Goal: Task Accomplishment & Management: Complete application form

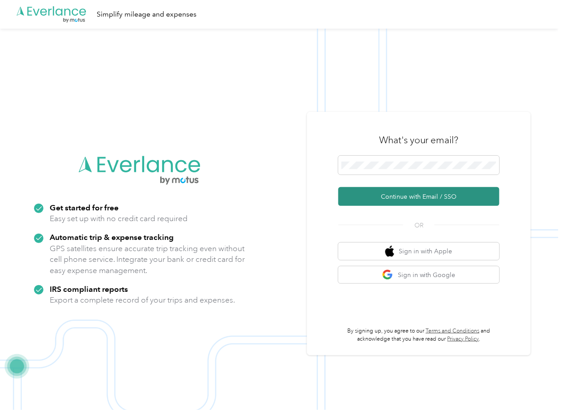
click at [375, 192] on button "Continue with Email / SSO" at bounding box center [419, 196] width 161 height 19
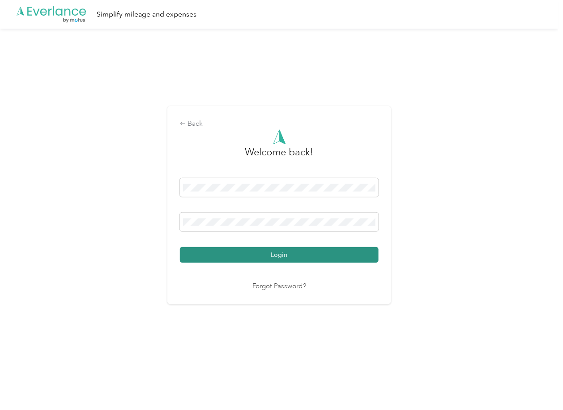
click at [218, 253] on button "Login" at bounding box center [279, 255] width 199 height 16
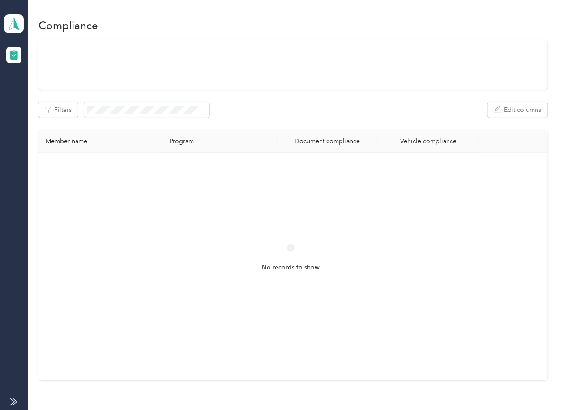
click at [309, 109] on div "Filters Edit columns" at bounding box center [293, 110] width 509 height 16
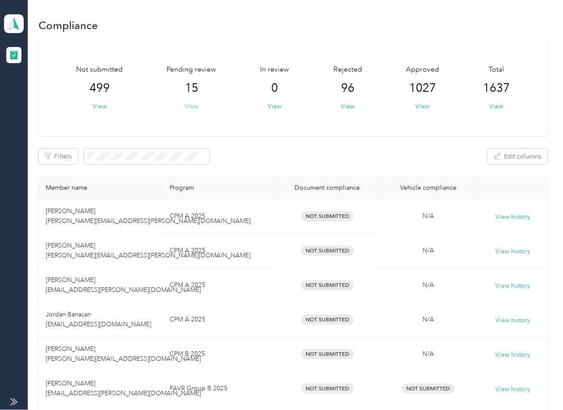
click at [194, 106] on button "View" at bounding box center [192, 106] width 14 height 9
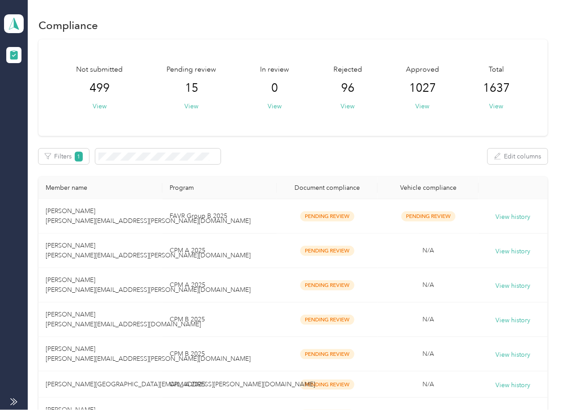
drag, startPoint x: 273, startPoint y: 156, endPoint x: 253, endPoint y: 167, distance: 23.1
click at [273, 156] on div "Filters 1 Edit columns" at bounding box center [293, 157] width 509 height 16
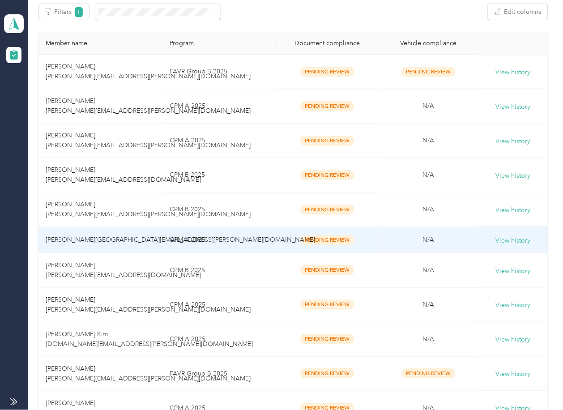
scroll to position [298, 0]
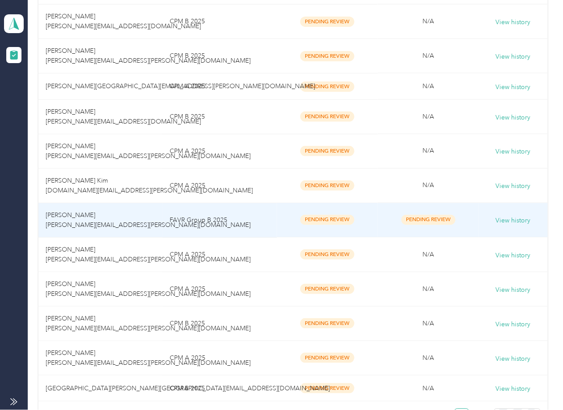
click at [126, 220] on td "[PERSON_NAME] [PERSON_NAME][EMAIL_ADDRESS][PERSON_NAME][DOMAIN_NAME]" at bounding box center [101, 220] width 124 height 34
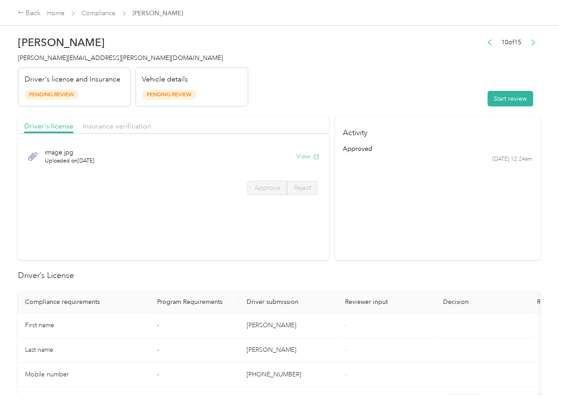
click at [301, 155] on button "View" at bounding box center [307, 156] width 23 height 9
click at [261, 119] on div "Driver's license Insurance verification" at bounding box center [173, 125] width 311 height 18
click at [131, 126] on span "Insurance verification" at bounding box center [117, 126] width 69 height 9
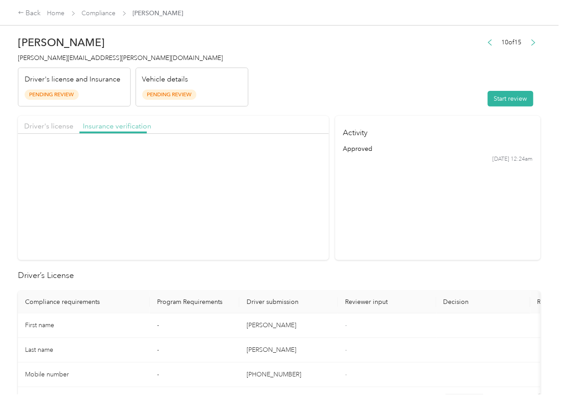
click at [119, 129] on span "Insurance verification" at bounding box center [117, 126] width 69 height 9
click at [300, 158] on button "View" at bounding box center [307, 156] width 23 height 9
click at [488, 104] on button "Start review" at bounding box center [511, 99] width 46 height 16
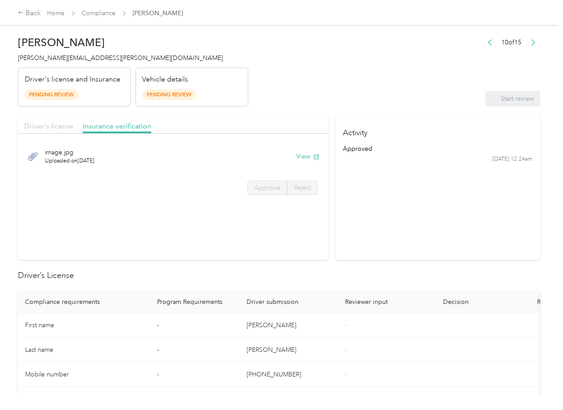
click at [53, 129] on span "Driver's license" at bounding box center [48, 126] width 49 height 9
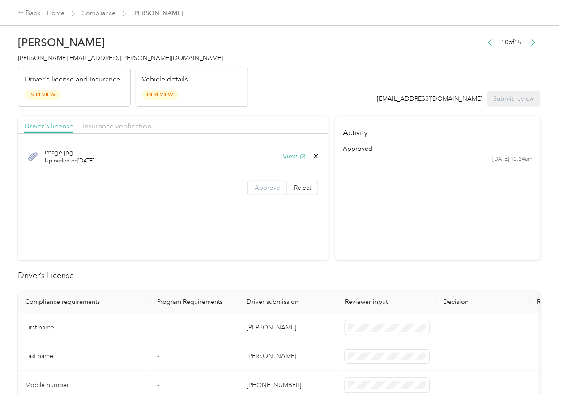
click at [267, 186] on span "Approve" at bounding box center [268, 188] width 26 height 8
click at [118, 129] on span "Insurance verification" at bounding box center [117, 126] width 69 height 9
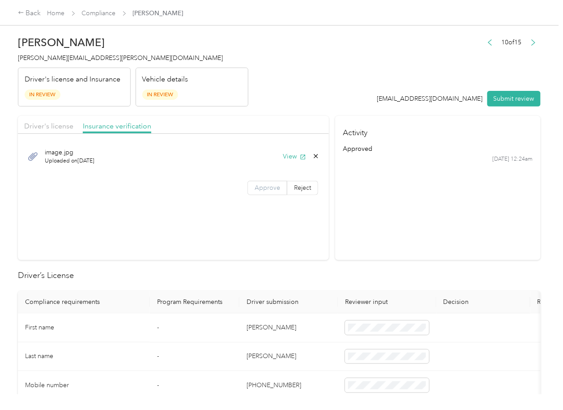
drag, startPoint x: 261, startPoint y: 186, endPoint x: 259, endPoint y: 311, distance: 124.9
click at [261, 186] on span "Approve" at bounding box center [268, 188] width 26 height 8
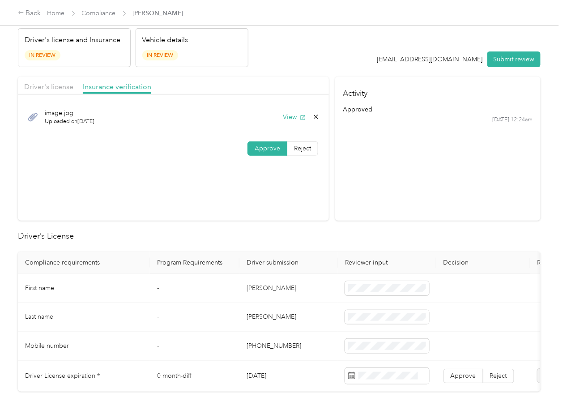
scroll to position [119, 0]
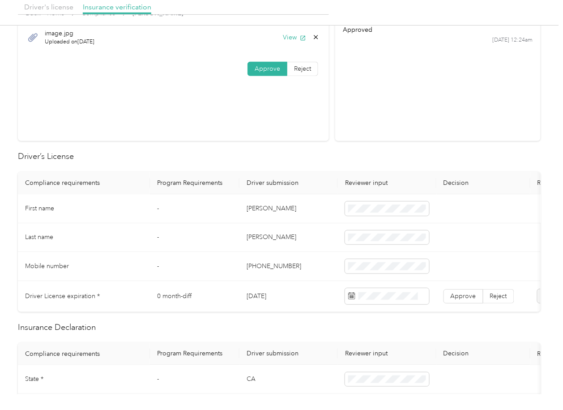
click at [256, 213] on td "[PERSON_NAME]" at bounding box center [289, 208] width 99 height 29
copy td "[PERSON_NAME]"
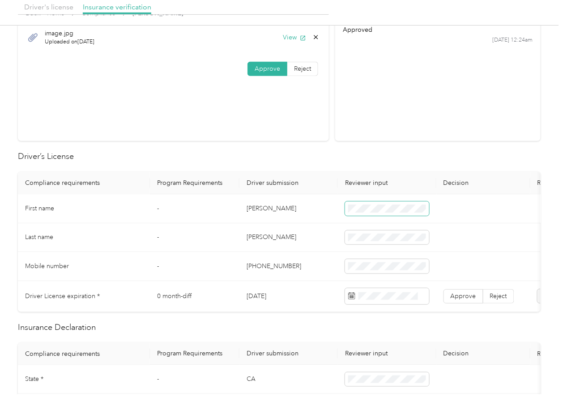
click at [389, 212] on span at bounding box center [387, 208] width 84 height 14
click at [261, 294] on td "[DATE]" at bounding box center [289, 296] width 99 height 31
copy td "[DATE]"
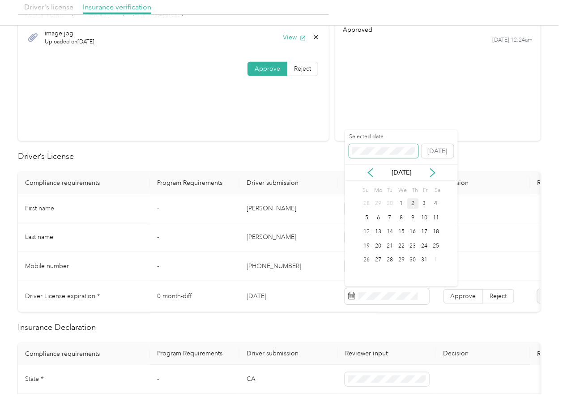
click at [369, 146] on span at bounding box center [383, 151] width 69 height 14
click at [374, 157] on span at bounding box center [383, 151] width 69 height 14
click at [371, 155] on span at bounding box center [383, 151] width 69 height 14
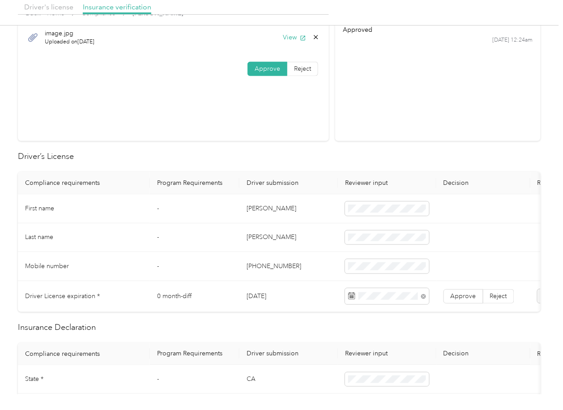
drag, startPoint x: 296, startPoint y: 160, endPoint x: 289, endPoint y: 347, distance: 186.4
click at [296, 161] on h2 "Driver’s License" at bounding box center [279, 156] width 523 height 12
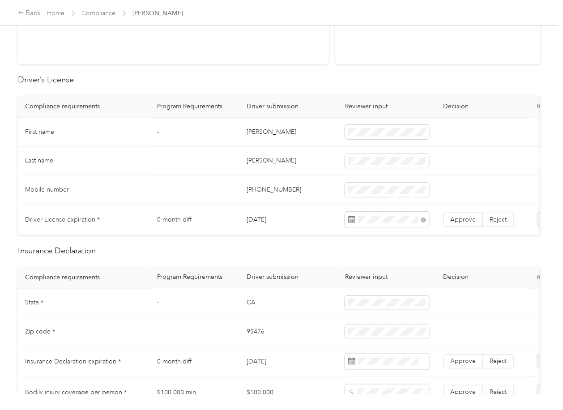
scroll to position [298, 0]
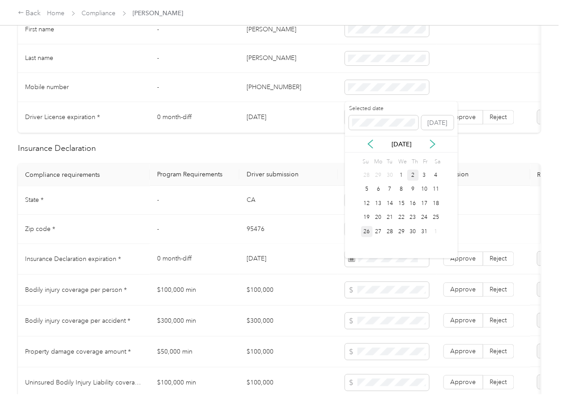
click at [368, 232] on div "26" at bounding box center [367, 231] width 12 height 11
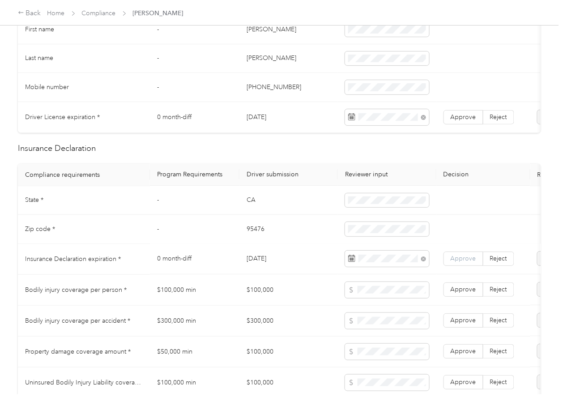
click at [462, 266] on label "Approve" at bounding box center [464, 259] width 40 height 14
click at [251, 207] on td "CA" at bounding box center [289, 200] width 99 height 29
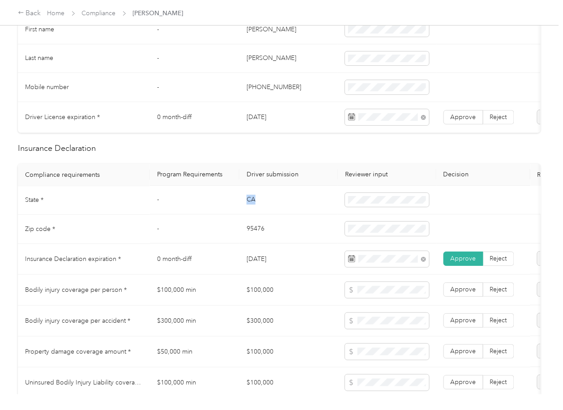
copy td "CA"
click at [254, 235] on td "95476" at bounding box center [289, 229] width 99 height 29
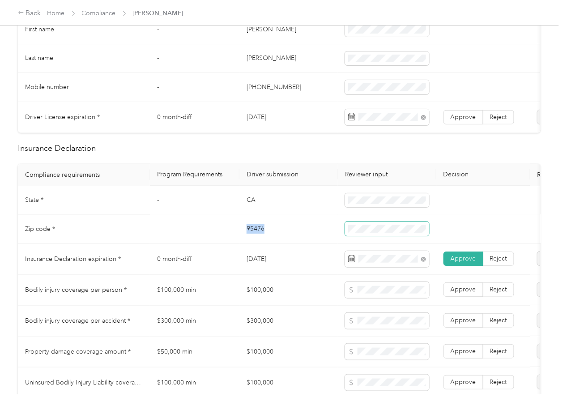
copy td "95476"
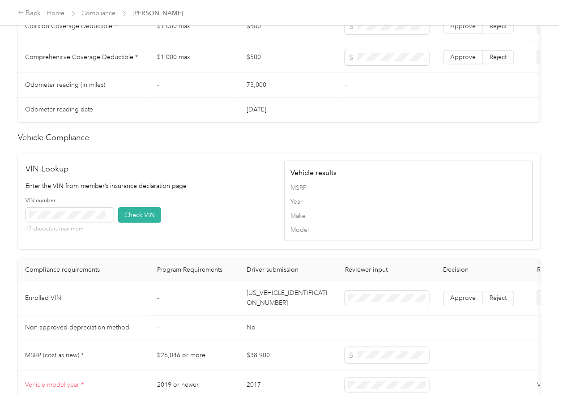
click at [275, 312] on td "[US_VEHICLE_IDENTIFICATION_NUMBER]" at bounding box center [289, 298] width 99 height 34
copy td "[US_VEHICLE_IDENTIFICATION_NUMBER]"
drag, startPoint x: 226, startPoint y: 248, endPoint x: 127, endPoint y: 242, distance: 98.7
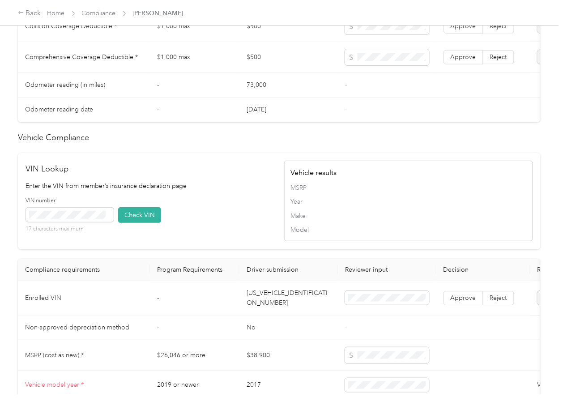
click at [224, 240] on div "VIN number 17 characters maximum Check VIN" at bounding box center [150, 218] width 249 height 43
click at [134, 223] on button "Check VIN" at bounding box center [139, 215] width 43 height 16
click at [457, 302] on span "Approve" at bounding box center [464, 298] width 26 height 8
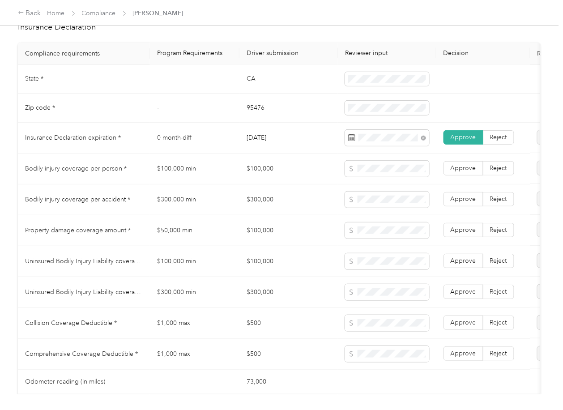
scroll to position [418, 0]
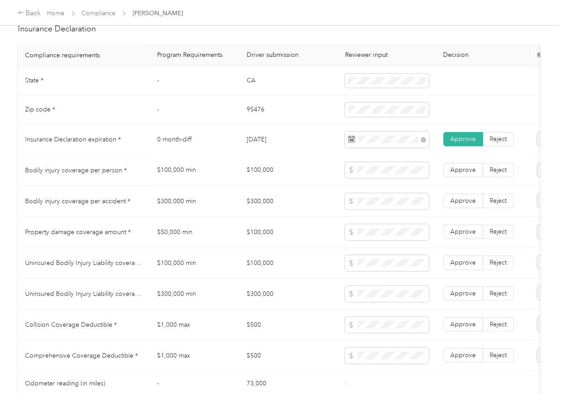
click at [267, 180] on td "$100,000" at bounding box center [289, 170] width 99 height 31
copy td "$100,000"
click at [255, 210] on td "$300,000" at bounding box center [289, 201] width 99 height 31
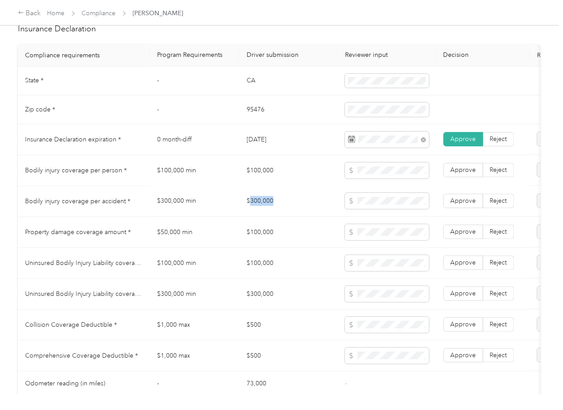
click at [255, 210] on td "$300,000" at bounding box center [289, 201] width 99 height 31
copy td "$300,000"
click at [392, 202] on span at bounding box center [387, 201] width 84 height 16
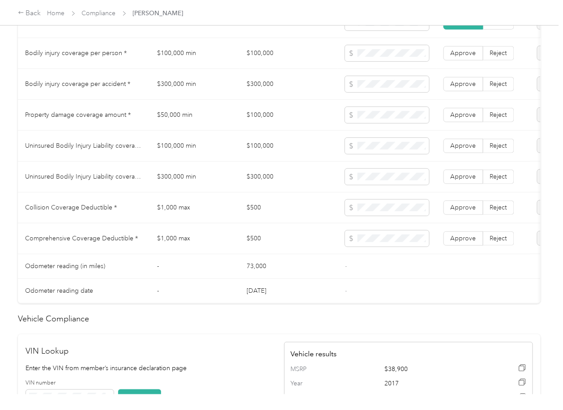
scroll to position [537, 0]
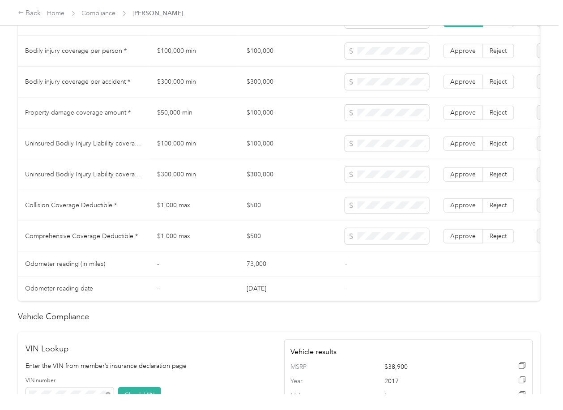
click at [257, 150] on td "$100,000" at bounding box center [289, 144] width 99 height 31
drag, startPoint x: 257, startPoint y: 150, endPoint x: 378, endPoint y: 146, distance: 121.0
click at [258, 150] on td "$100,000" at bounding box center [289, 144] width 99 height 31
copy td "$100,000"
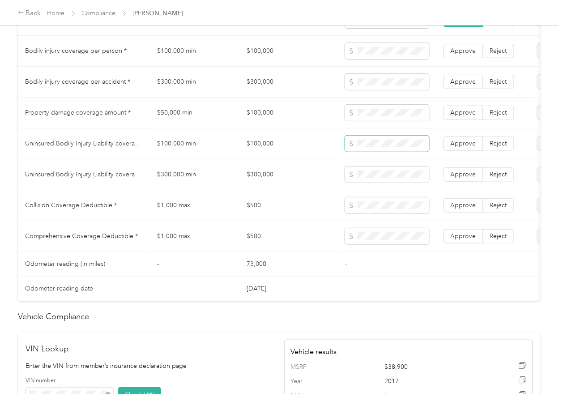
click at [378, 146] on span at bounding box center [387, 144] width 84 height 16
click at [259, 182] on td "$300,000" at bounding box center [289, 174] width 99 height 31
copy td "$300,000"
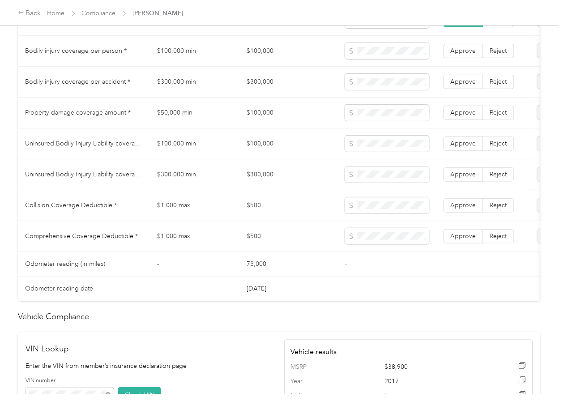
click at [261, 247] on td "$500" at bounding box center [289, 236] width 99 height 31
copy td "$500"
click at [384, 214] on span at bounding box center [387, 205] width 84 height 16
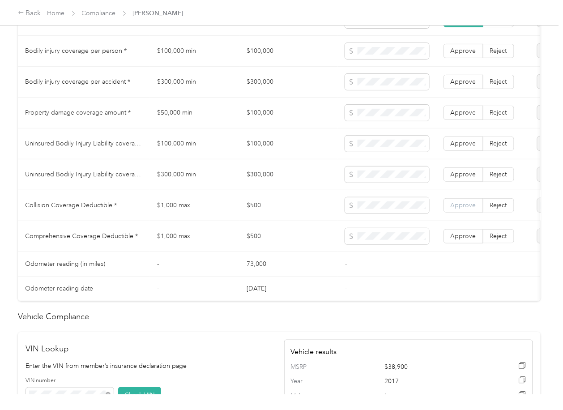
click at [456, 209] on span "Approve" at bounding box center [464, 205] width 26 height 8
click at [466, 240] on span "Approve" at bounding box center [464, 236] width 26 height 8
drag, startPoint x: 464, startPoint y: 187, endPoint x: 464, endPoint y: 169, distance: 17.9
click at [464, 182] on label "Approve" at bounding box center [464, 174] width 40 height 14
click at [465, 147] on span "Approve" at bounding box center [464, 144] width 26 height 8
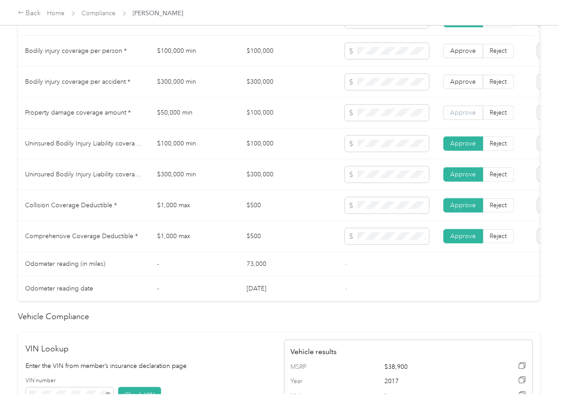
drag, startPoint x: 467, startPoint y: 119, endPoint x: 469, endPoint y: 90, distance: 28.7
click at [467, 116] on span "Approve" at bounding box center [464, 113] width 26 height 8
drag, startPoint x: 468, startPoint y: 89, endPoint x: 468, endPoint y: 71, distance: 17.9
click at [468, 86] on span "Approve" at bounding box center [464, 82] width 26 height 8
click at [468, 55] on span "Approve" at bounding box center [464, 51] width 26 height 8
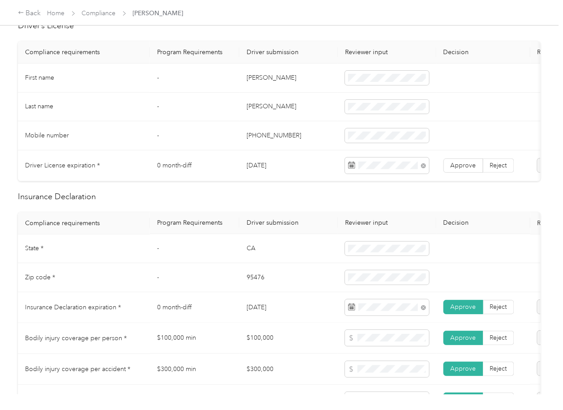
scroll to position [0, 0]
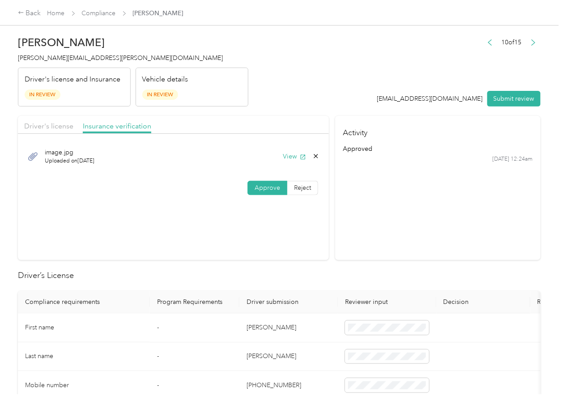
click at [497, 98] on button "Submit review" at bounding box center [514, 99] width 53 height 16
click at [88, 60] on span "[PERSON_NAME][EMAIL_ADDRESS][PERSON_NAME][DOMAIN_NAME]" at bounding box center [120, 58] width 205 height 8
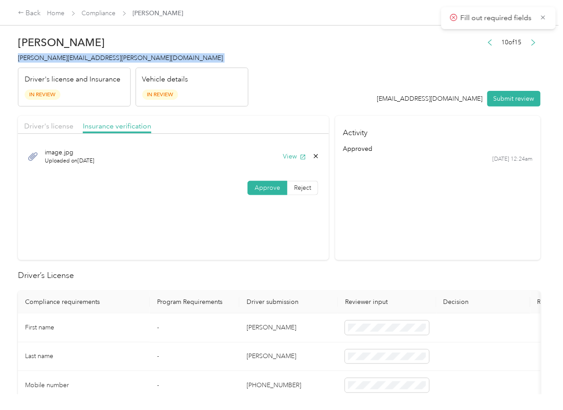
click at [88, 60] on span "[PERSON_NAME][EMAIL_ADDRESS][PERSON_NAME][DOMAIN_NAME]" at bounding box center [120, 58] width 205 height 8
click at [382, 241] on section "Activity approved [DATE] 12:24am" at bounding box center [438, 188] width 206 height 144
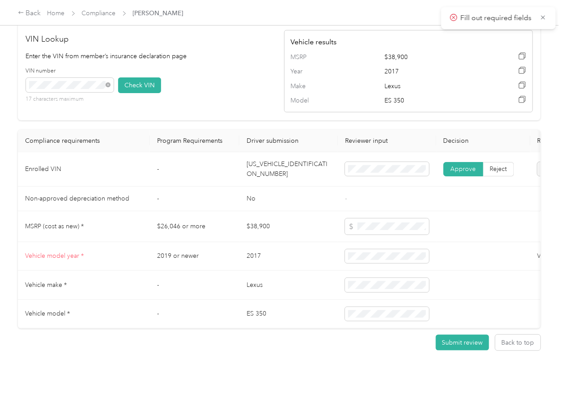
scroll to position [878, 0]
click at [543, 16] on icon at bounding box center [543, 17] width 7 height 8
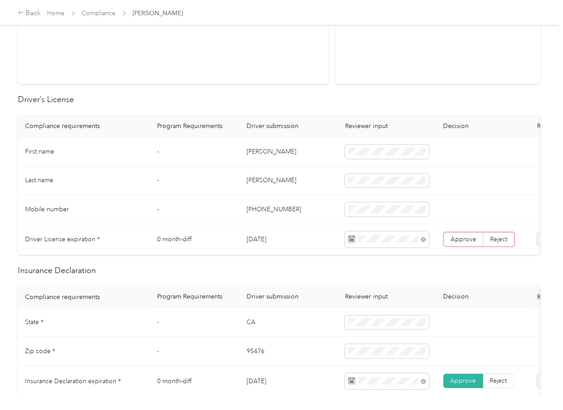
scroll to position [179, 0]
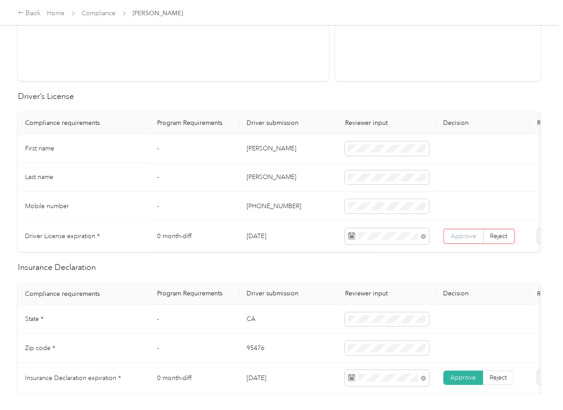
click at [472, 239] on span "Approve" at bounding box center [464, 236] width 26 height 8
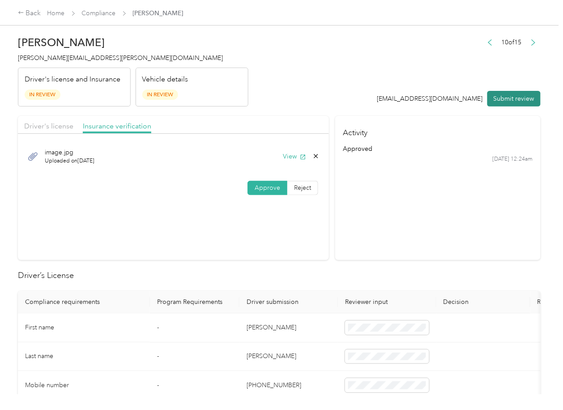
click at [509, 98] on button "Submit review" at bounding box center [514, 99] width 53 height 16
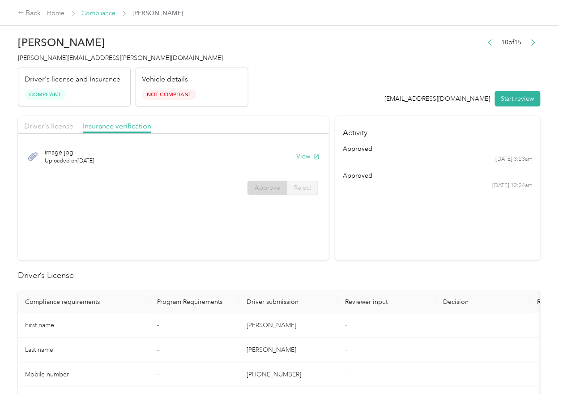
click at [102, 14] on link "Compliance" at bounding box center [99, 13] width 34 height 8
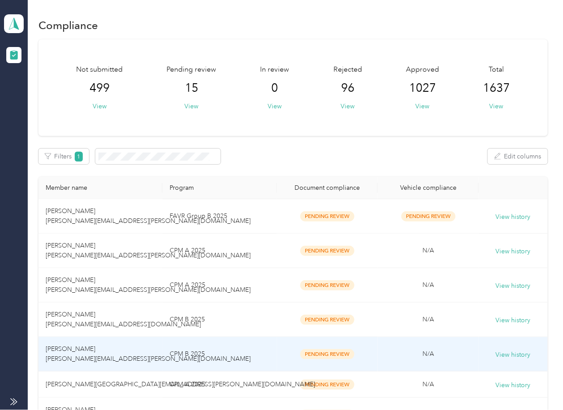
scroll to position [358, 0]
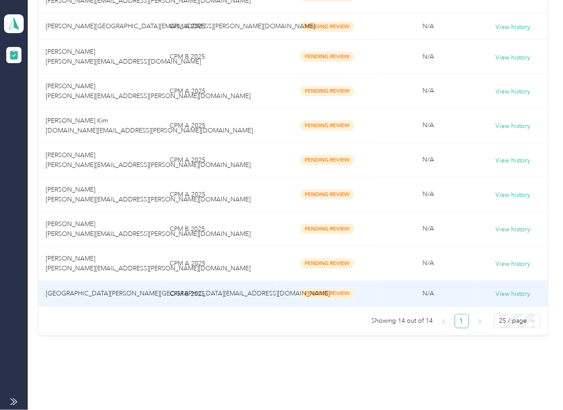
click at [107, 298] on span "[GEOGRAPHIC_DATA][PERSON_NAME][GEOGRAPHIC_DATA][EMAIL_ADDRESS][DOMAIN_NAME]" at bounding box center [188, 294] width 284 height 8
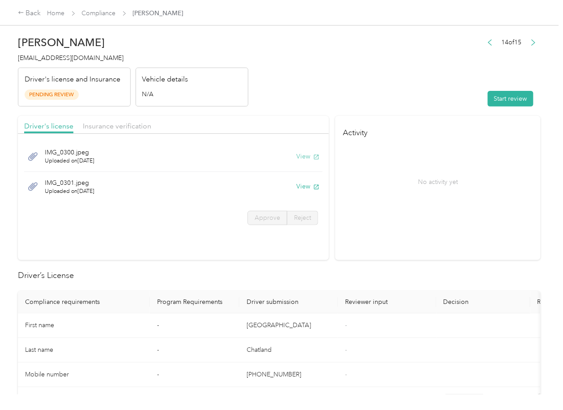
click at [301, 160] on button "View" at bounding box center [307, 156] width 23 height 9
click at [305, 186] on button "View" at bounding box center [307, 186] width 23 height 9
click at [270, 123] on div "Driver's license Insurance verification" at bounding box center [173, 125] width 311 height 18
click at [132, 125] on span "Insurance verification" at bounding box center [117, 126] width 69 height 9
click at [125, 125] on span "Insurance verification" at bounding box center [117, 126] width 69 height 9
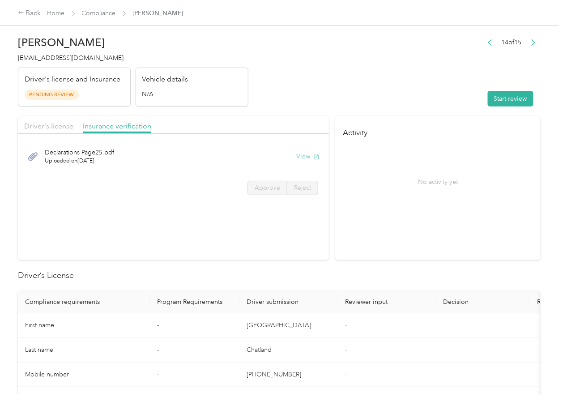
click at [304, 157] on button "View" at bounding box center [307, 156] width 23 height 9
click at [505, 102] on button "Start review" at bounding box center [511, 99] width 46 height 16
click at [59, 129] on span "Driver's license" at bounding box center [48, 126] width 49 height 9
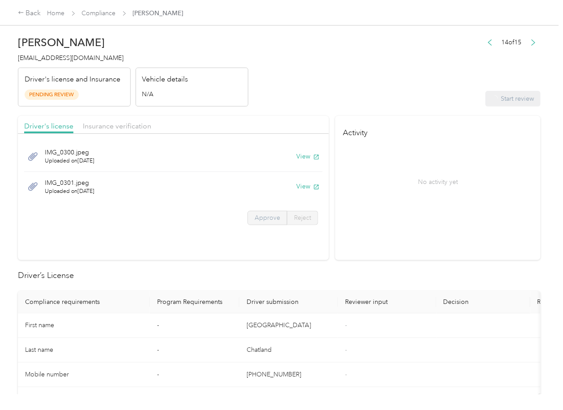
click at [261, 219] on span "Approve" at bounding box center [268, 218] width 26 height 8
click at [266, 219] on span "Approve" at bounding box center [268, 218] width 26 height 8
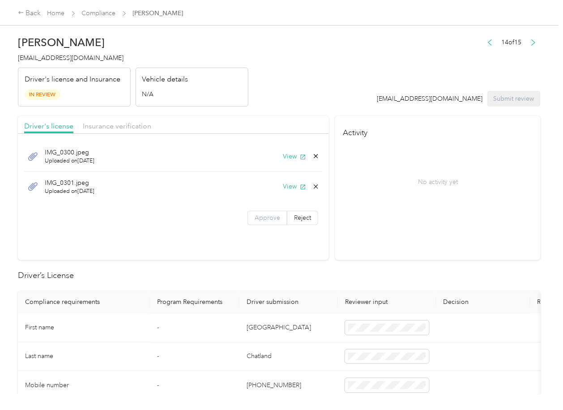
click at [264, 219] on span "Approve" at bounding box center [268, 218] width 26 height 8
click at [117, 127] on span "Insurance verification" at bounding box center [117, 126] width 69 height 9
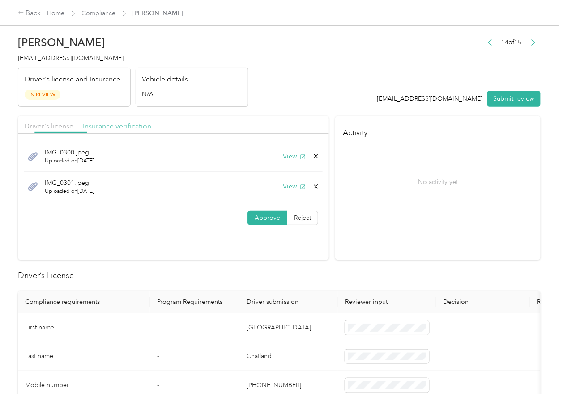
click at [109, 125] on span "Insurance verification" at bounding box center [117, 126] width 69 height 9
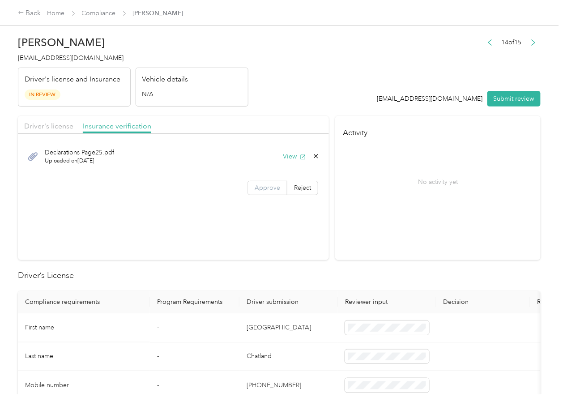
click at [260, 193] on label "Approve" at bounding box center [268, 188] width 40 height 14
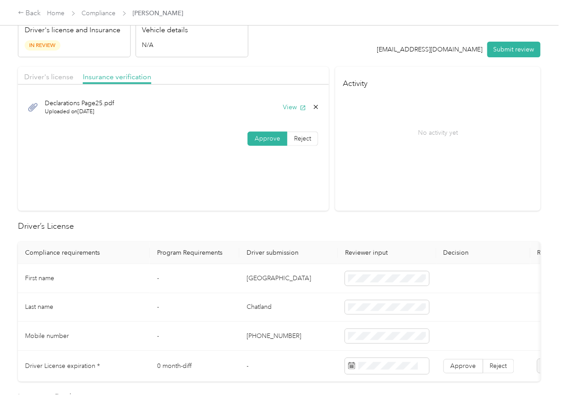
scroll to position [179, 0]
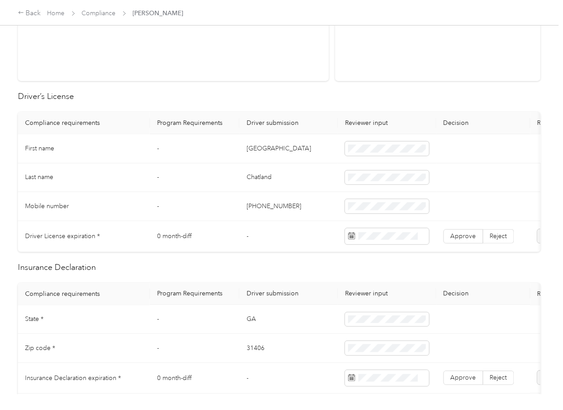
click at [263, 148] on td "[GEOGRAPHIC_DATA]" at bounding box center [289, 148] width 99 height 29
click at [467, 237] on span "Approve" at bounding box center [464, 236] width 26 height 8
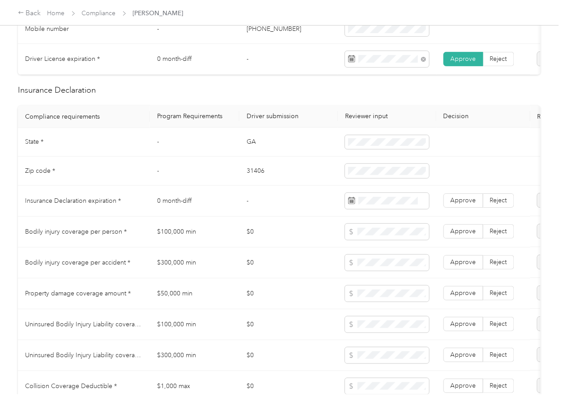
scroll to position [358, 0]
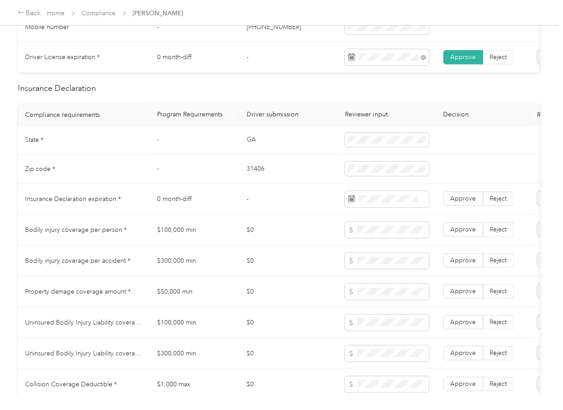
click at [249, 151] on td "GA" at bounding box center [289, 140] width 99 height 29
click at [346, 146] on span at bounding box center [387, 140] width 84 height 14
click at [252, 177] on td "31406" at bounding box center [289, 169] width 99 height 29
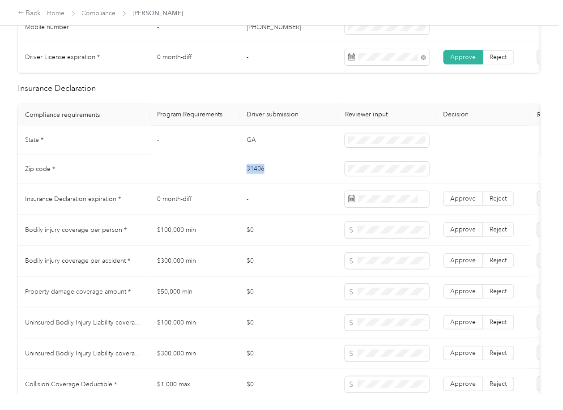
click at [252, 177] on td "31406" at bounding box center [289, 169] width 99 height 29
click at [304, 224] on td "$0" at bounding box center [289, 230] width 99 height 31
click at [295, 208] on td "-" at bounding box center [289, 199] width 99 height 31
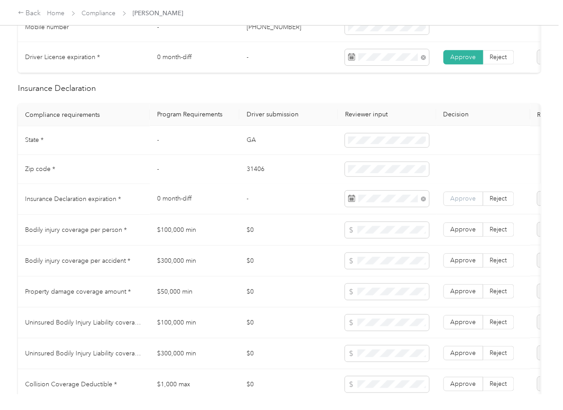
click at [468, 201] on label "Approve" at bounding box center [464, 199] width 40 height 14
click at [467, 203] on span "Approve" at bounding box center [464, 199] width 26 height 8
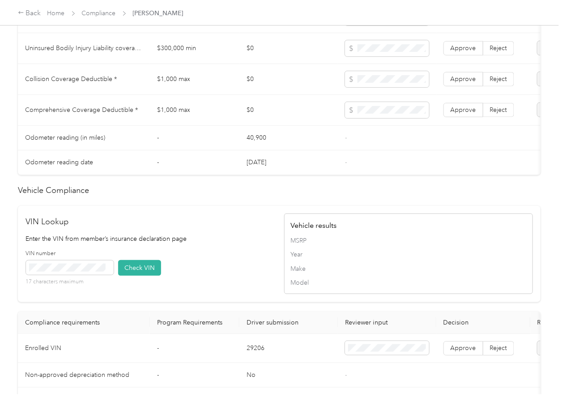
scroll to position [716, 0]
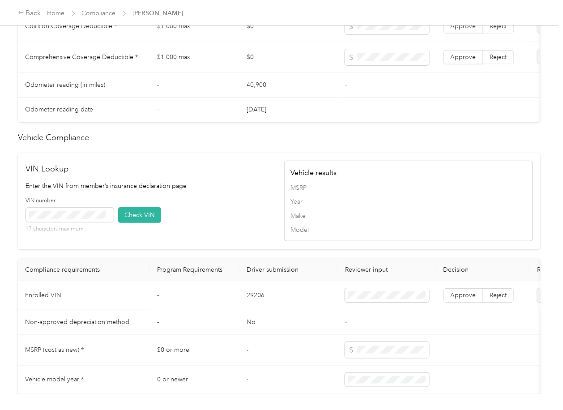
click at [247, 310] on td "29206" at bounding box center [289, 295] width 99 height 29
click at [261, 310] on td "29206" at bounding box center [289, 295] width 99 height 29
click at [257, 171] on div "VIN Lookup Enter the VIN from member’s insurance declaration page VIN number 17…" at bounding box center [279, 201] width 523 height 96
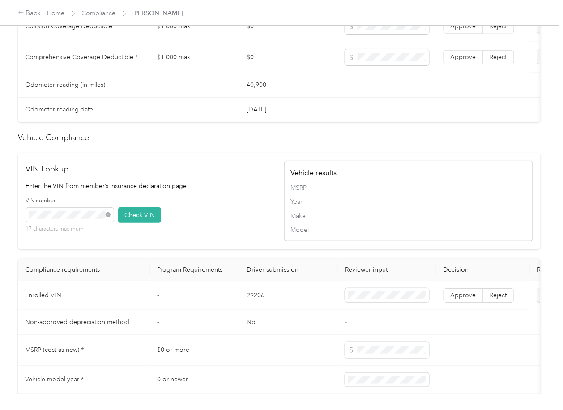
drag, startPoint x: 128, startPoint y: 233, endPoint x: 360, endPoint y: 326, distance: 250.0
click at [129, 223] on button "Check VIN" at bounding box center [139, 215] width 43 height 16
click at [461, 303] on label "Approve" at bounding box center [464, 295] width 40 height 14
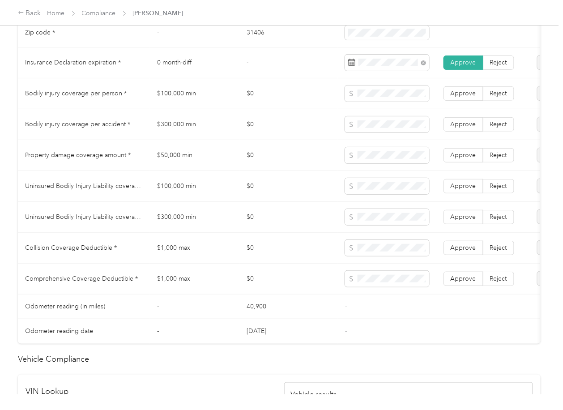
scroll to position [477, 0]
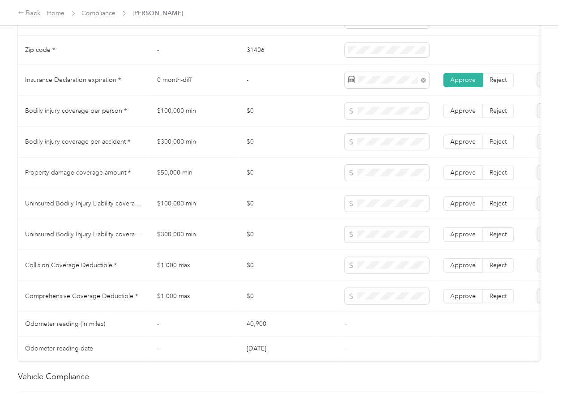
click at [172, 115] on td "$100,000 min" at bounding box center [195, 111] width 90 height 31
click at [205, 149] on td "$300,000 min" at bounding box center [195, 142] width 90 height 31
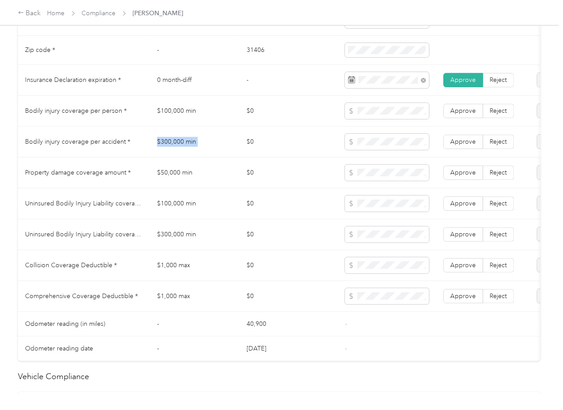
click at [205, 149] on td "$300,000 min" at bounding box center [195, 142] width 90 height 31
click at [366, 145] on span at bounding box center [387, 142] width 84 height 16
drag, startPoint x: 173, startPoint y: 272, endPoint x: 186, endPoint y: 273, distance: 13.0
click at [173, 272] on td "$1,000 max" at bounding box center [195, 265] width 90 height 31
click at [366, 304] on span at bounding box center [387, 296] width 84 height 16
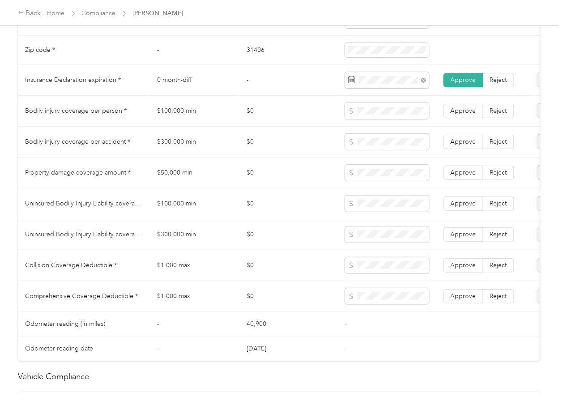
click at [176, 214] on td "$100,000 min" at bounding box center [195, 204] width 90 height 31
click at [180, 241] on td "$300,000 min" at bounding box center [195, 234] width 90 height 31
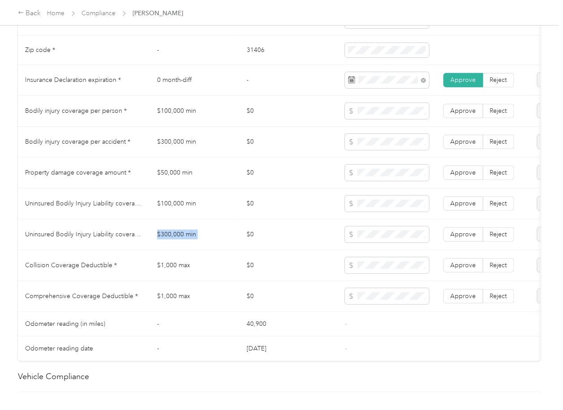
click at [180, 241] on td "$300,000 min" at bounding box center [195, 234] width 90 height 31
click at [463, 236] on label "Approve" at bounding box center [464, 234] width 40 height 14
click at [467, 207] on span "Approve" at bounding box center [464, 204] width 26 height 8
click at [464, 176] on label "Approve" at bounding box center [464, 173] width 40 height 14
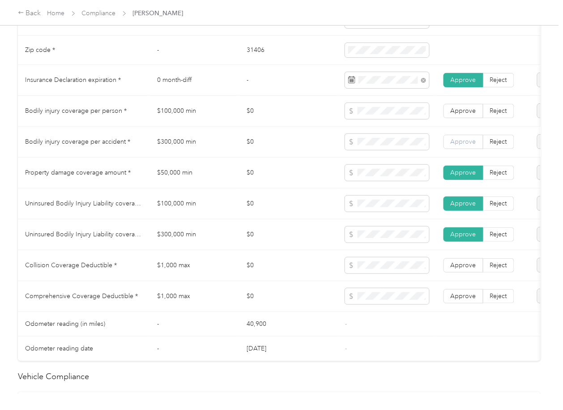
drag, startPoint x: 464, startPoint y: 151, endPoint x: 464, endPoint y: 123, distance: 28.2
click at [464, 146] on span "Approve" at bounding box center [464, 142] width 26 height 8
click at [464, 115] on span "Approve" at bounding box center [464, 111] width 26 height 8
click at [461, 269] on span "Approve" at bounding box center [464, 265] width 26 height 8
click at [461, 300] on span "Approve" at bounding box center [464, 296] width 26 height 8
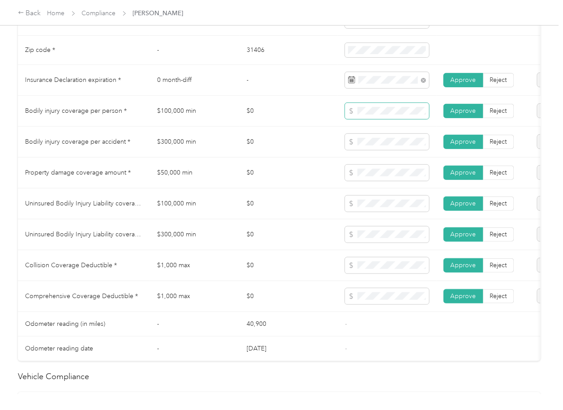
click at [354, 119] on span at bounding box center [387, 111] width 84 height 16
click at [350, 180] on span at bounding box center [387, 173] width 84 height 16
click at [259, 189] on td "$0" at bounding box center [289, 173] width 99 height 31
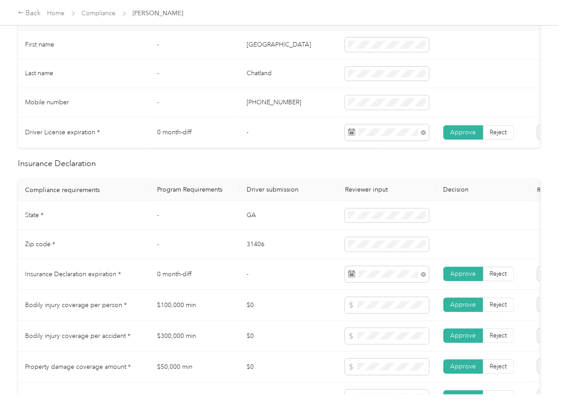
scroll to position [0, 0]
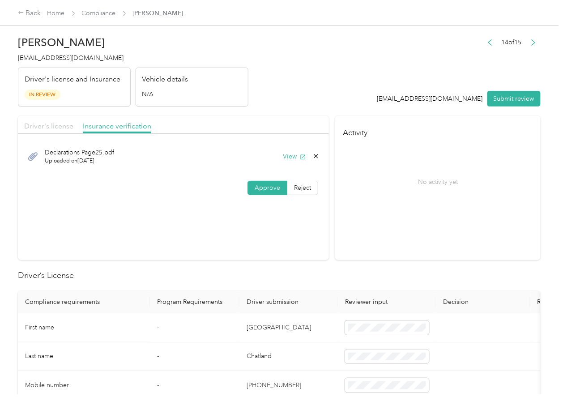
click at [55, 128] on span "Driver's license" at bounding box center [48, 126] width 49 height 9
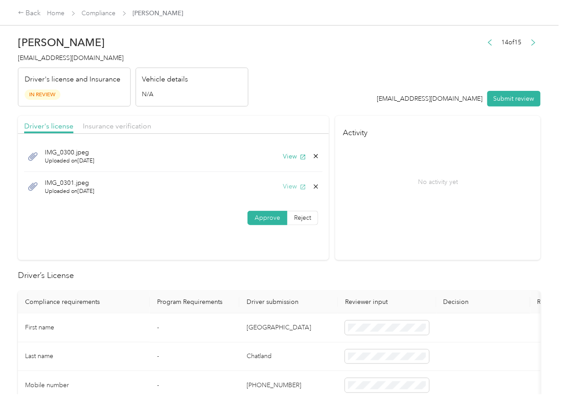
click at [292, 186] on button "View" at bounding box center [294, 186] width 23 height 9
click at [314, 186] on icon at bounding box center [316, 186] width 4 height 4
click at [288, 196] on button "Yes" at bounding box center [291, 193] width 17 height 14
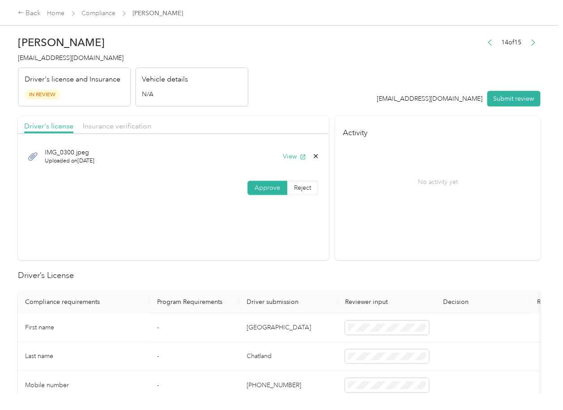
click at [511, 97] on button "Submit review" at bounding box center [514, 99] width 53 height 16
click at [49, 63] on div "[PERSON_NAME][GEOGRAPHIC_DATA][EMAIL_ADDRESS][DOMAIN_NAME] Driver's license and…" at bounding box center [133, 68] width 231 height 75
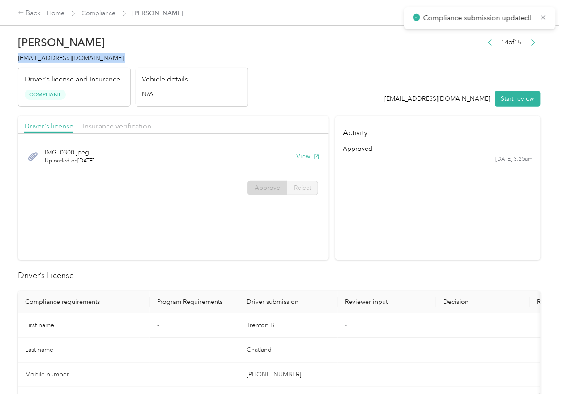
click at [49, 63] on div "[PERSON_NAME] [EMAIL_ADDRESS][DOMAIN_NAME] Driver's license and Insurance Compl…" at bounding box center [133, 68] width 231 height 75
click at [290, 226] on section "Driver's license Insurance verification IMG_0300.jpeg Uploaded on [DATE] View A…" at bounding box center [173, 188] width 311 height 144
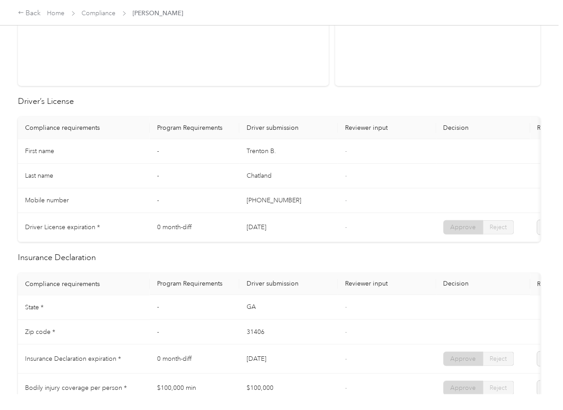
scroll to position [358, 0]
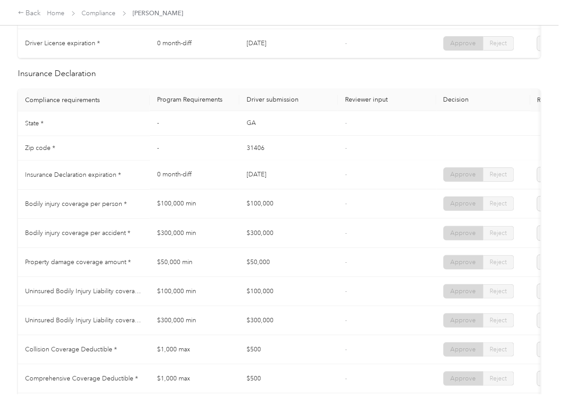
drag, startPoint x: 257, startPoint y: 185, endPoint x: 273, endPoint y: 202, distance: 23.4
click at [284, 187] on tr "Insurance Declaration expiration * 0 month-diff [DATE] - Approve Reject" at bounding box center [333, 175] width 631 height 29
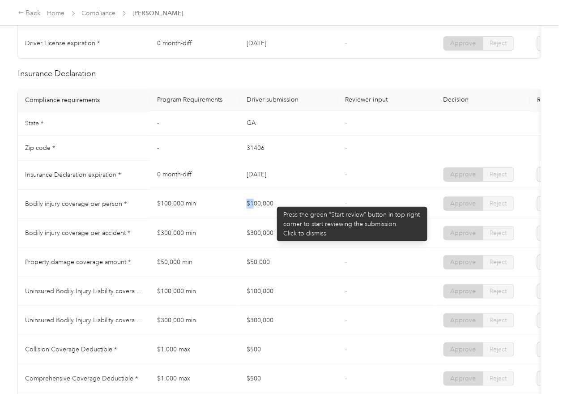
drag, startPoint x: 271, startPoint y: 215, endPoint x: 301, endPoint y: 216, distance: 30.5
click at [301, 216] on td "$100,000" at bounding box center [289, 204] width 99 height 29
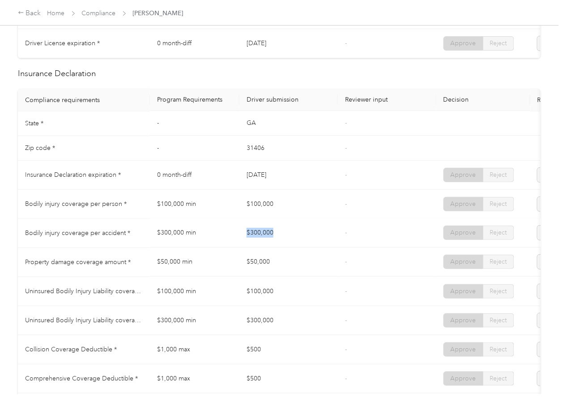
drag, startPoint x: 267, startPoint y: 239, endPoint x: 305, endPoint y: 228, distance: 40.0
click at [303, 236] on tr "Bodily injury coverage per accident * $300,000 min $300,000 - Approve Reject" at bounding box center [333, 233] width 631 height 29
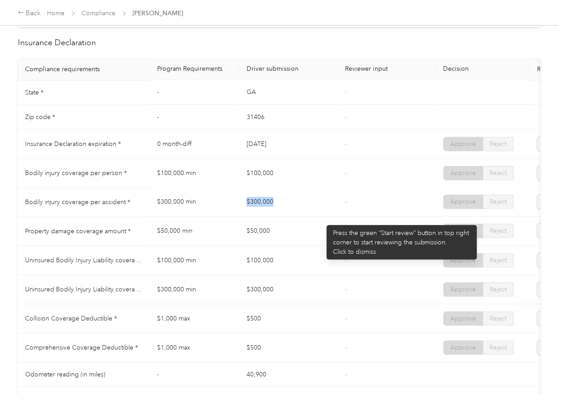
scroll to position [418, 0]
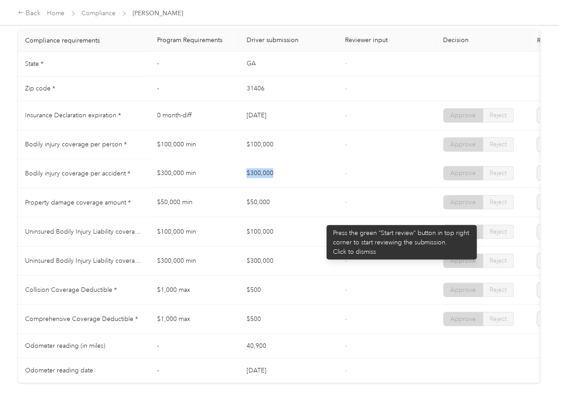
click at [304, 159] on td "$100,000" at bounding box center [289, 144] width 99 height 29
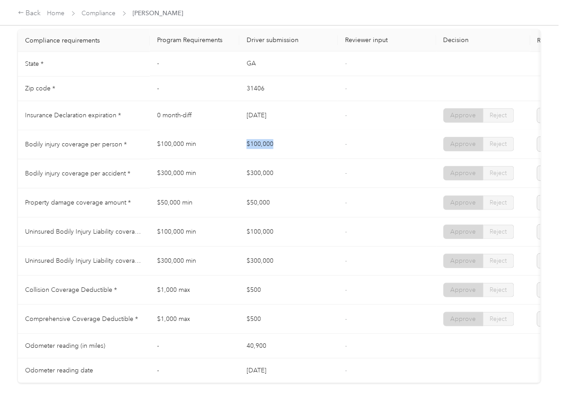
click at [286, 156] on tr "Bodily injury coverage per person * $100,000 min $100,000 - Approve Reject" at bounding box center [333, 144] width 631 height 29
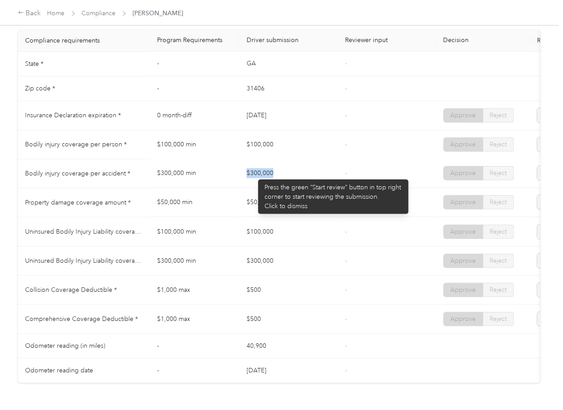
drag, startPoint x: 238, startPoint y: 175, endPoint x: 298, endPoint y: 180, distance: 59.7
click at [298, 175] on tr "Bodily injury coverage per accident * $300,000 min $300,000 - Approve Reject" at bounding box center [333, 173] width 631 height 29
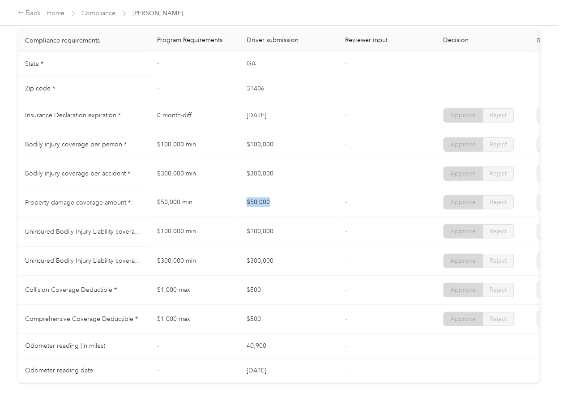
click at [291, 213] on tr "Property damage coverage amount * $50,000 min $50,000 - Approve Reject" at bounding box center [333, 203] width 631 height 29
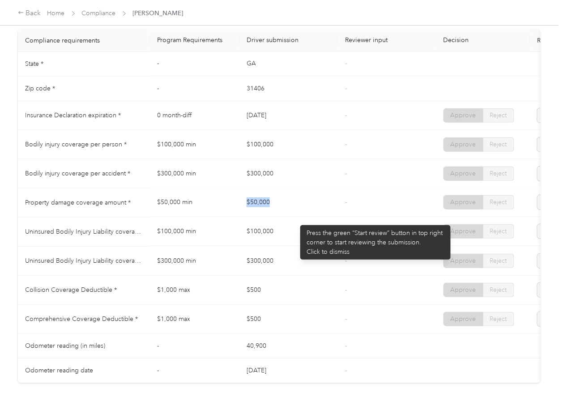
click at [296, 218] on td "$50,000" at bounding box center [289, 203] width 99 height 29
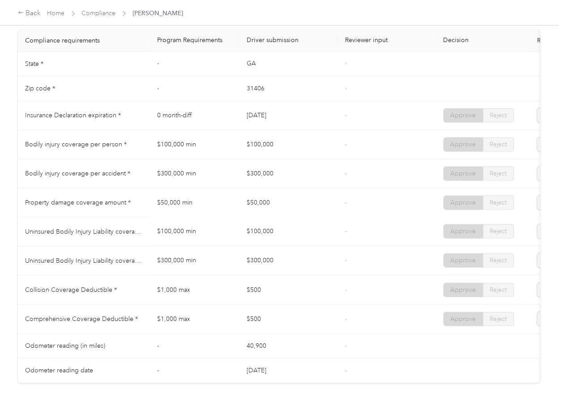
drag, startPoint x: 259, startPoint y: 240, endPoint x: 266, endPoint y: 268, distance: 28.0
click at [259, 242] on td "$100,000" at bounding box center [289, 232] width 99 height 29
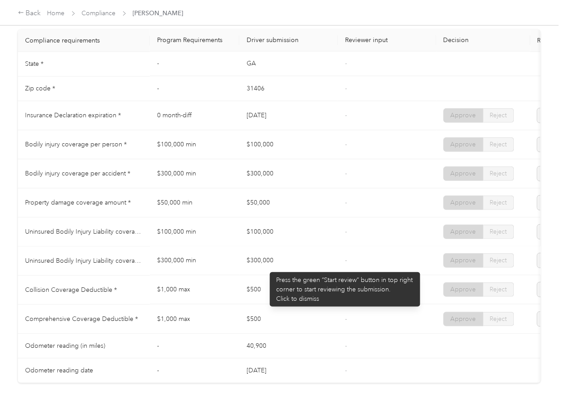
click at [265, 270] on td "$300,000" at bounding box center [289, 261] width 99 height 29
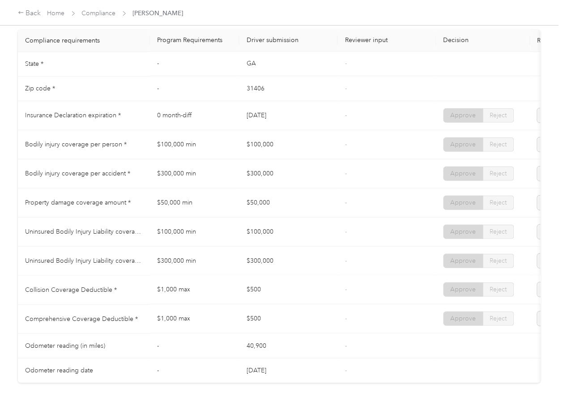
click at [273, 301] on td "$500" at bounding box center [289, 290] width 99 height 29
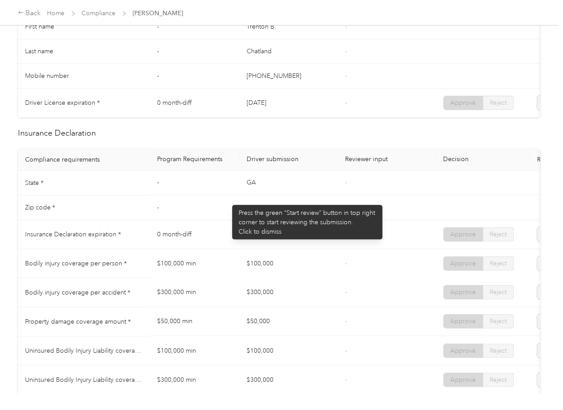
scroll to position [0, 0]
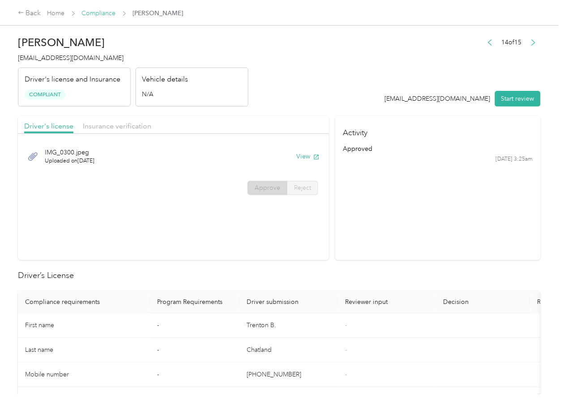
click at [102, 14] on link "Compliance" at bounding box center [99, 13] width 34 height 8
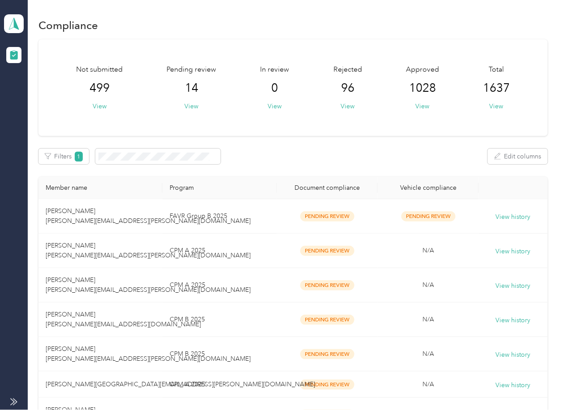
click at [102, 12] on div "Compliance Not submitted 499 View Pending review 14 View In review 0 View Rejec…" at bounding box center [293, 371] width 531 height 743
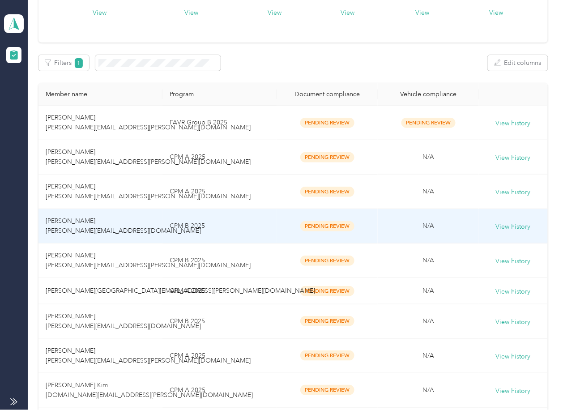
scroll to position [239, 0]
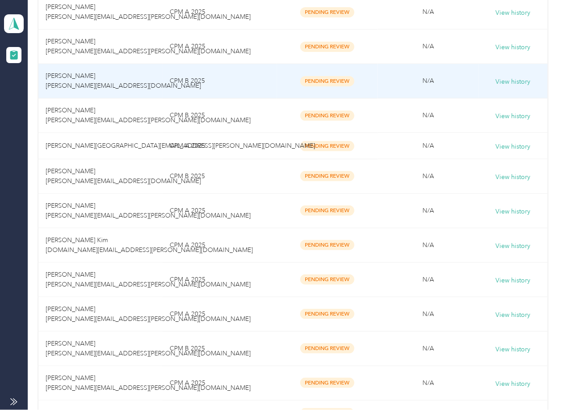
click at [217, 305] on td "CPM A 2025" at bounding box center [220, 314] width 115 height 34
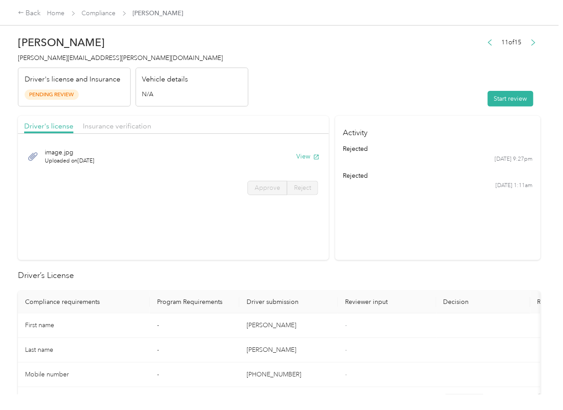
drag, startPoint x: 416, startPoint y: 240, endPoint x: 416, endPoint y: 236, distance: 4.5
click at [416, 240] on section "Activity rejected [DATE] 9:27pm rejected [DATE] 1:11am" at bounding box center [438, 188] width 206 height 144
click at [309, 154] on button "View" at bounding box center [307, 156] width 23 height 9
drag, startPoint x: 267, startPoint y: 103, endPoint x: 180, endPoint y: 108, distance: 86.5
click at [267, 103] on header "[PERSON_NAME] [PERSON_NAME][EMAIL_ADDRESS][PERSON_NAME][DOMAIN_NAME] Driver's l…" at bounding box center [279, 68] width 523 height 75
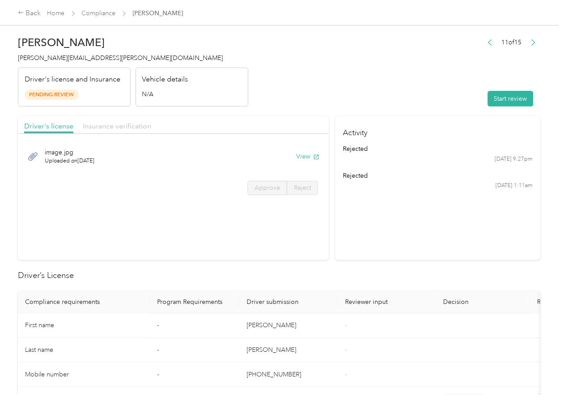
drag, startPoint x: 105, startPoint y: 124, endPoint x: 110, endPoint y: 126, distance: 5.4
click at [105, 124] on span "Insurance verification" at bounding box center [117, 126] width 69 height 9
click at [125, 128] on span "Insurance verification" at bounding box center [117, 126] width 69 height 9
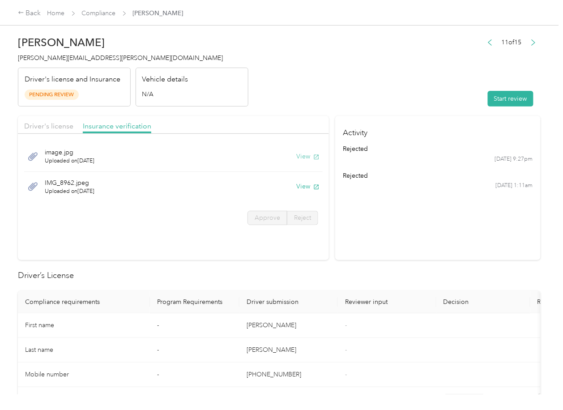
click at [298, 155] on button "View" at bounding box center [307, 156] width 23 height 9
click at [306, 186] on button "View" at bounding box center [307, 186] width 23 height 9
click at [502, 101] on button "Start review" at bounding box center [511, 99] width 46 height 16
click at [41, 126] on span "Driver's license" at bounding box center [48, 126] width 49 height 9
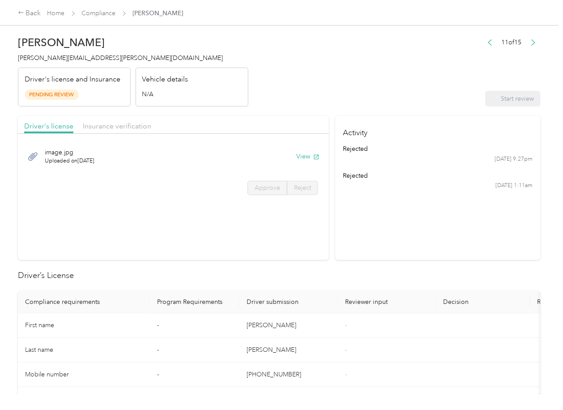
click at [260, 200] on div "image.jpg Uploaded on [DATE] View Approve Reject" at bounding box center [173, 169] width 311 height 63
click at [262, 189] on span "Approve" at bounding box center [268, 188] width 26 height 8
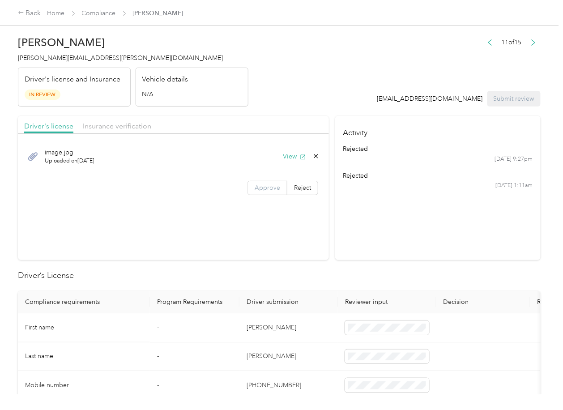
click at [266, 189] on span "Approve" at bounding box center [268, 188] width 26 height 8
click at [261, 187] on span "Approve" at bounding box center [268, 188] width 26 height 8
click at [128, 127] on span "Insurance verification" at bounding box center [117, 126] width 69 height 9
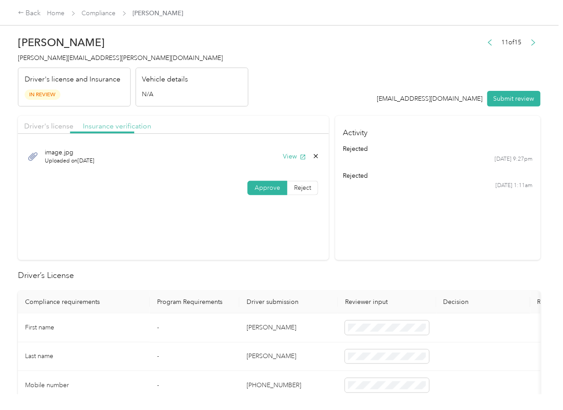
click at [115, 128] on span "Insurance verification" at bounding box center [117, 126] width 69 height 9
click at [265, 219] on span "Approve" at bounding box center [268, 218] width 26 height 8
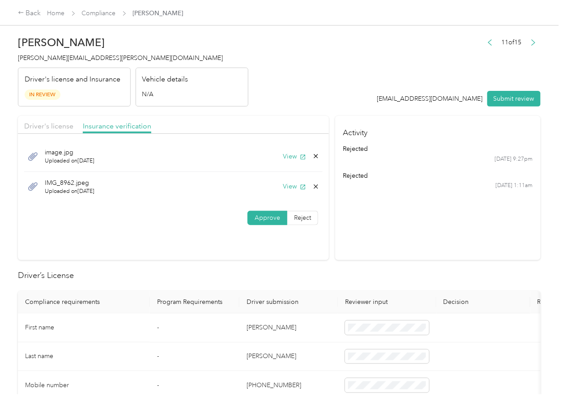
scroll to position [119, 0]
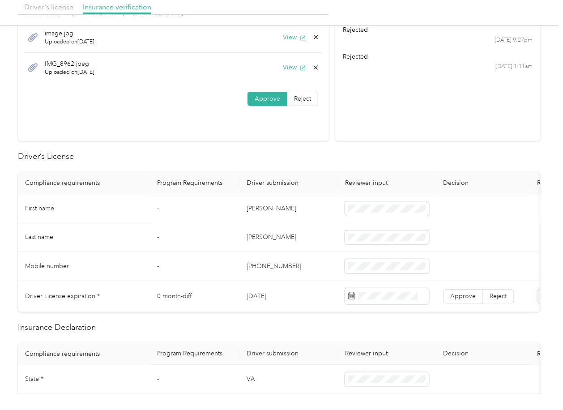
click at [259, 206] on td "[PERSON_NAME]" at bounding box center [289, 208] width 99 height 29
click at [258, 295] on td "[DATE]" at bounding box center [289, 296] width 99 height 31
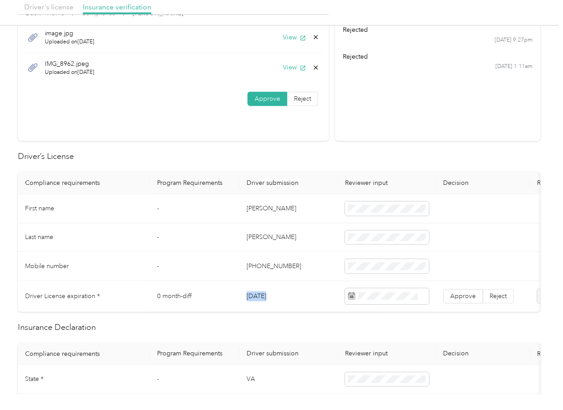
drag, startPoint x: 258, startPoint y: 295, endPoint x: 338, endPoint y: 236, distance: 99.2
click at [258, 294] on td "[DATE]" at bounding box center [289, 296] width 99 height 31
click at [454, 290] on label "Approve" at bounding box center [464, 296] width 40 height 14
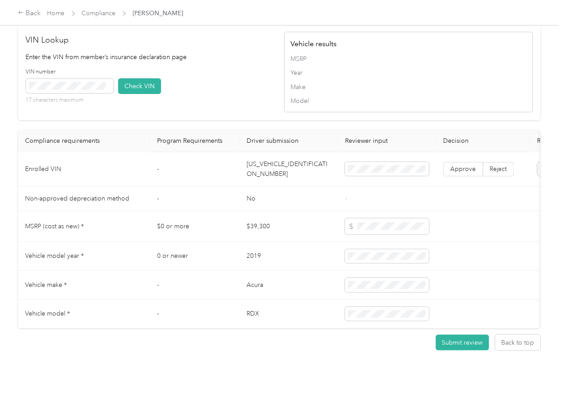
scroll to position [752, 0]
click at [285, 154] on td "[US_VEHICLE_IDENTIFICATION_NUMBER]" at bounding box center [289, 169] width 99 height 34
click at [203, 52] on p "Enter the VIN from member’s insurance declaration page" at bounding box center [150, 56] width 249 height 9
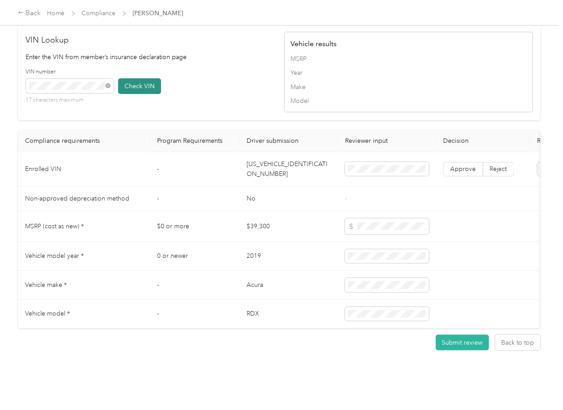
click at [137, 78] on button "Check VIN" at bounding box center [139, 86] width 43 height 16
click at [468, 162] on label "Approve" at bounding box center [464, 169] width 40 height 14
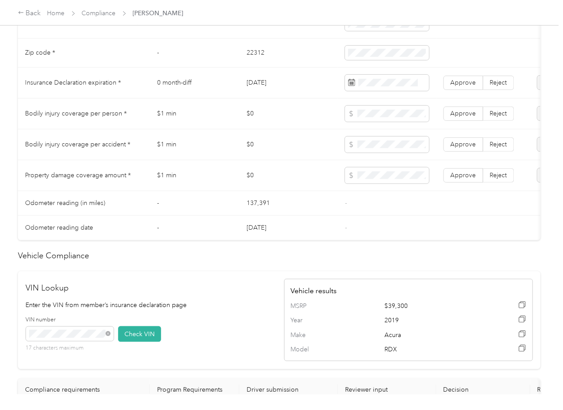
scroll to position [513, 0]
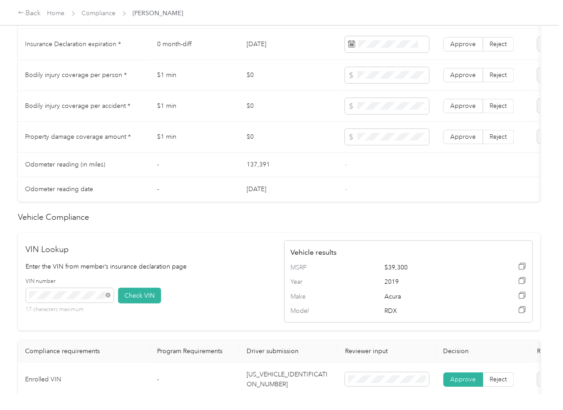
click at [264, 55] on td "[DATE]" at bounding box center [289, 44] width 99 height 31
click at [450, 51] on label "Approve" at bounding box center [464, 44] width 40 height 14
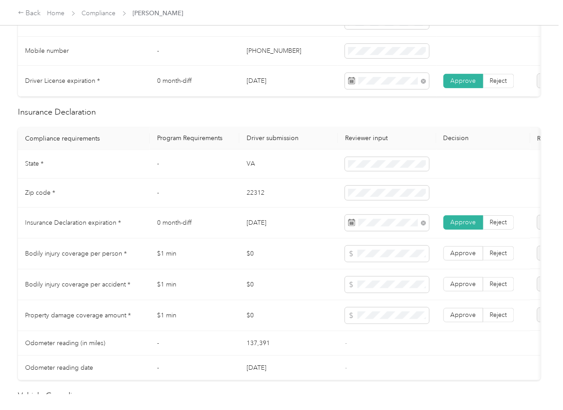
scroll to position [334, 0]
click at [251, 173] on td "VA" at bounding box center [289, 164] width 99 height 29
click at [258, 203] on td "22312" at bounding box center [289, 193] width 99 height 29
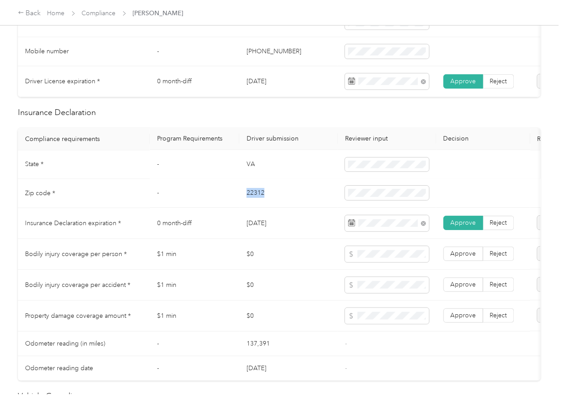
click at [258, 203] on td "22312" at bounding box center [289, 193] width 99 height 29
click at [471, 320] on span "Approve" at bounding box center [464, 316] width 26 height 8
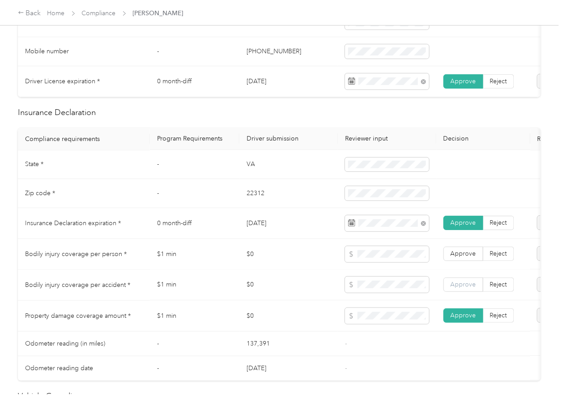
click at [467, 289] on span "Approve" at bounding box center [464, 285] width 26 height 8
click at [469, 258] on span "Approve" at bounding box center [464, 254] width 26 height 8
click at [237, 296] on td "$1 min" at bounding box center [195, 285] width 90 height 31
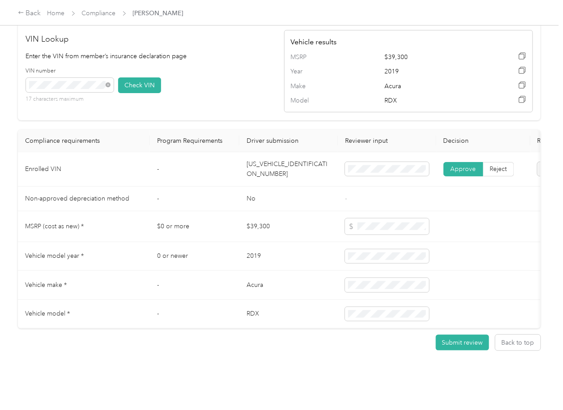
scroll to position [752, 0]
click at [296, 220] on td "$39,300" at bounding box center [289, 226] width 99 height 31
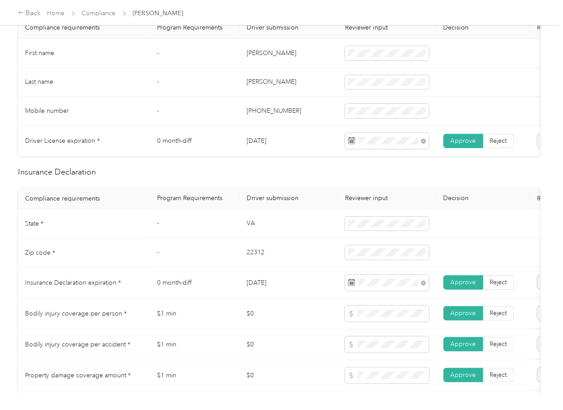
scroll to position [0, 0]
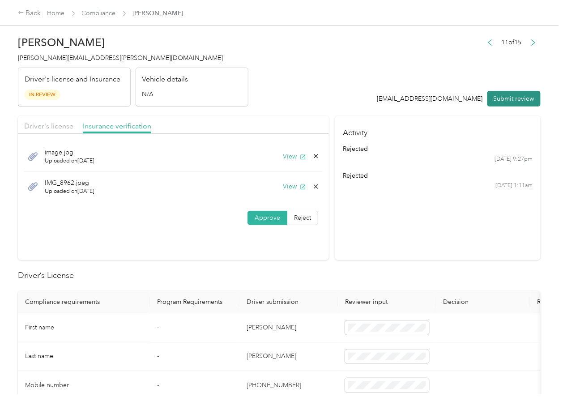
click at [508, 97] on button "Submit review" at bounding box center [514, 99] width 53 height 16
click at [46, 56] on span "[PERSON_NAME][EMAIL_ADDRESS][PERSON_NAME][DOMAIN_NAME]" at bounding box center [120, 58] width 205 height 8
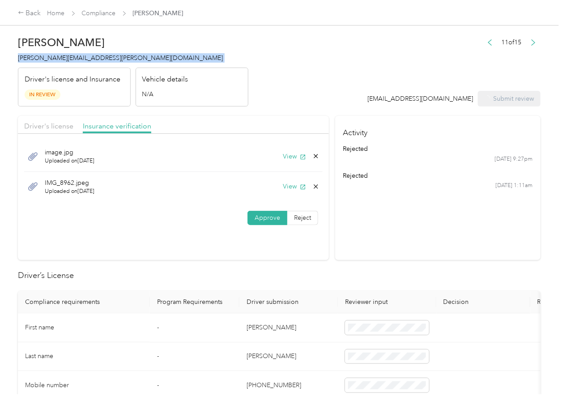
click at [46, 56] on span "[PERSON_NAME][EMAIL_ADDRESS][PERSON_NAME][DOMAIN_NAME]" at bounding box center [120, 58] width 205 height 8
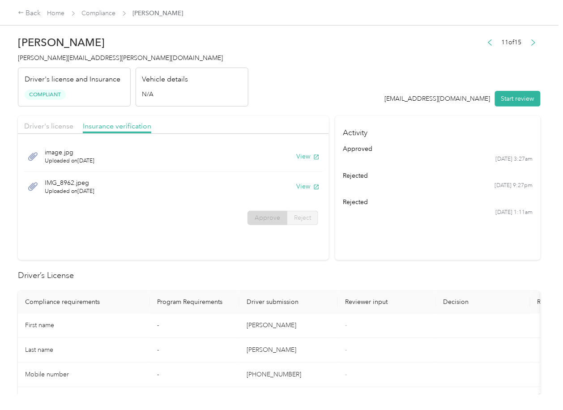
click at [298, 239] on section "Driver's license Insurance verification image.jpg Uploaded on [DATE] View IMG_8…" at bounding box center [173, 188] width 311 height 144
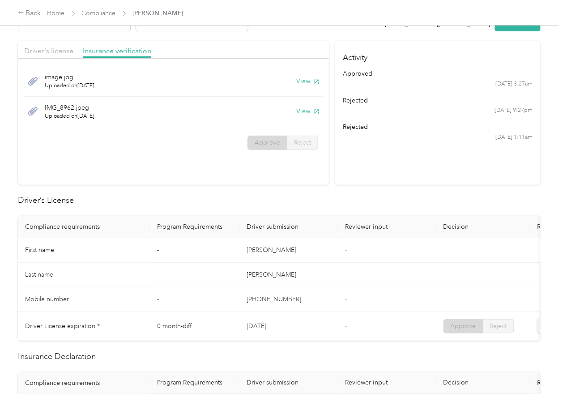
scroll to position [239, 0]
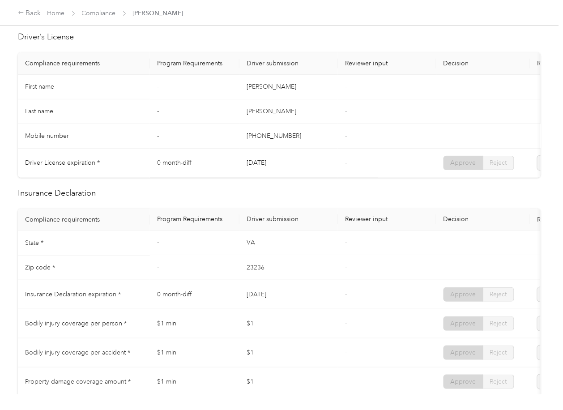
click at [353, 130] on td "-" at bounding box center [387, 136] width 99 height 25
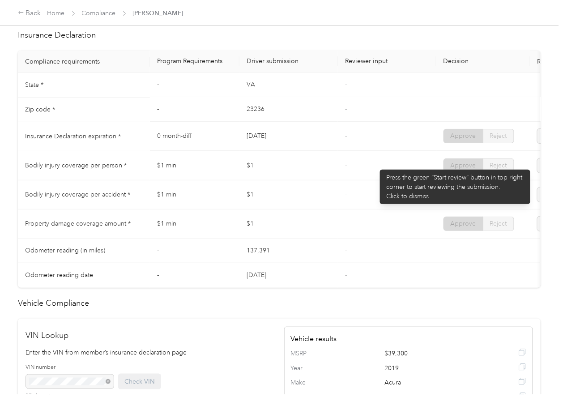
scroll to position [418, 0]
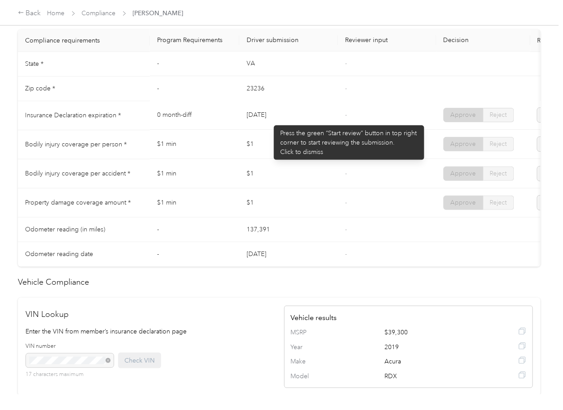
drag, startPoint x: 231, startPoint y: 118, endPoint x: 279, endPoint y: 126, distance: 48.7
click at [279, 123] on tr "Insurance Declaration expiration * 0 month-diff [DATE] - Approve Reject" at bounding box center [333, 115] width 631 height 29
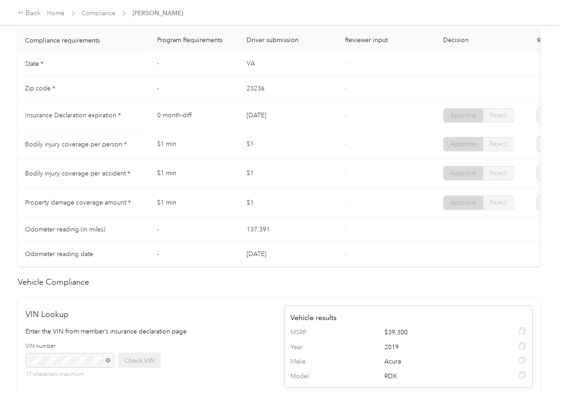
click at [266, 143] on td "$1" at bounding box center [289, 144] width 99 height 29
drag, startPoint x: 256, startPoint y: 159, endPoint x: 264, endPoint y: 173, distance: 16.4
click at [256, 159] on td "$1" at bounding box center [289, 144] width 99 height 29
click at [282, 186] on td "$1" at bounding box center [289, 173] width 99 height 29
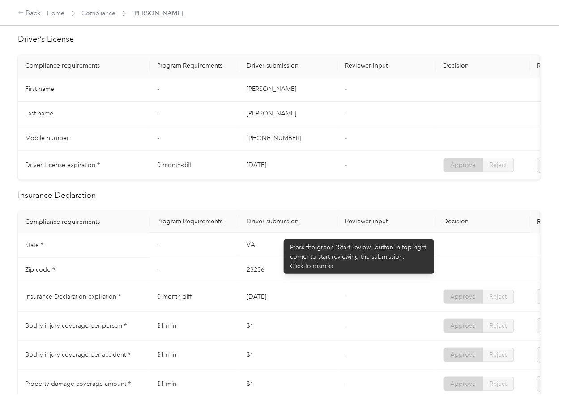
scroll to position [0, 0]
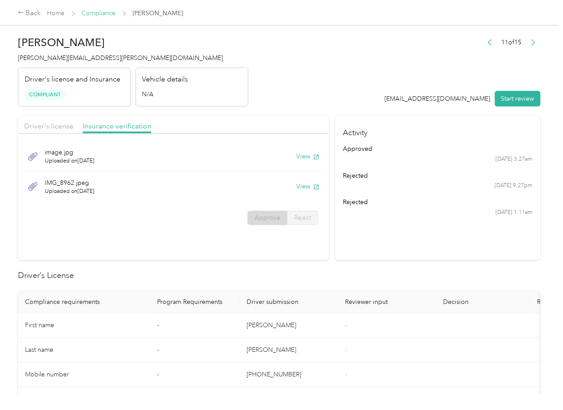
click at [98, 12] on link "Compliance" at bounding box center [99, 13] width 34 height 8
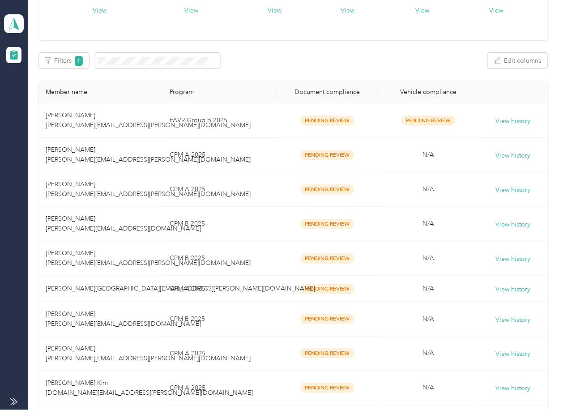
scroll to position [239, 0]
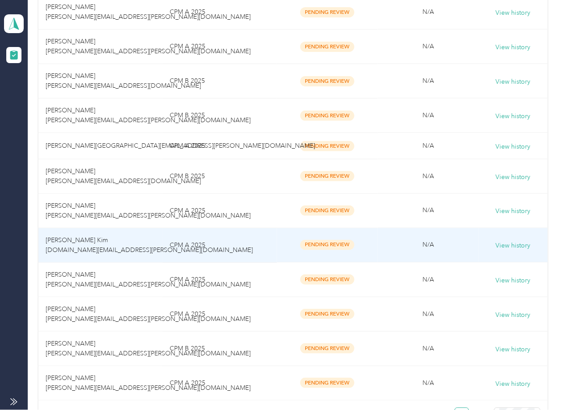
click at [98, 263] on td "[PERSON_NAME] Kim [DOMAIN_NAME][EMAIL_ADDRESS][PERSON_NAME][DOMAIN_NAME]" at bounding box center [101, 245] width 124 height 34
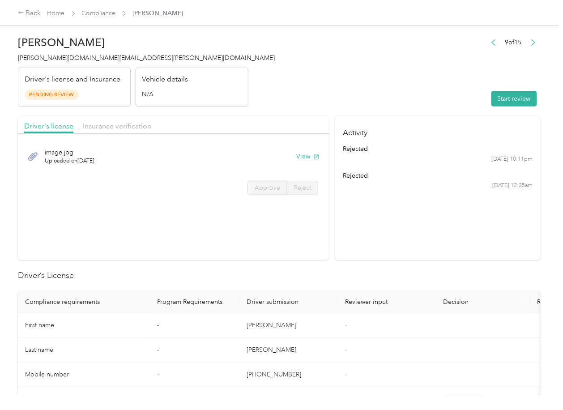
drag, startPoint x: 413, startPoint y: 233, endPoint x: 382, endPoint y: 199, distance: 46.0
click at [413, 233] on section "Activity rejected [DATE] 10:11pm rejected [DATE] 12:35am" at bounding box center [438, 188] width 206 height 144
click at [305, 157] on button "View" at bounding box center [307, 156] width 23 height 9
drag, startPoint x: 267, startPoint y: 118, endPoint x: 173, endPoint y: 118, distance: 93.6
click at [267, 118] on div "Driver's license Insurance verification" at bounding box center [173, 125] width 311 height 18
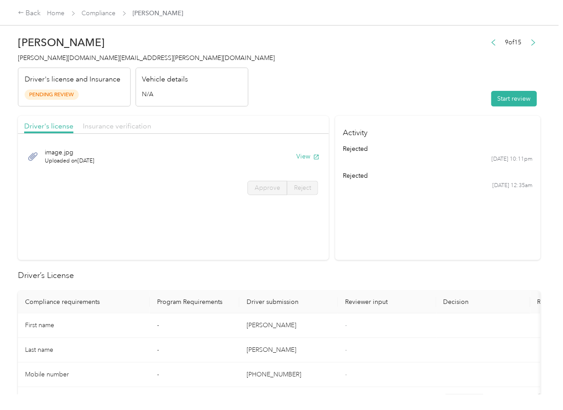
click at [131, 121] on div "Insurance verification" at bounding box center [117, 126] width 69 height 11
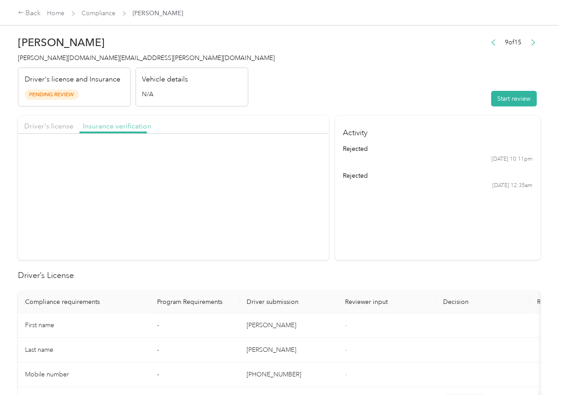
click at [124, 124] on span "Insurance verification" at bounding box center [117, 126] width 69 height 9
click at [303, 158] on button "View" at bounding box center [307, 156] width 23 height 9
click at [511, 95] on button "Start review" at bounding box center [515, 99] width 46 height 16
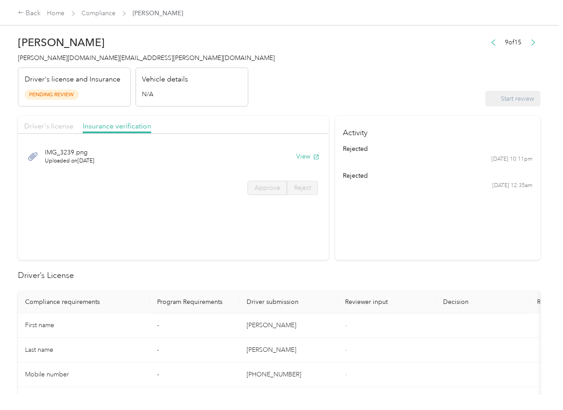
click at [68, 126] on span "Driver's license" at bounding box center [48, 126] width 49 height 9
drag, startPoint x: 66, startPoint y: 126, endPoint x: 75, endPoint y: 133, distance: 10.8
click at [69, 131] on div "Driver's license" at bounding box center [48, 126] width 49 height 11
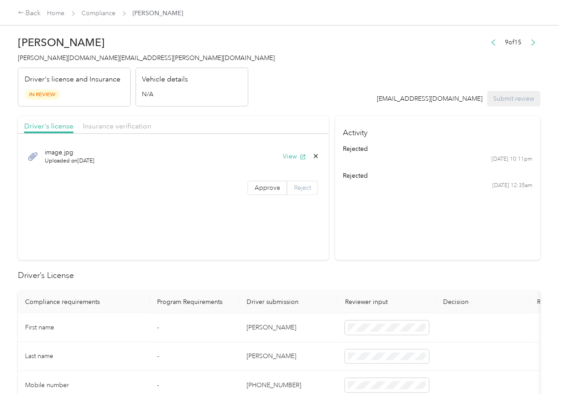
click at [294, 192] on label "Reject" at bounding box center [302, 188] width 31 height 14
click at [269, 192] on label "Approve" at bounding box center [268, 188] width 40 height 14
click at [110, 121] on div "Insurance verification" at bounding box center [117, 126] width 69 height 11
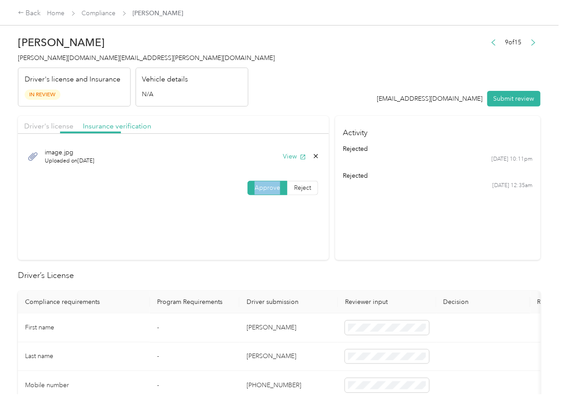
drag, startPoint x: 110, startPoint y: 126, endPoint x: 111, endPoint y: 134, distance: 8.3
click at [110, 129] on span "Insurance verification" at bounding box center [117, 126] width 69 height 9
drag, startPoint x: 256, startPoint y: 192, endPoint x: 258, endPoint y: 222, distance: 29.6
click at [257, 192] on label "Approve" at bounding box center [268, 188] width 40 height 14
click at [407, 221] on section "Activity rejected [DATE] 10:11pm rejected [DATE] 12:35am" at bounding box center [438, 188] width 206 height 144
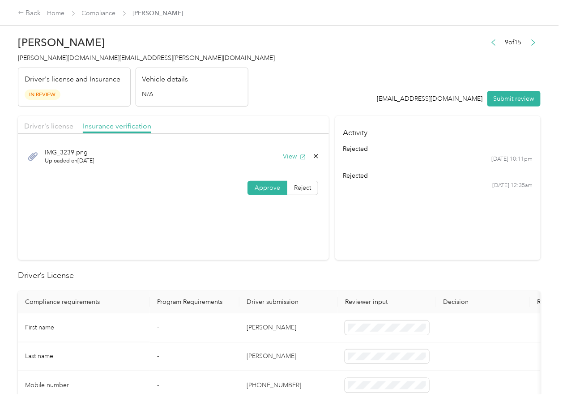
click at [300, 199] on div "IMG_3239.png Uploaded on [DATE] View Approve Reject" at bounding box center [173, 169] width 311 height 63
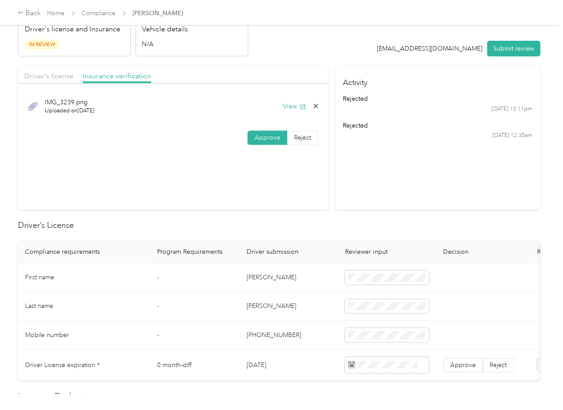
scroll to position [119, 0]
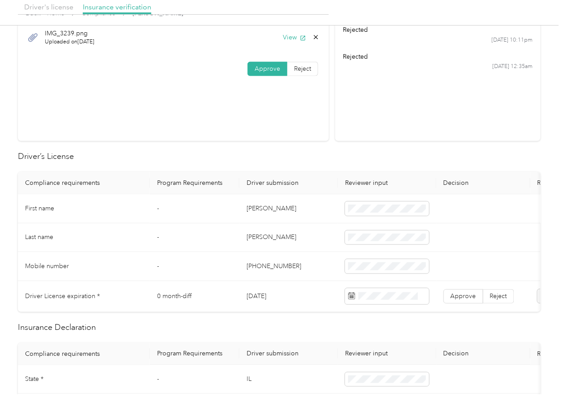
click at [257, 213] on td "[PERSON_NAME]" at bounding box center [289, 208] width 99 height 29
click at [368, 213] on span at bounding box center [387, 208] width 84 height 14
click at [257, 298] on td "[DATE]" at bounding box center [289, 296] width 99 height 31
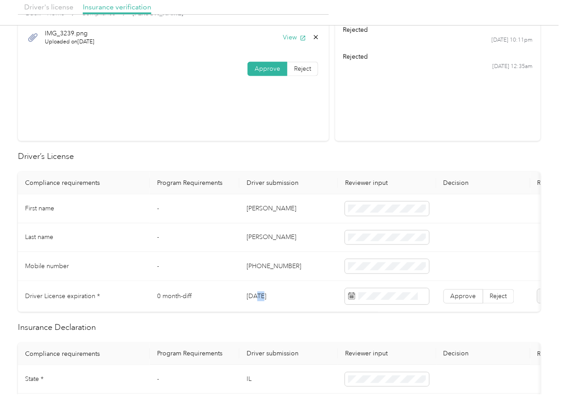
click at [257, 298] on td "[DATE]" at bounding box center [289, 296] width 99 height 31
click at [284, 154] on h2 "Driver’s License" at bounding box center [279, 156] width 523 height 12
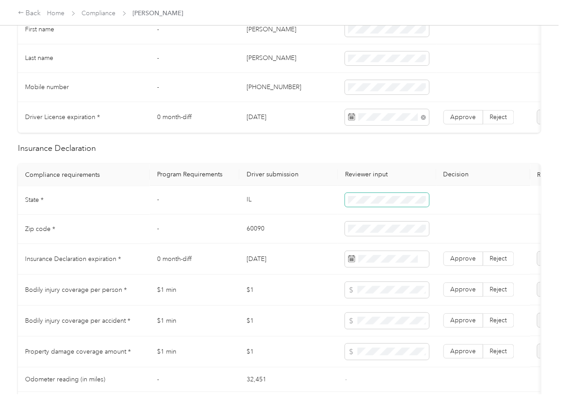
scroll to position [418, 0]
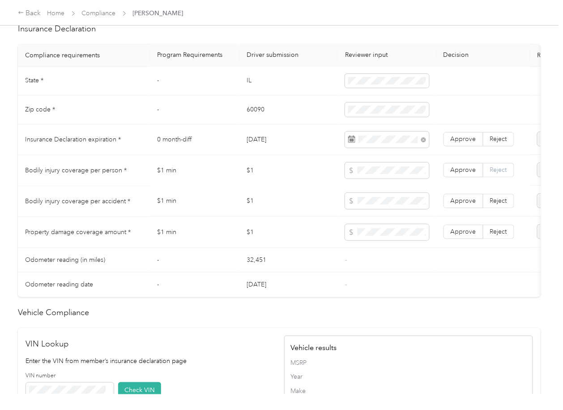
drag, startPoint x: 247, startPoint y: 212, endPoint x: 510, endPoint y: 172, distance: 266.3
click at [249, 212] on td "$1" at bounding box center [289, 201] width 99 height 31
click at [468, 147] on label "Approve" at bounding box center [464, 140] width 40 height 14
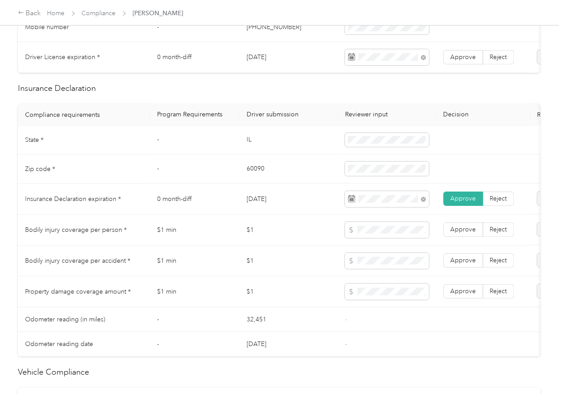
click at [251, 150] on td "IL" at bounding box center [289, 140] width 99 height 29
click at [232, 155] on td "-" at bounding box center [195, 140] width 90 height 29
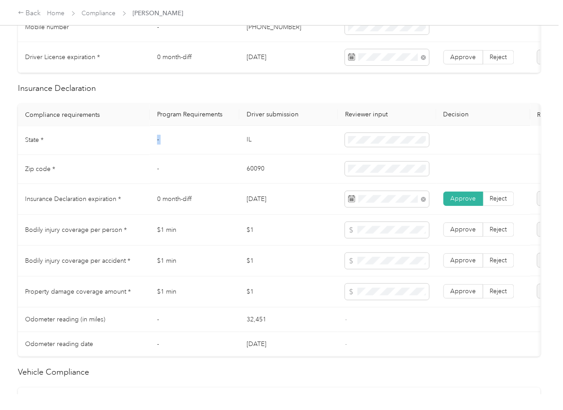
click at [237, 155] on td "-" at bounding box center [195, 140] width 90 height 29
click at [245, 154] on td "IL" at bounding box center [289, 140] width 99 height 29
click at [254, 176] on td "60090" at bounding box center [289, 169] width 99 height 29
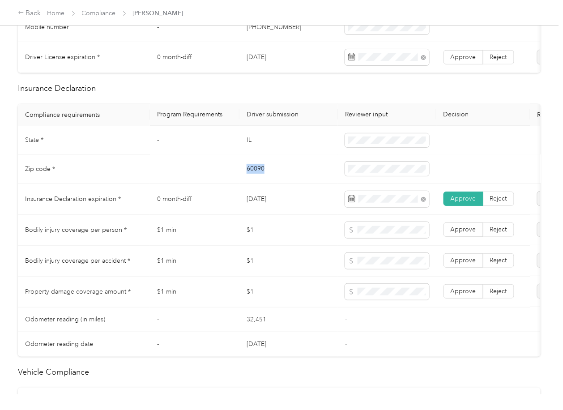
click at [254, 176] on td "60090" at bounding box center [289, 169] width 99 height 29
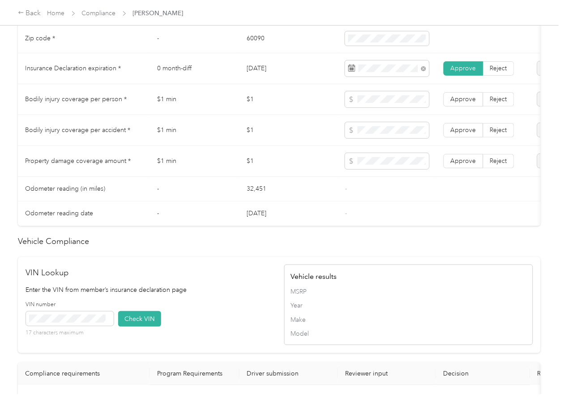
scroll to position [752, 0]
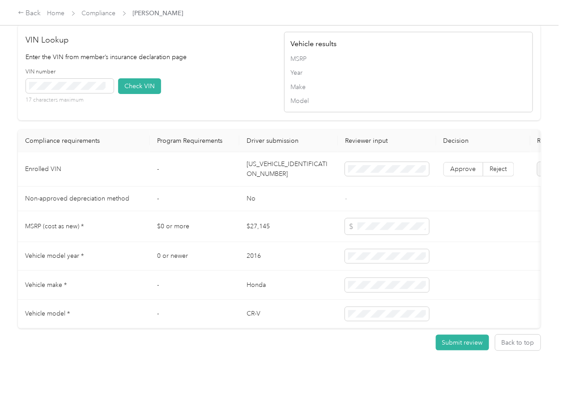
click at [268, 158] on td "[US_VEHICLE_IDENTIFICATION_NUMBER]" at bounding box center [289, 169] width 99 height 34
click at [200, 76] on div "VIN number 17 characters maximum Check VIN" at bounding box center [150, 89] width 249 height 43
click at [132, 78] on button "Check VIN" at bounding box center [139, 86] width 43 height 16
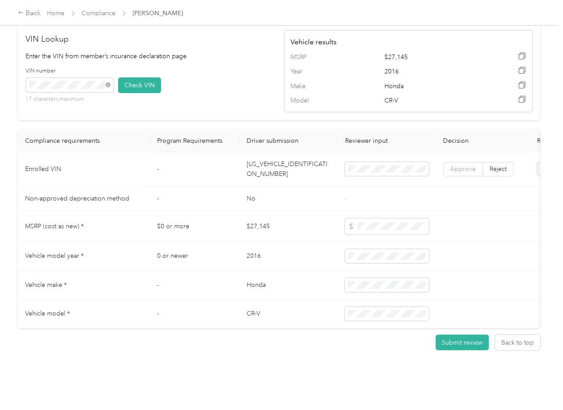
click at [461, 162] on label "Approve" at bounding box center [464, 169] width 40 height 14
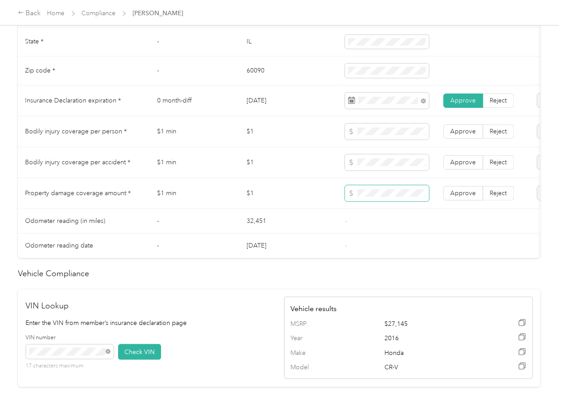
scroll to position [454, 0]
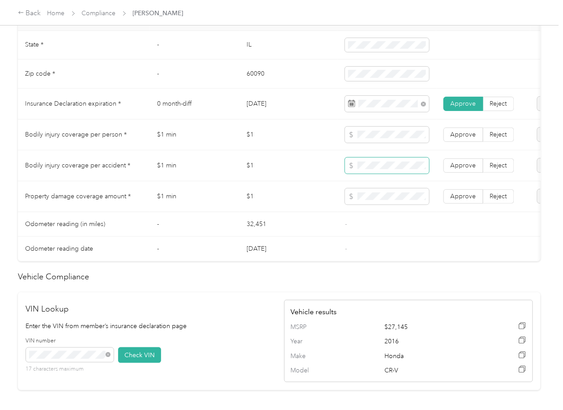
click at [374, 169] on span at bounding box center [387, 166] width 84 height 16
click at [370, 197] on span at bounding box center [387, 197] width 84 height 16
click at [474, 169] on span "Approve" at bounding box center [464, 166] width 26 height 8
click at [476, 142] on label "Approve" at bounding box center [464, 135] width 40 height 14
click at [466, 200] on span "Approve" at bounding box center [464, 197] width 26 height 8
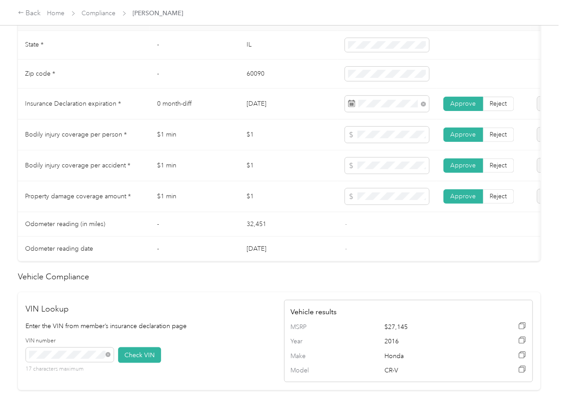
click at [277, 181] on td "$1" at bounding box center [289, 165] width 99 height 31
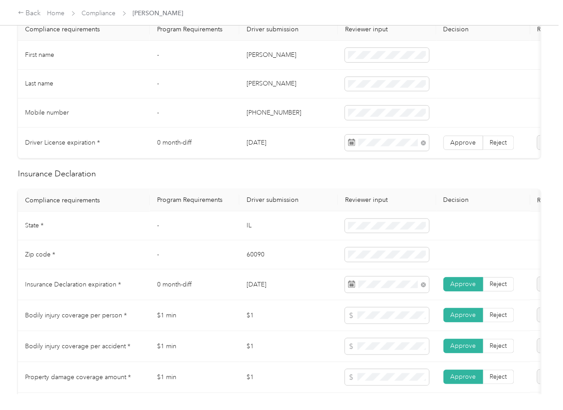
scroll to position [0, 0]
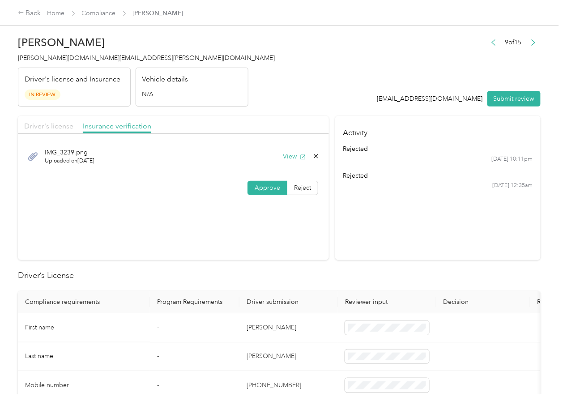
click at [47, 124] on span "Driver's license" at bounding box center [48, 126] width 49 height 9
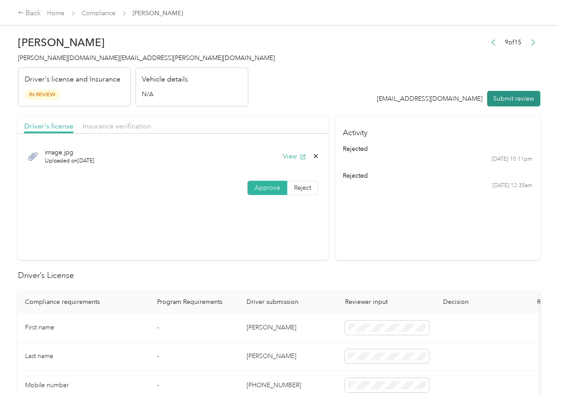
click at [510, 96] on button "Submit review" at bounding box center [514, 99] width 53 height 16
click at [69, 62] on h4 "[PERSON_NAME][DOMAIN_NAME][EMAIL_ADDRESS][PERSON_NAME][DOMAIN_NAME]" at bounding box center [146, 57] width 257 height 9
click at [72, 57] on span "[PERSON_NAME][DOMAIN_NAME][EMAIL_ADDRESS][PERSON_NAME][DOMAIN_NAME]" at bounding box center [146, 58] width 257 height 8
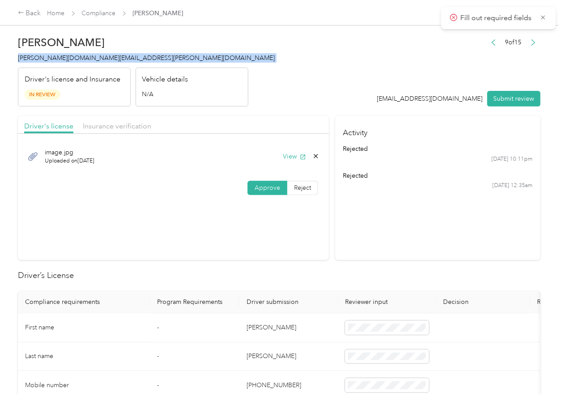
click at [72, 57] on span "[PERSON_NAME][DOMAIN_NAME][EMAIL_ADDRESS][PERSON_NAME][DOMAIN_NAME]" at bounding box center [146, 58] width 257 height 8
click at [380, 239] on section "Activity rejected [DATE] 10:11pm rejected [DATE] 12:35am" at bounding box center [438, 188] width 206 height 144
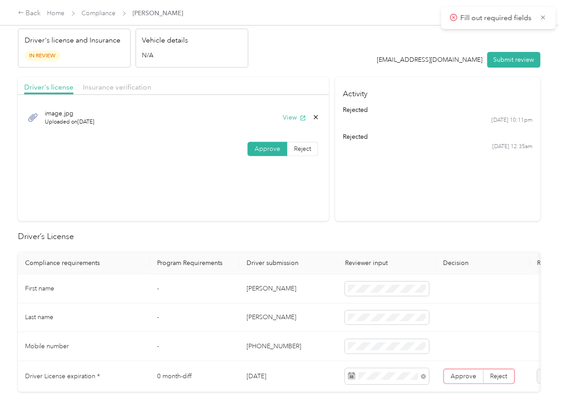
scroll to position [119, 0]
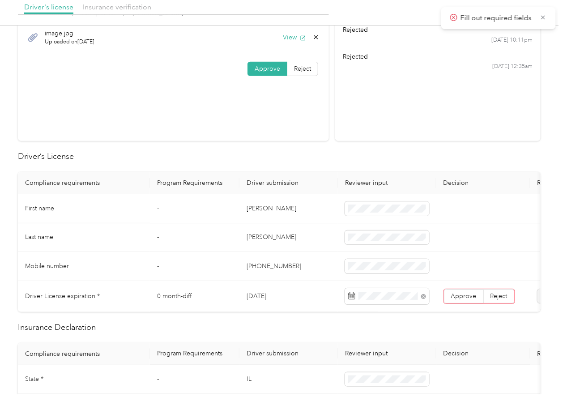
click at [450, 289] on div "Approve Reject" at bounding box center [480, 296] width 72 height 15
click at [453, 293] on span "Approve" at bounding box center [464, 296] width 26 height 8
click at [540, 19] on span "Fill out required fields" at bounding box center [498, 18] width 97 height 11
click at [542, 18] on icon at bounding box center [543, 17] width 7 height 8
click at [268, 211] on td "[PERSON_NAME]" at bounding box center [289, 208] width 99 height 29
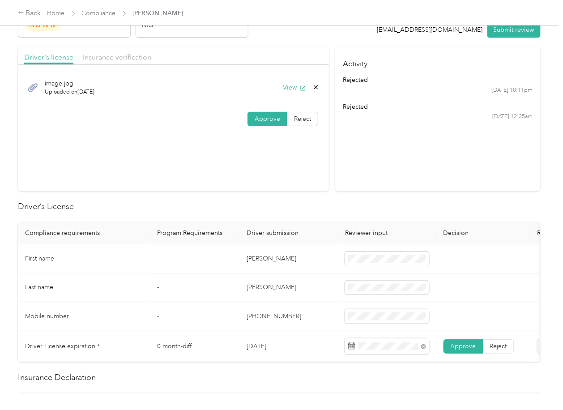
scroll to position [0, 0]
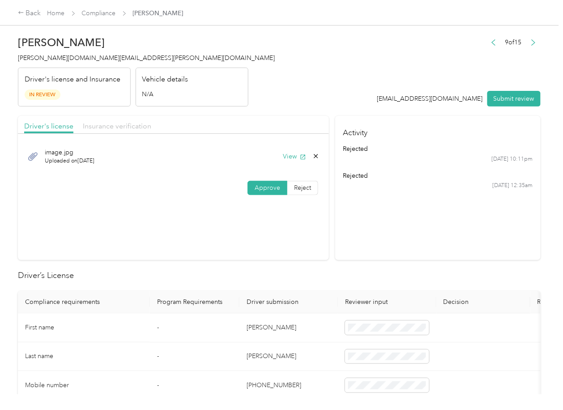
click at [97, 129] on span "Insurance verification" at bounding box center [117, 126] width 69 height 9
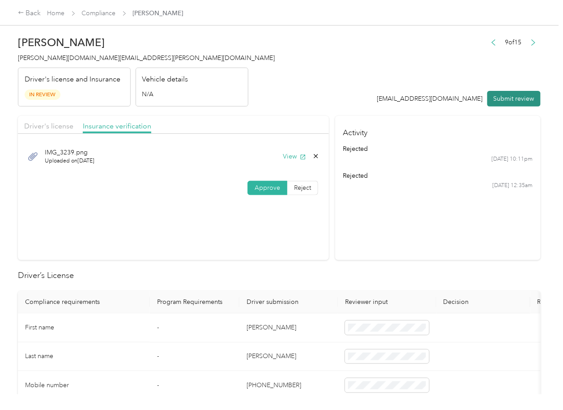
click at [518, 98] on button "Submit review" at bounding box center [514, 99] width 53 height 16
click at [63, 55] on span "[PERSON_NAME][DOMAIN_NAME][EMAIL_ADDRESS][PERSON_NAME][DOMAIN_NAME]" at bounding box center [146, 58] width 257 height 8
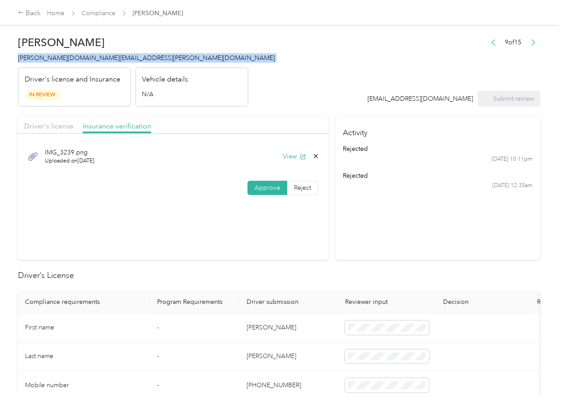
click at [63, 55] on span "[PERSON_NAME][DOMAIN_NAME][EMAIL_ADDRESS][PERSON_NAME][DOMAIN_NAME]" at bounding box center [146, 58] width 257 height 8
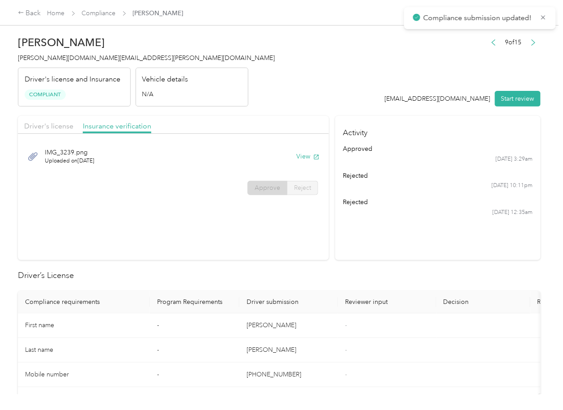
click at [160, 240] on section "Driver's license Insurance verification IMG_3239.png Uploaded on [DATE] View Ap…" at bounding box center [173, 188] width 311 height 144
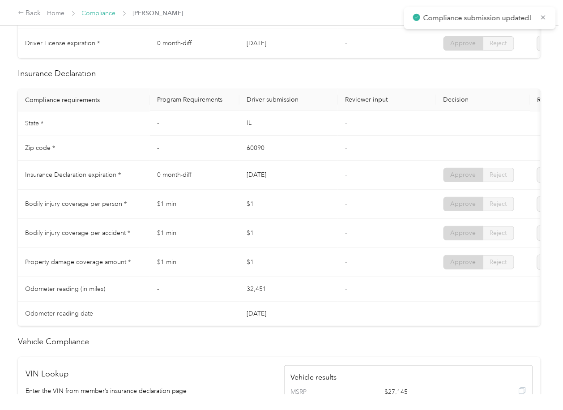
click at [102, 12] on link "Compliance" at bounding box center [99, 13] width 34 height 8
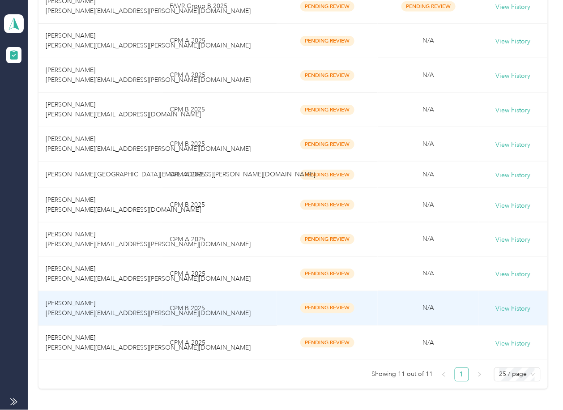
scroll to position [239, 0]
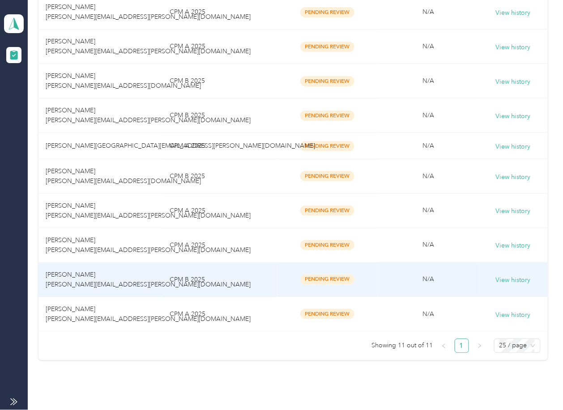
click at [174, 263] on td "CPM A 2025" at bounding box center [220, 245] width 115 height 34
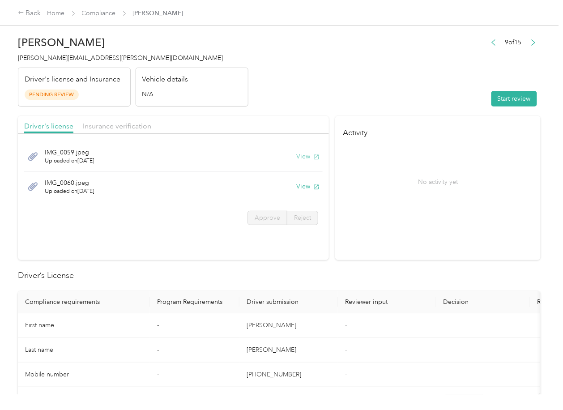
click at [304, 159] on button "View" at bounding box center [307, 156] width 23 height 9
click at [304, 187] on button "View" at bounding box center [307, 186] width 23 height 9
drag, startPoint x: 290, startPoint y: 121, endPoint x: 274, endPoint y: 121, distance: 15.2
click at [289, 121] on div "Driver's license Insurance verification" at bounding box center [173, 125] width 311 height 18
click at [132, 122] on span "Insurance verification" at bounding box center [117, 126] width 69 height 9
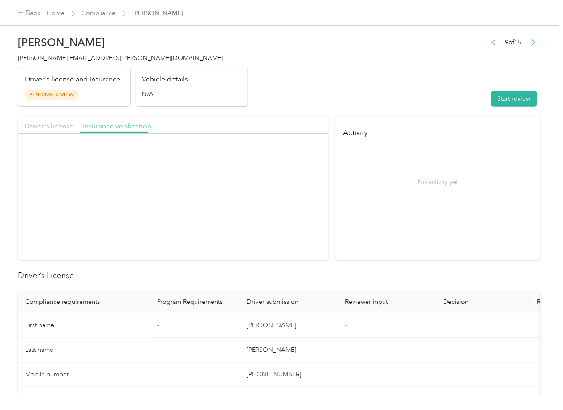
click at [128, 126] on span "Insurance verification" at bounding box center [117, 126] width 69 height 9
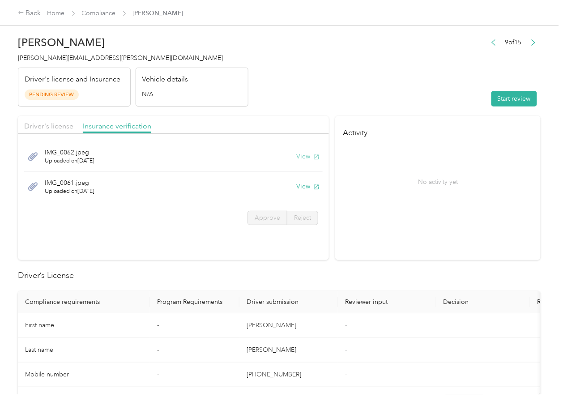
click at [304, 159] on button "View" at bounding box center [307, 156] width 23 height 9
click at [303, 189] on button "View" at bounding box center [307, 186] width 23 height 9
drag, startPoint x: 450, startPoint y: 96, endPoint x: 493, endPoint y: 98, distance: 42.1
click at [450, 96] on header "[PERSON_NAME] [PERSON_NAME][EMAIL_ADDRESS][PERSON_NAME][DOMAIN_NAME] Driver's l…" at bounding box center [279, 68] width 523 height 75
click at [502, 98] on button "Start review" at bounding box center [515, 99] width 46 height 16
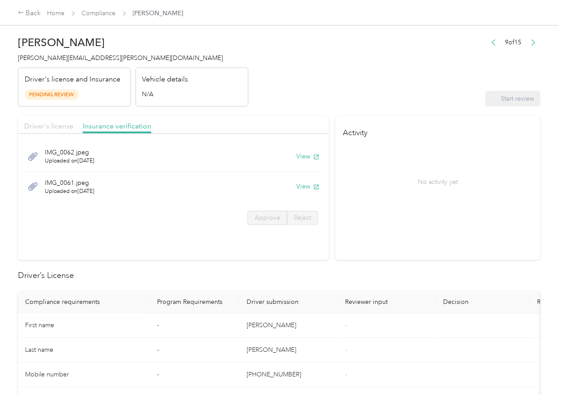
click at [58, 126] on span "Driver's license" at bounding box center [48, 126] width 49 height 9
click at [258, 214] on span "Approve" at bounding box center [268, 218] width 26 height 8
click at [258, 218] on span "Approve" at bounding box center [268, 218] width 26 height 8
click at [254, 224] on label "Approve" at bounding box center [268, 218] width 40 height 14
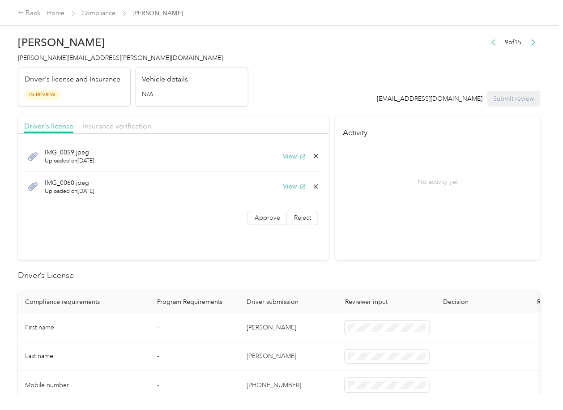
click at [240, 241] on section "Driver's license Insurance verification IMG_0059.jpeg Uploaded on [DATE] View I…" at bounding box center [173, 188] width 311 height 144
click at [259, 220] on span "Approve" at bounding box center [268, 218] width 26 height 8
click at [130, 125] on span "Insurance verification" at bounding box center [117, 126] width 69 height 9
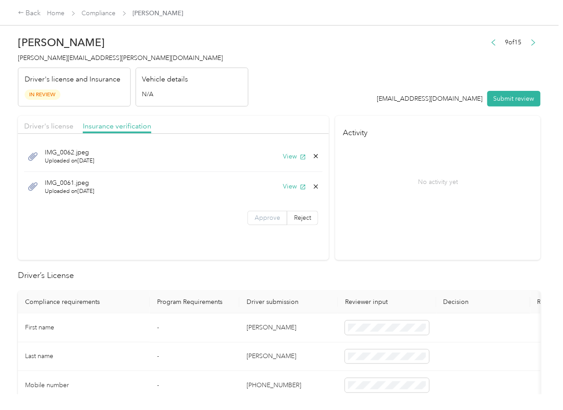
click at [268, 221] on span "Approve" at bounding box center [268, 218] width 26 height 8
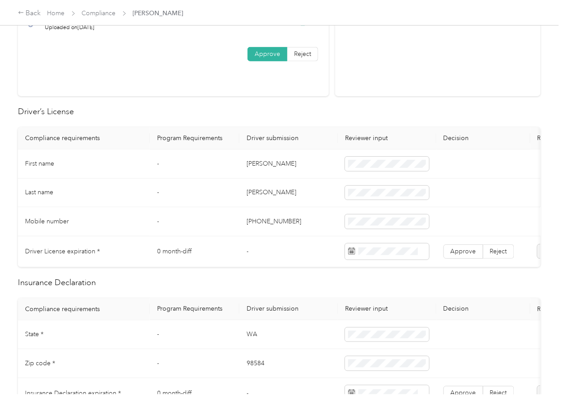
scroll to position [179, 0]
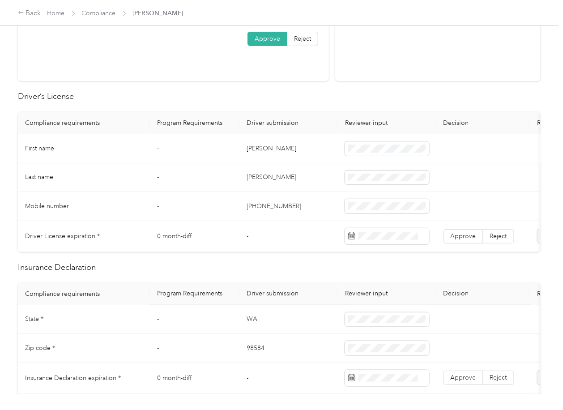
click at [266, 144] on td "[PERSON_NAME]" at bounding box center [289, 148] width 99 height 29
click at [466, 234] on span "Approve" at bounding box center [464, 236] width 26 height 8
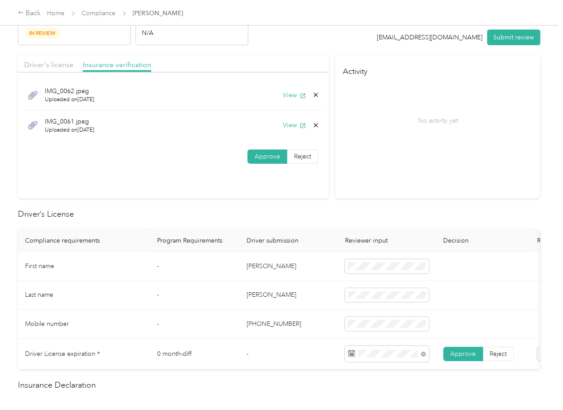
scroll to position [60, 0]
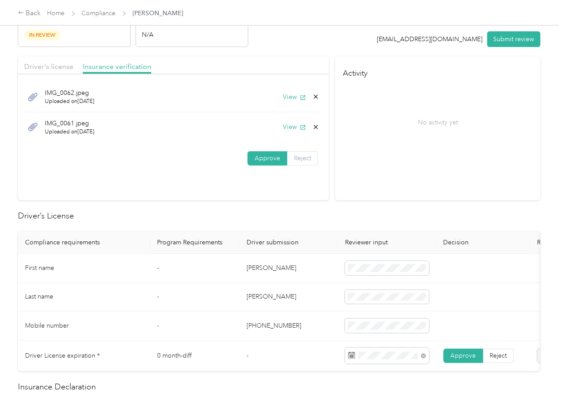
click at [297, 156] on span "Reject" at bounding box center [302, 158] width 17 height 8
click at [195, 221] on div "Incorrect insurance document upload" at bounding box center [201, 213] width 64 height 19
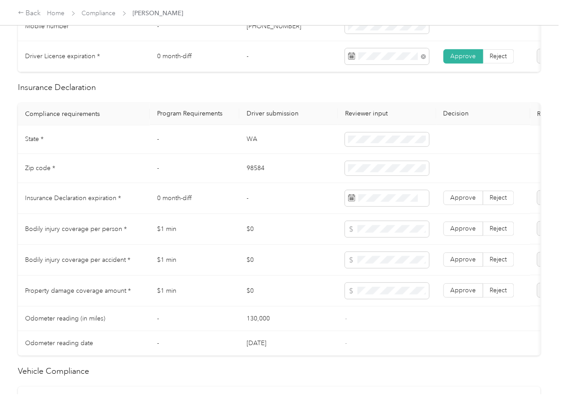
scroll to position [418, 0]
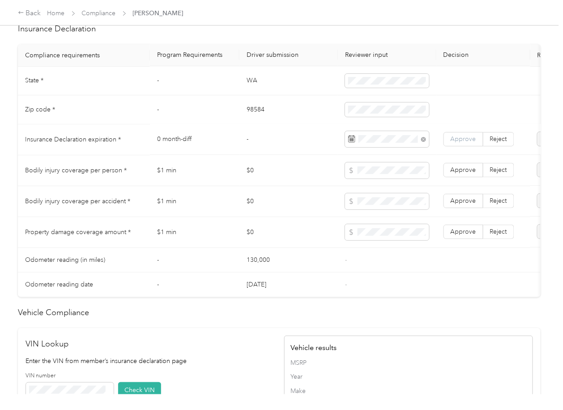
click at [464, 143] on span "Approve" at bounding box center [464, 140] width 26 height 8
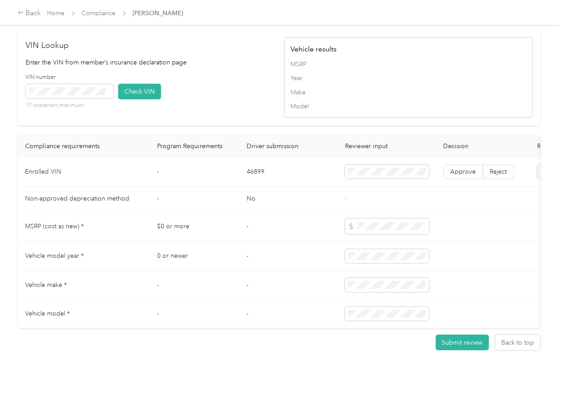
click at [249, 187] on td "46899" at bounding box center [289, 172] width 99 height 29
drag, startPoint x: 222, startPoint y: 96, endPoint x: 135, endPoint y: 106, distance: 87.4
click at [223, 96] on div "VIN number 17 characters maximum Check VIN" at bounding box center [150, 94] width 249 height 43
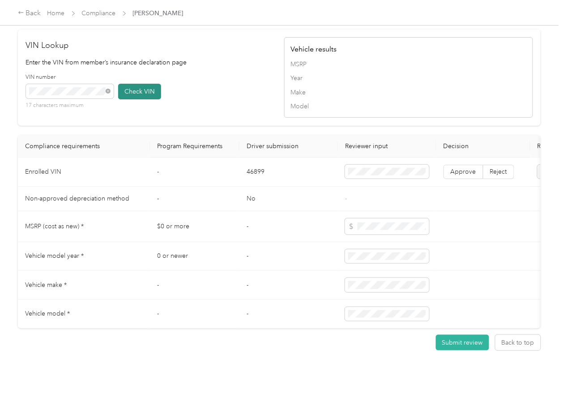
click at [137, 99] on button "Check VIN" at bounding box center [139, 92] width 43 height 16
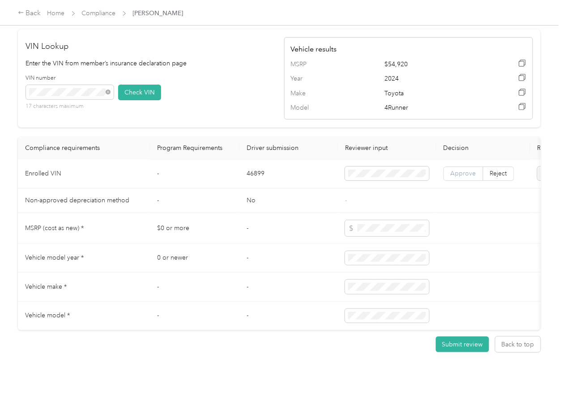
click at [466, 181] on label "Approve" at bounding box center [464, 174] width 40 height 14
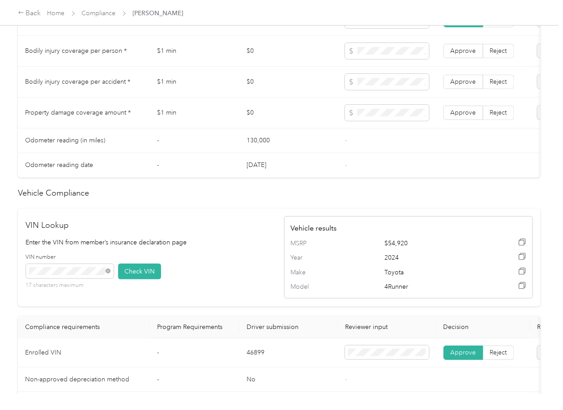
scroll to position [477, 0]
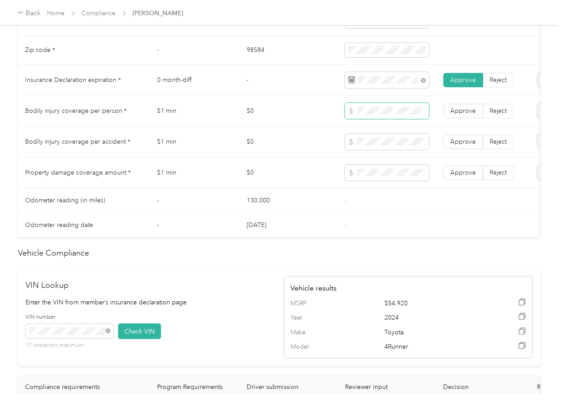
click at [381, 113] on span at bounding box center [387, 111] width 84 height 16
click at [455, 176] on span "Approve" at bounding box center [464, 173] width 26 height 8
click at [459, 146] on span "Approve" at bounding box center [464, 142] width 26 height 8
click at [460, 115] on span "Approve" at bounding box center [464, 111] width 26 height 8
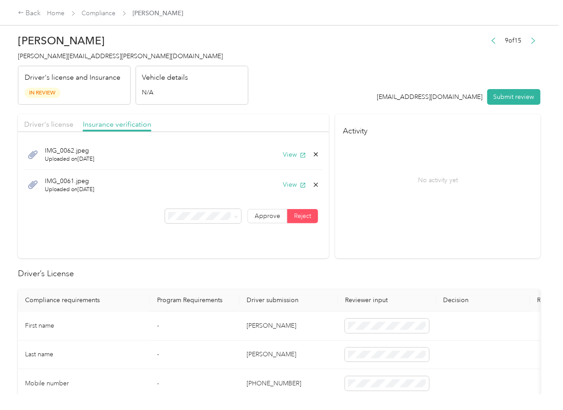
scroll to position [0, 0]
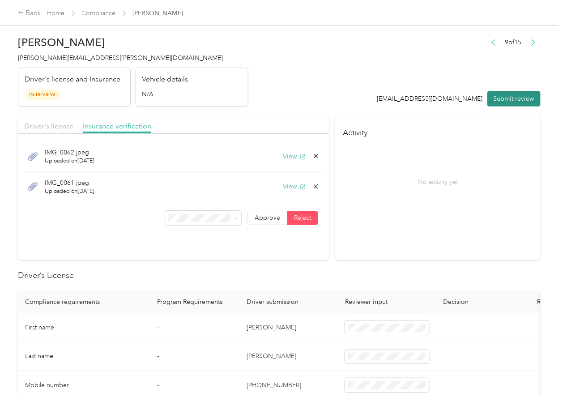
click at [495, 100] on button "Submit review" at bounding box center [514, 99] width 53 height 16
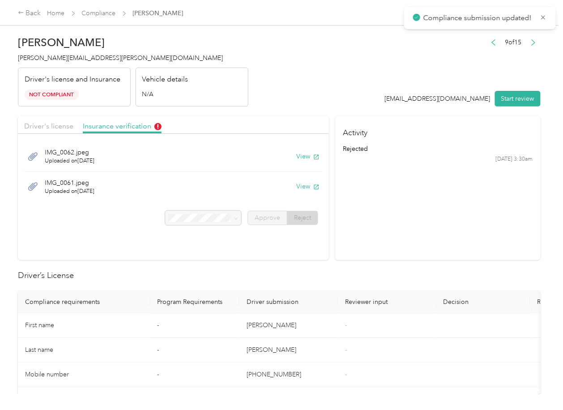
click at [69, 78] on p "Driver's license and Insurance" at bounding box center [73, 79] width 96 height 11
click at [80, 57] on span "[PERSON_NAME][EMAIL_ADDRESS][PERSON_NAME][DOMAIN_NAME]" at bounding box center [120, 58] width 205 height 8
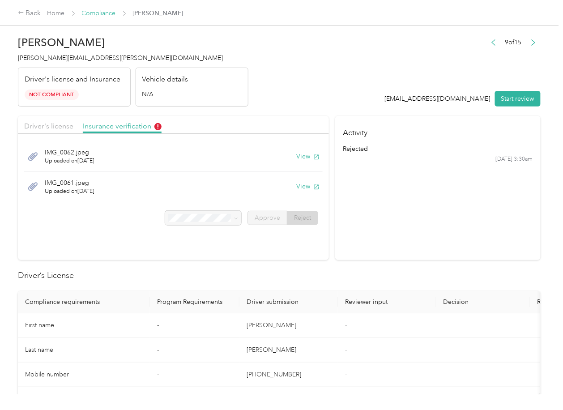
click at [107, 14] on link "Compliance" at bounding box center [99, 13] width 34 height 8
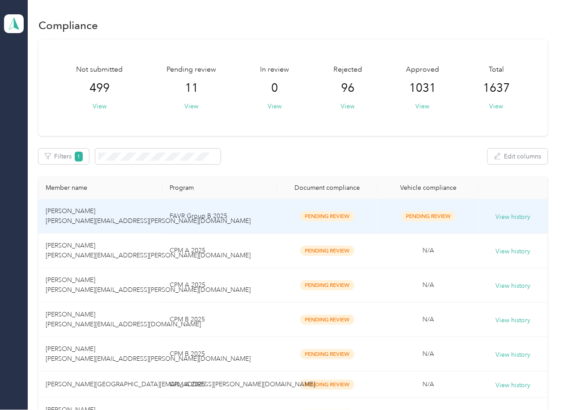
scroll to position [119, 0]
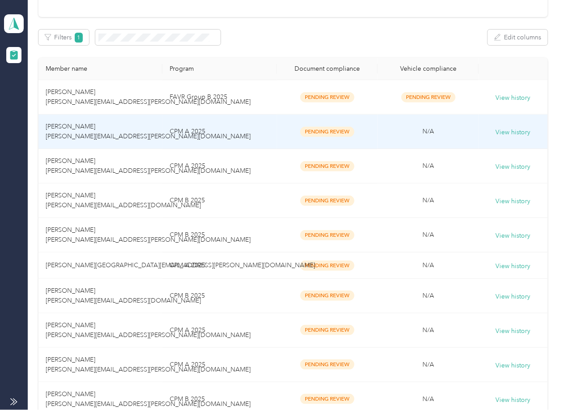
click at [224, 228] on td "CPM B 2025" at bounding box center [220, 235] width 115 height 34
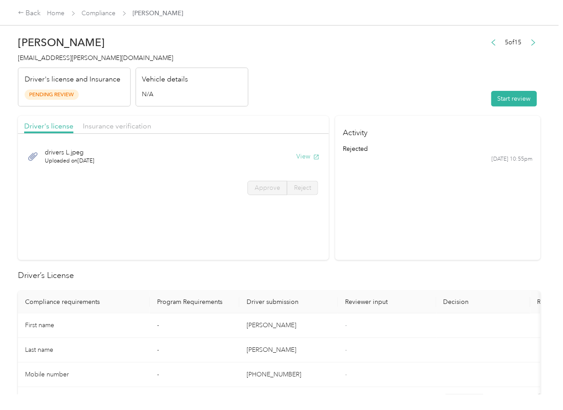
click at [304, 154] on button "View" at bounding box center [307, 156] width 23 height 9
click at [275, 119] on div "Driver's license Insurance verification" at bounding box center [173, 125] width 311 height 18
click at [102, 127] on span "Insurance verification" at bounding box center [117, 126] width 69 height 9
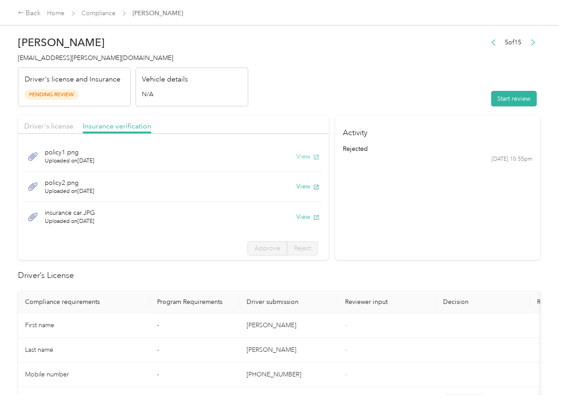
click at [301, 156] on button "View" at bounding box center [307, 156] width 23 height 9
click at [296, 183] on button "View" at bounding box center [307, 186] width 23 height 9
click at [296, 214] on button "View" at bounding box center [307, 216] width 23 height 9
drag, startPoint x: 398, startPoint y: 202, endPoint x: 414, endPoint y: 186, distance: 23.1
click at [399, 201] on section "Activity rejected [DATE] 10:55pm" at bounding box center [438, 188] width 206 height 144
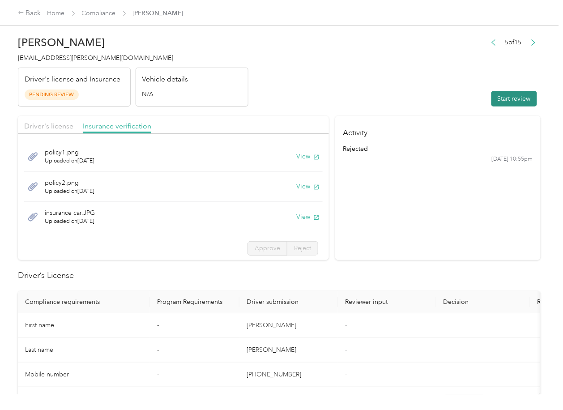
click at [492, 106] on button "Start review" at bounding box center [515, 99] width 46 height 16
click at [46, 124] on span "Driver's license" at bounding box center [48, 126] width 49 height 9
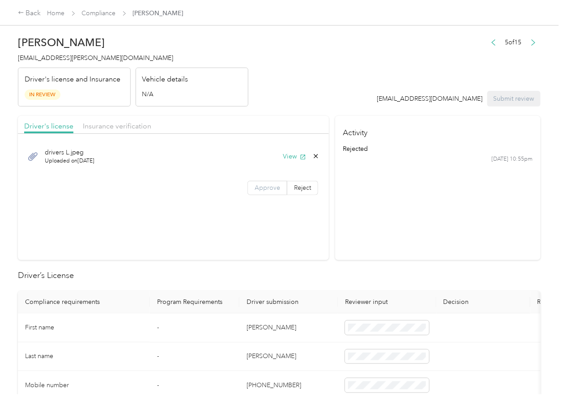
click at [258, 189] on span "Approve" at bounding box center [268, 188] width 26 height 8
click at [120, 129] on span "Insurance verification" at bounding box center [117, 126] width 69 height 9
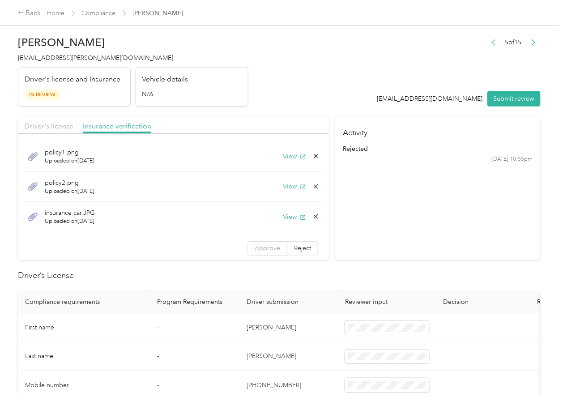
click at [255, 248] on span "Approve" at bounding box center [268, 248] width 26 height 8
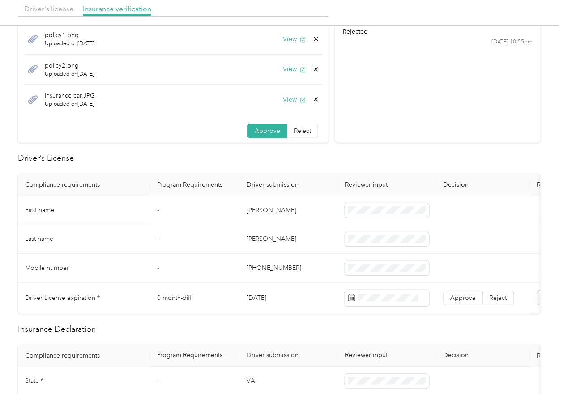
scroll to position [119, 0]
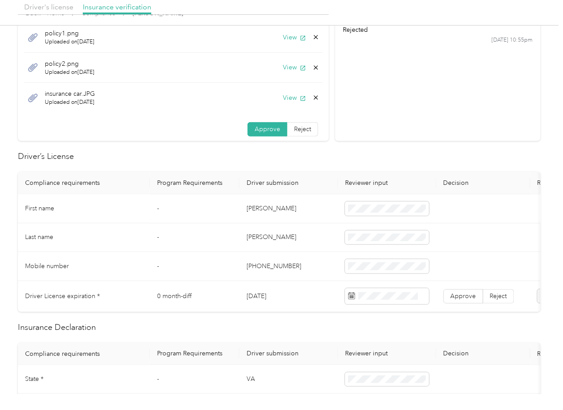
click at [254, 205] on td "[PERSON_NAME]" at bounding box center [289, 208] width 99 height 29
click at [253, 291] on td "[DATE]" at bounding box center [289, 296] width 99 height 31
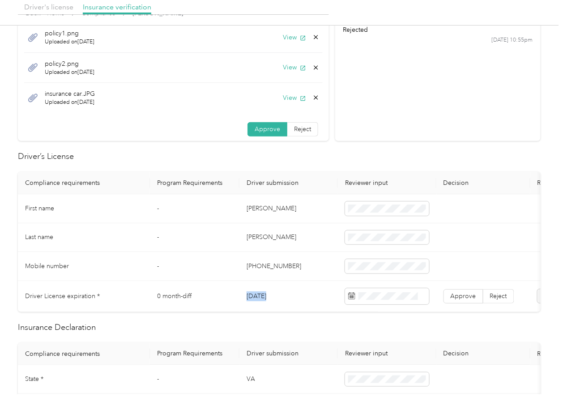
click at [253, 291] on td "[DATE]" at bounding box center [289, 296] width 99 height 31
drag, startPoint x: 312, startPoint y: 193, endPoint x: 339, endPoint y: 224, distance: 41.9
click at [312, 197] on td "[PERSON_NAME]" at bounding box center [289, 208] width 99 height 29
click at [459, 289] on label "Approve" at bounding box center [464, 296] width 40 height 14
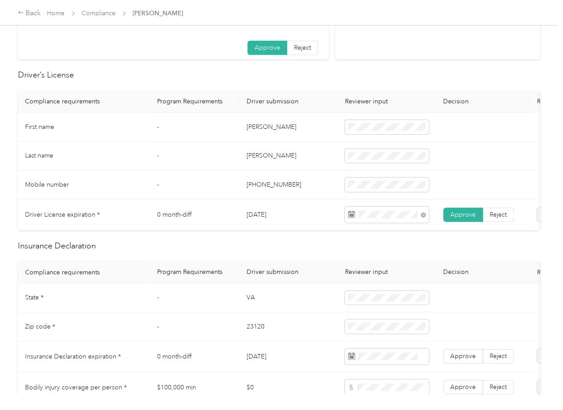
scroll to position [358, 0]
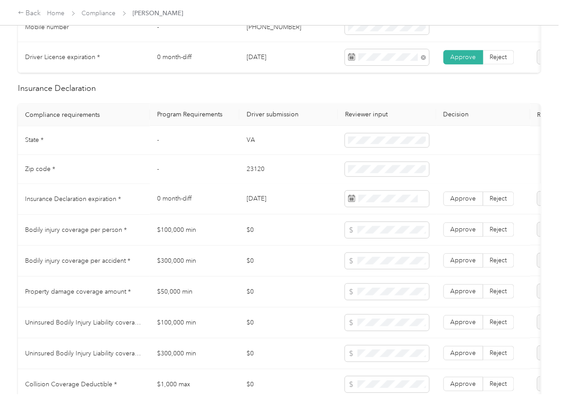
click at [267, 205] on td "[DATE]" at bounding box center [289, 199] width 99 height 31
click at [467, 206] on label "Approve" at bounding box center [464, 199] width 40 height 14
click at [182, 236] on td "$100,000 min" at bounding box center [195, 230] width 90 height 31
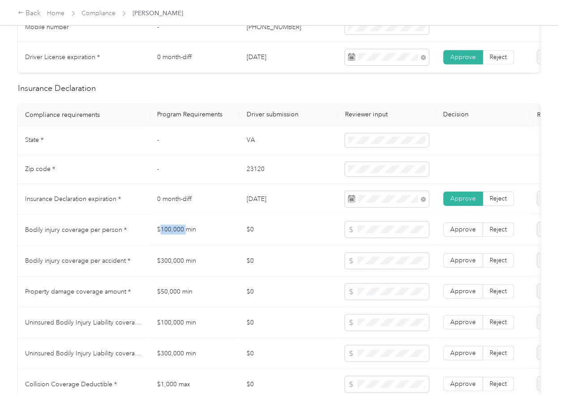
click at [182, 236] on td "$100,000 min" at bounding box center [195, 230] width 90 height 31
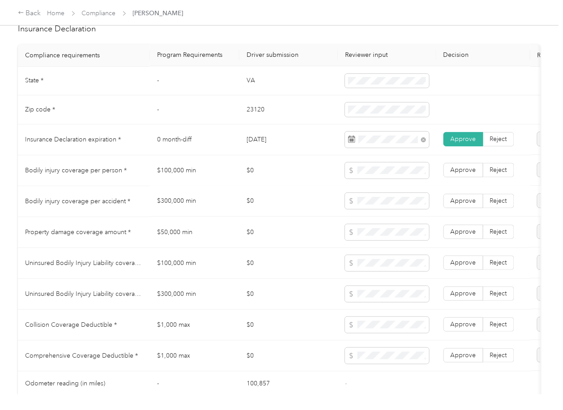
click at [178, 204] on td "$300,000 min" at bounding box center [195, 201] width 90 height 31
click at [348, 205] on icon at bounding box center [351, 201] width 6 height 6
click at [465, 205] on span "Approve" at bounding box center [464, 201] width 26 height 8
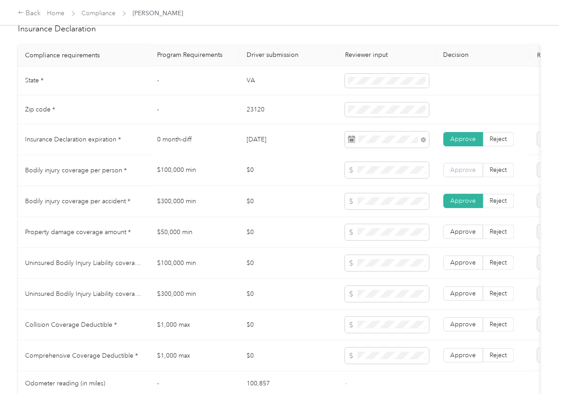
click at [467, 178] on label "Approve" at bounding box center [464, 170] width 40 height 14
click at [463, 236] on span "Approve" at bounding box center [464, 232] width 26 height 8
click at [183, 270] on td "$100,000 min" at bounding box center [195, 263] width 90 height 31
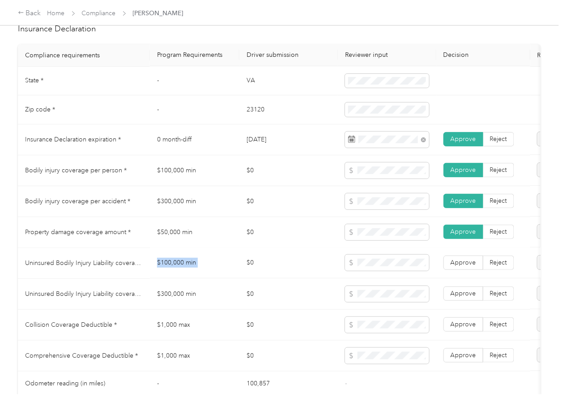
click at [183, 270] on td "$100,000 min" at bounding box center [195, 263] width 90 height 31
click at [180, 300] on td "$300,000 min" at bounding box center [195, 294] width 90 height 31
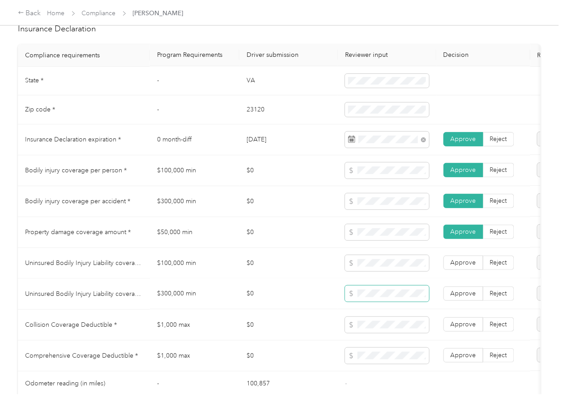
click at [394, 298] on span at bounding box center [387, 294] width 84 height 16
click at [464, 298] on span "Approve" at bounding box center [464, 294] width 26 height 8
click at [467, 270] on label "Approve" at bounding box center [464, 263] width 40 height 14
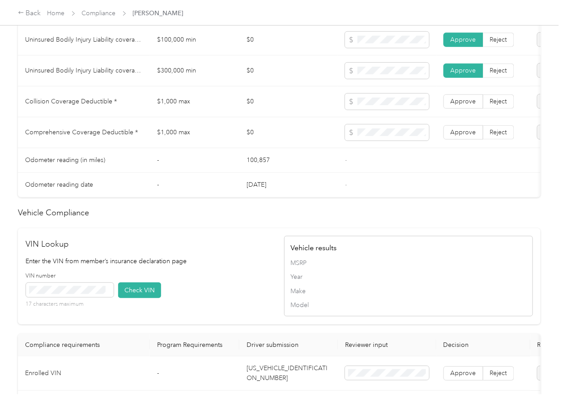
scroll to position [716, 0]
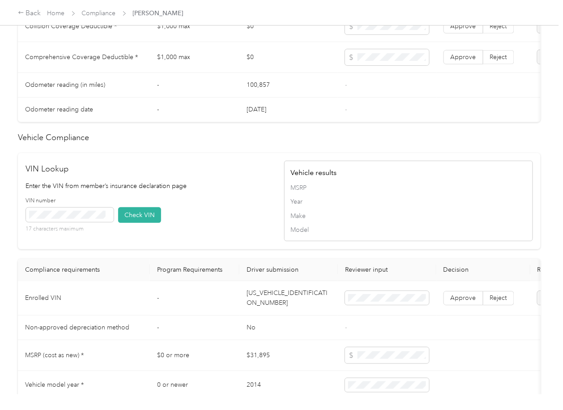
click at [279, 309] on td "[US_VEHICLE_IDENTIFICATION_NUMBER]" at bounding box center [289, 298] width 99 height 34
click at [266, 175] on h2 "VIN Lookup" at bounding box center [150, 169] width 249 height 12
drag, startPoint x: 154, startPoint y: 234, endPoint x: 163, endPoint y: 241, distance: 10.8
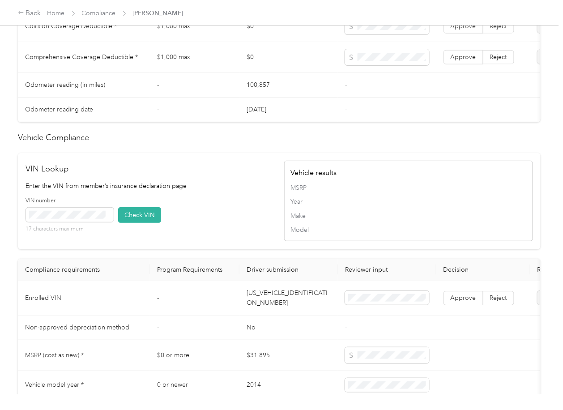
click at [155, 223] on button "Check VIN" at bounding box center [139, 215] width 43 height 16
click at [458, 305] on label "Approve" at bounding box center [464, 298] width 40 height 14
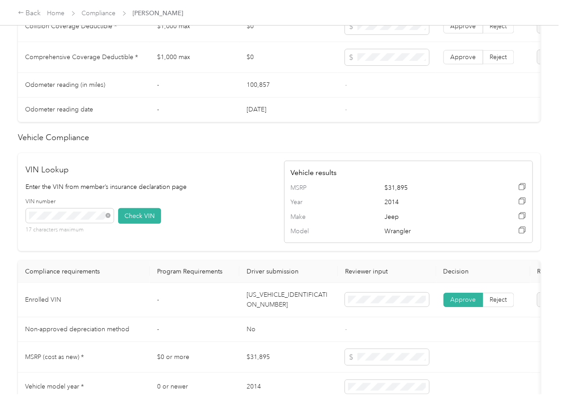
scroll to position [656, 0]
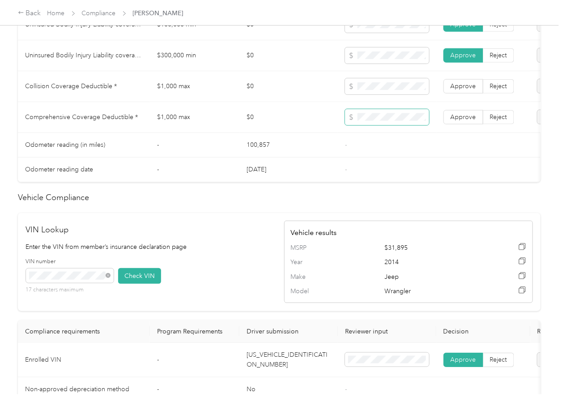
click at [384, 125] on span at bounding box center [387, 117] width 84 height 16
click at [460, 121] on span "Approve" at bounding box center [464, 117] width 26 height 8
click at [465, 90] on span "Approve" at bounding box center [464, 86] width 26 height 8
click at [230, 151] on td "-" at bounding box center [195, 145] width 90 height 25
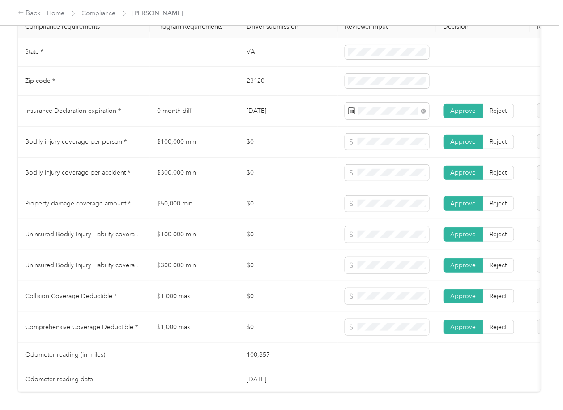
scroll to position [418, 0]
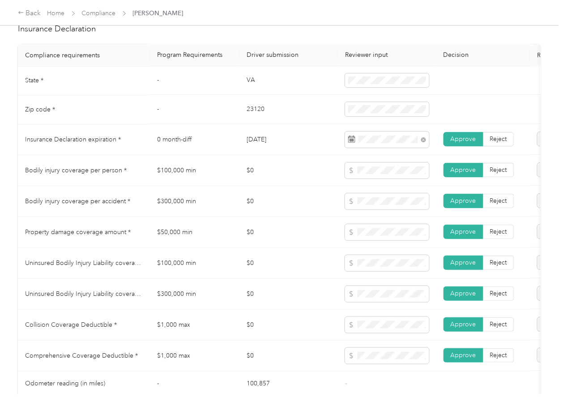
click at [244, 89] on td "VA" at bounding box center [289, 81] width 99 height 29
click at [343, 89] on td at bounding box center [387, 81] width 99 height 29
click at [261, 120] on td "23120" at bounding box center [289, 109] width 99 height 29
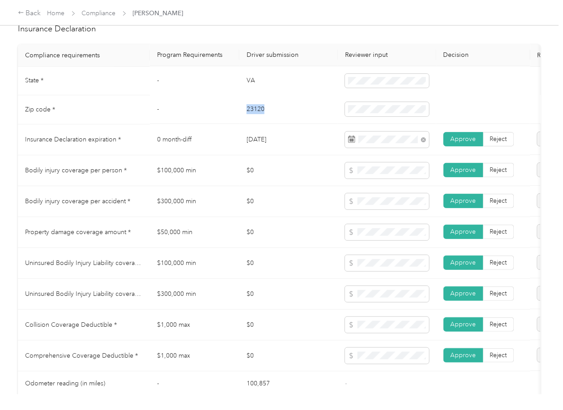
click at [261, 120] on td "23120" at bounding box center [289, 109] width 99 height 29
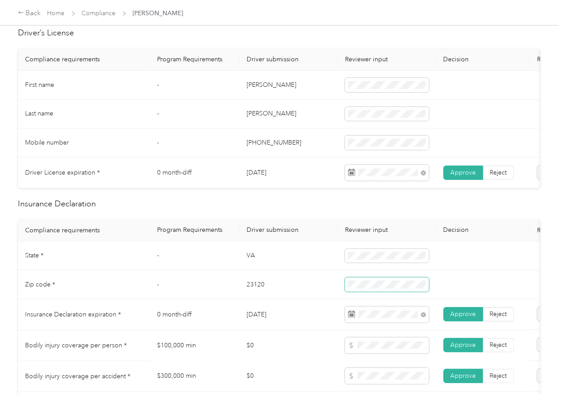
scroll to position [60, 0]
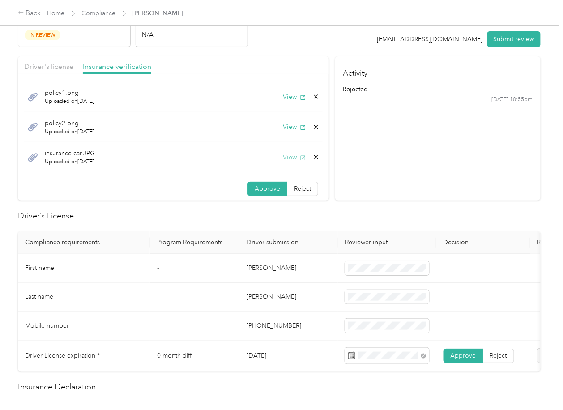
click at [283, 160] on button "View" at bounding box center [294, 157] width 23 height 9
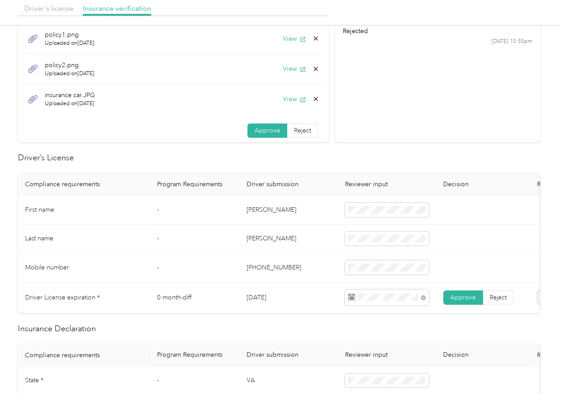
scroll to position [358, 0]
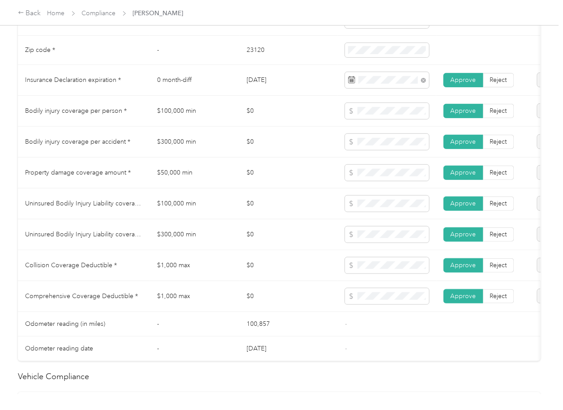
click at [289, 268] on td "$0" at bounding box center [289, 265] width 99 height 31
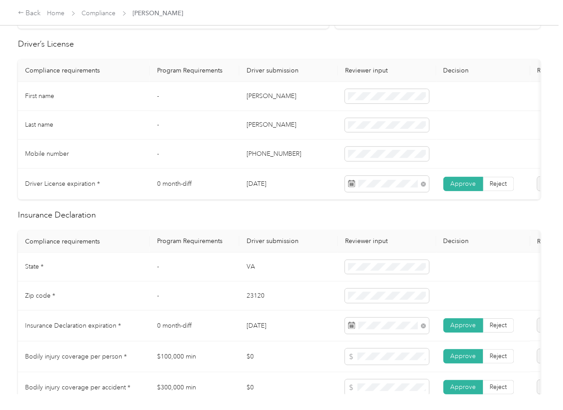
scroll to position [0, 0]
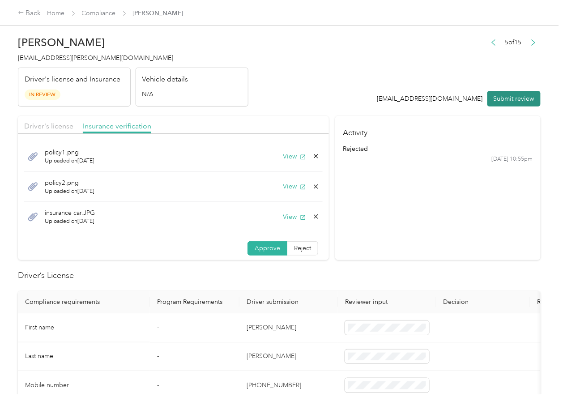
click at [530, 104] on button "Submit review" at bounding box center [514, 99] width 53 height 16
click at [56, 61] on span "[EMAIL_ADDRESS][PERSON_NAME][DOMAIN_NAME]" at bounding box center [95, 58] width 155 height 8
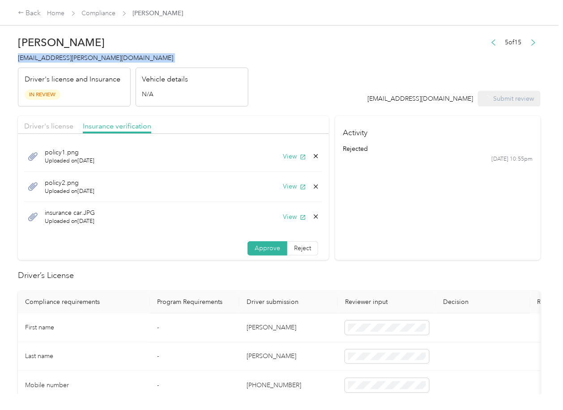
click at [56, 61] on span "[EMAIL_ADDRESS][PERSON_NAME][DOMAIN_NAME]" at bounding box center [95, 58] width 155 height 8
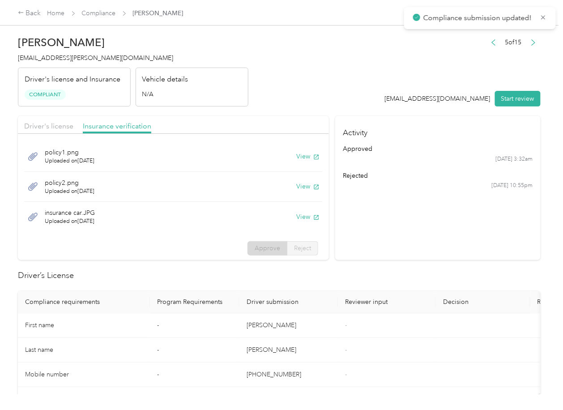
click at [347, 296] on th "Reviewer input" at bounding box center [387, 302] width 99 height 22
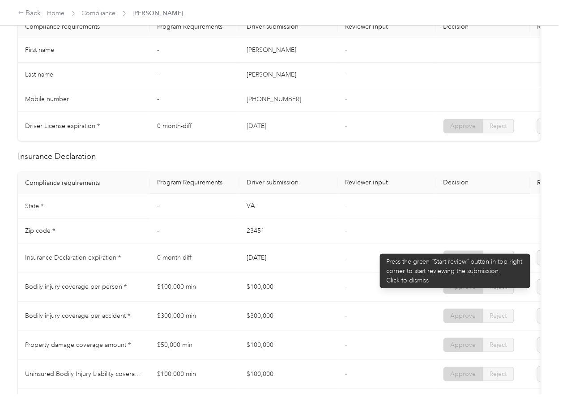
scroll to position [298, 0]
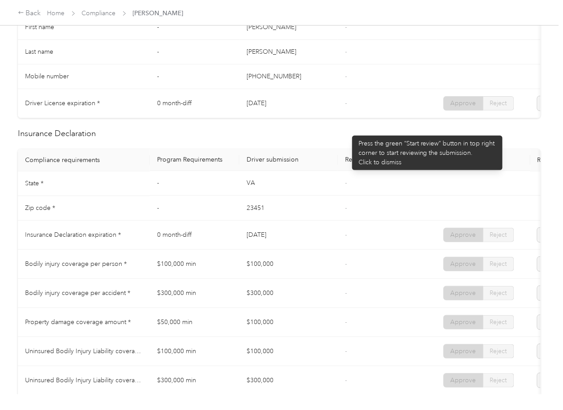
click at [347, 138] on h2 "Insurance Declaration" at bounding box center [279, 134] width 523 height 12
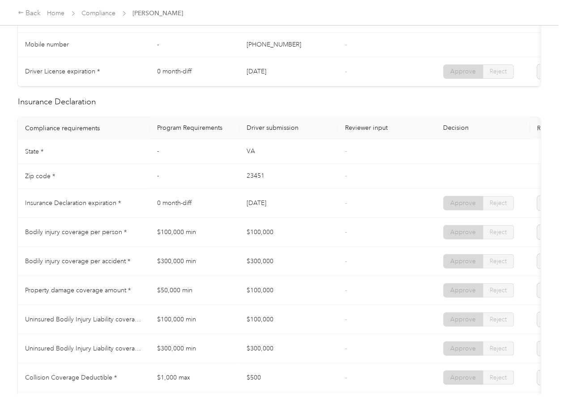
scroll to position [358, 0]
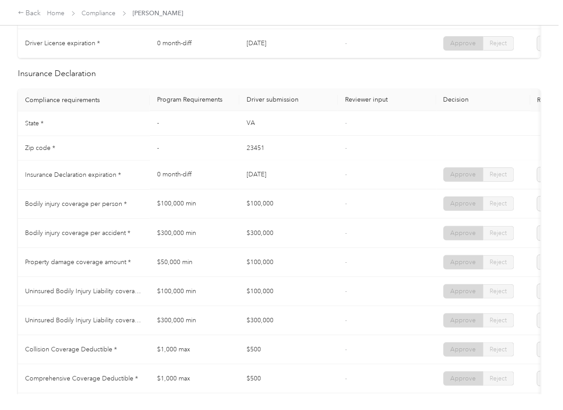
drag, startPoint x: 241, startPoint y: 179, endPoint x: 307, endPoint y: 184, distance: 65.6
click at [307, 184] on td "[DATE]" at bounding box center [289, 175] width 99 height 29
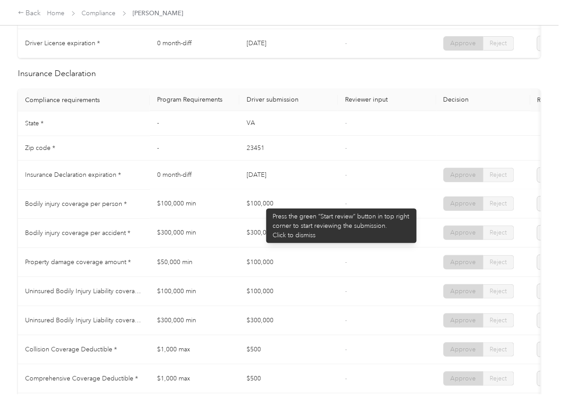
drag, startPoint x: 262, startPoint y: 204, endPoint x: 311, endPoint y: 213, distance: 50.1
click at [309, 212] on td "$100,000" at bounding box center [289, 204] width 99 height 29
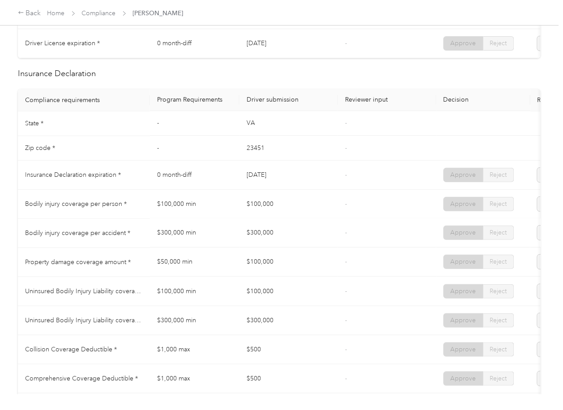
drag, startPoint x: 254, startPoint y: 240, endPoint x: 258, endPoint y: 262, distance: 22.3
click at [279, 243] on td "$300,000" at bounding box center [289, 233] width 99 height 29
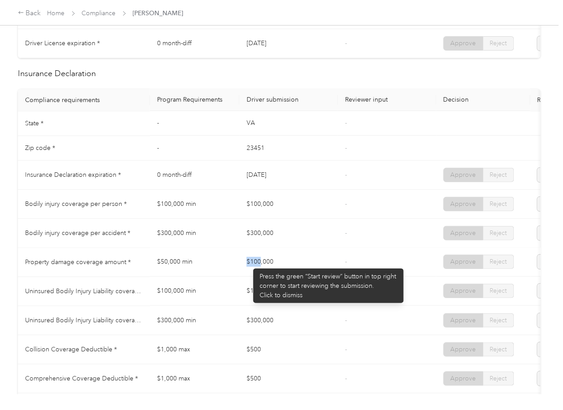
drag, startPoint x: 287, startPoint y: 270, endPoint x: 328, endPoint y: 253, distance: 44.9
click at [313, 268] on td "$100,000" at bounding box center [289, 262] width 99 height 29
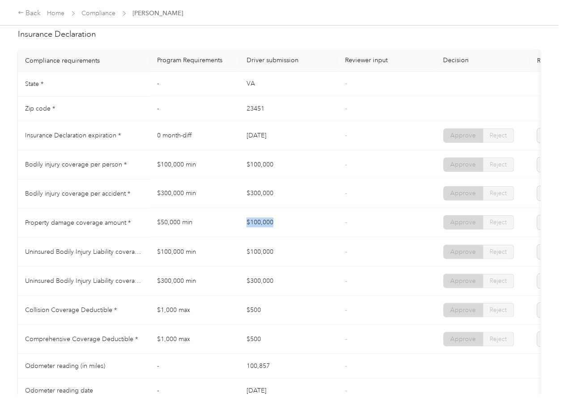
scroll to position [477, 0]
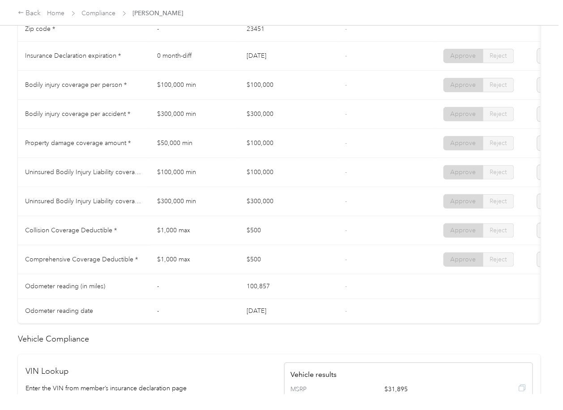
click at [289, 187] on td "$100,000" at bounding box center [289, 172] width 99 height 29
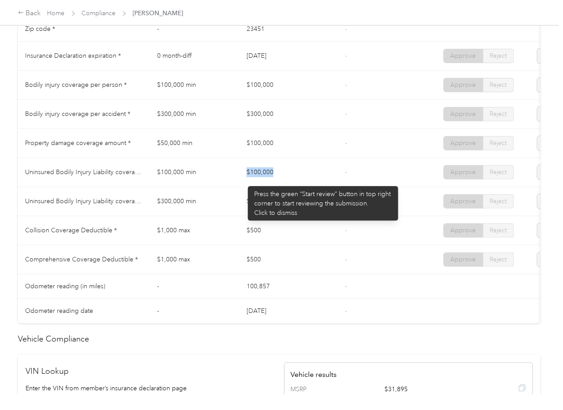
drag, startPoint x: 233, startPoint y: 179, endPoint x: 285, endPoint y: 178, distance: 51.9
click at [284, 178] on tr "Uninsured Bodily Injury Liability coverage per person * $100,000 min $100,000 -…" at bounding box center [333, 172] width 631 height 29
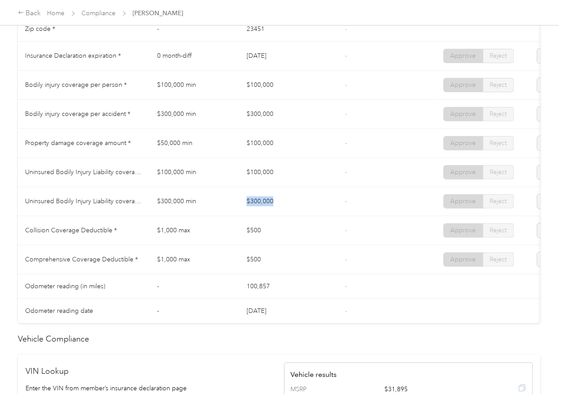
drag, startPoint x: 227, startPoint y: 206, endPoint x: 328, endPoint y: 208, distance: 101.2
click at [328, 208] on tr "Uninsured Bodily Injury Liability coverage per accident * $300,000 min $300,000…" at bounding box center [333, 201] width 631 height 29
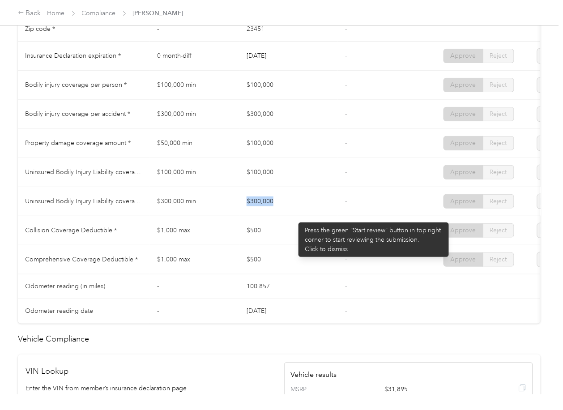
click at [293, 216] on td "$300,000" at bounding box center [289, 201] width 99 height 29
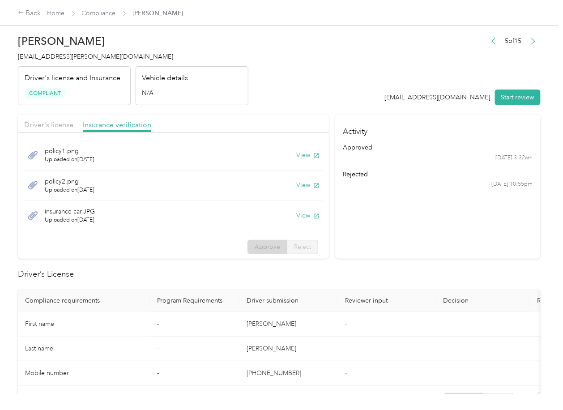
scroll to position [0, 0]
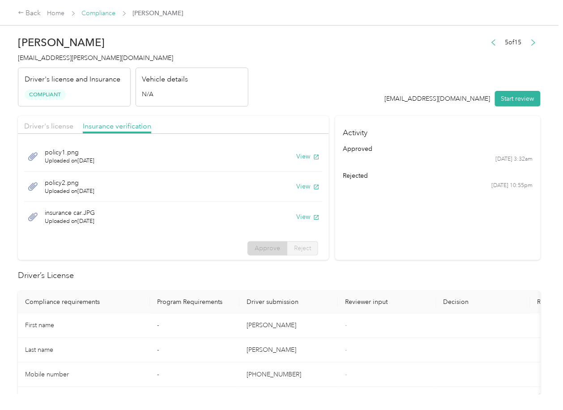
click at [96, 15] on link "Compliance" at bounding box center [99, 13] width 34 height 8
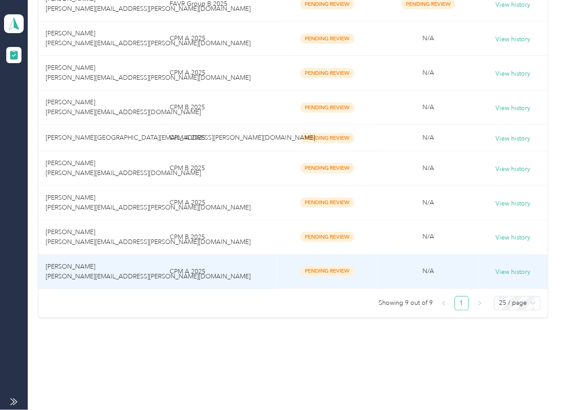
scroll to position [229, 0]
click at [101, 271] on td "[PERSON_NAME] [PERSON_NAME][EMAIL_ADDRESS][PERSON_NAME][DOMAIN_NAME]" at bounding box center [101, 272] width 124 height 34
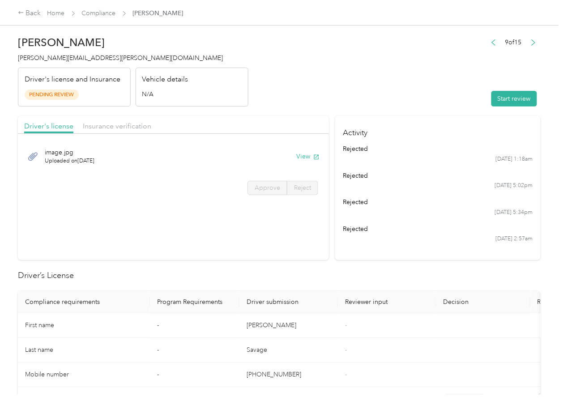
click at [382, 242] on div "[DATE] 2:57am" at bounding box center [438, 239] width 190 height 8
click at [306, 159] on button "View" at bounding box center [307, 156] width 23 height 9
click at [244, 127] on div "Driver's license Insurance verification" at bounding box center [173, 125] width 311 height 18
click at [123, 124] on span "Insurance verification" at bounding box center [117, 126] width 69 height 9
click at [116, 124] on span "Insurance verification" at bounding box center [117, 126] width 69 height 9
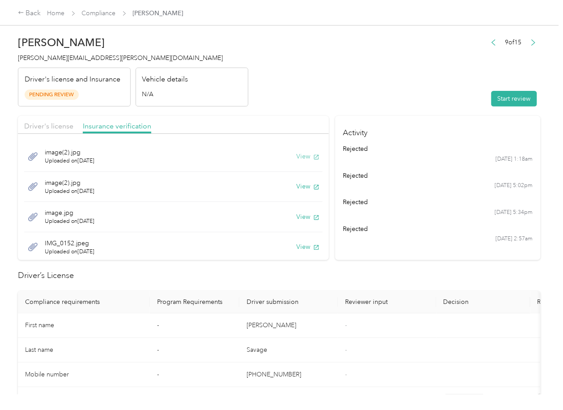
click at [296, 156] on button "View" at bounding box center [307, 156] width 23 height 9
click at [296, 186] on button "View" at bounding box center [307, 186] width 23 height 9
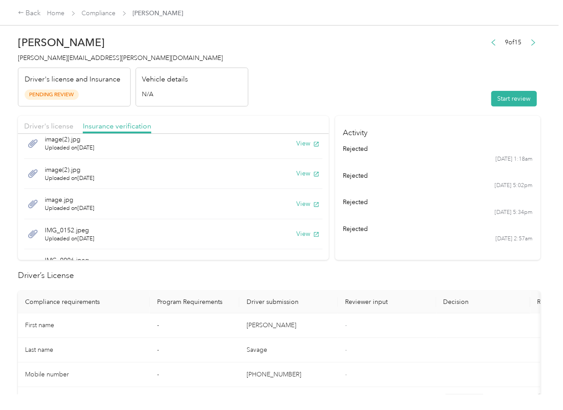
scroll to position [20, 0]
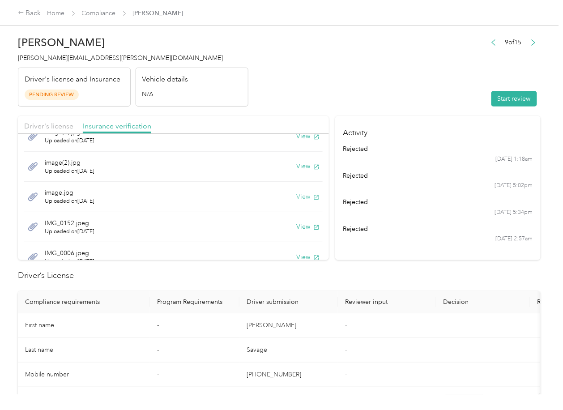
click at [296, 192] on button "View" at bounding box center [307, 196] width 23 height 9
click at [296, 223] on button "View" at bounding box center [307, 226] width 23 height 9
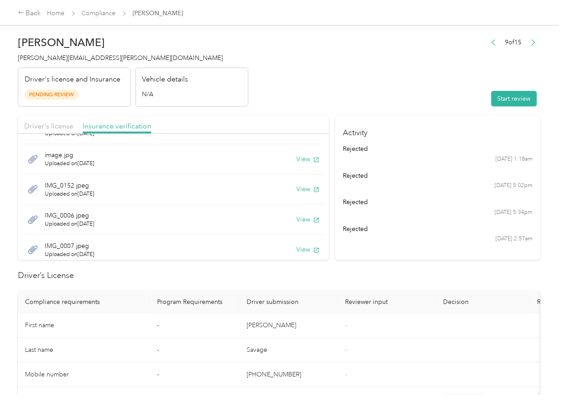
scroll to position [65, 0]
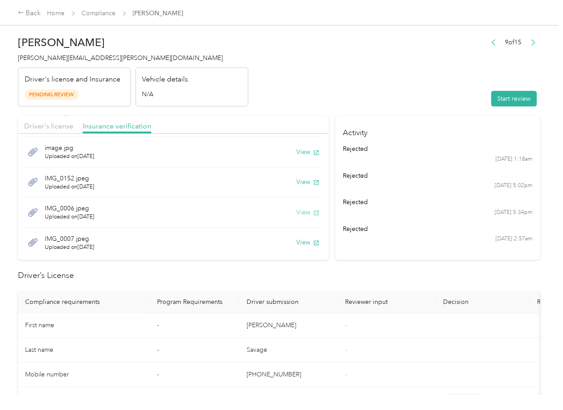
click at [300, 213] on button "View" at bounding box center [307, 212] width 23 height 9
click at [297, 241] on button "View" at bounding box center [307, 242] width 23 height 9
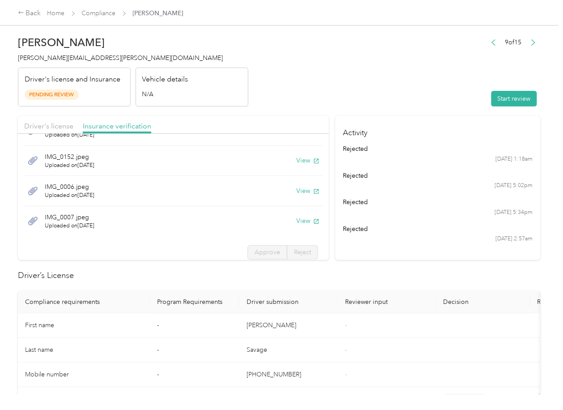
scroll to position [91, 0]
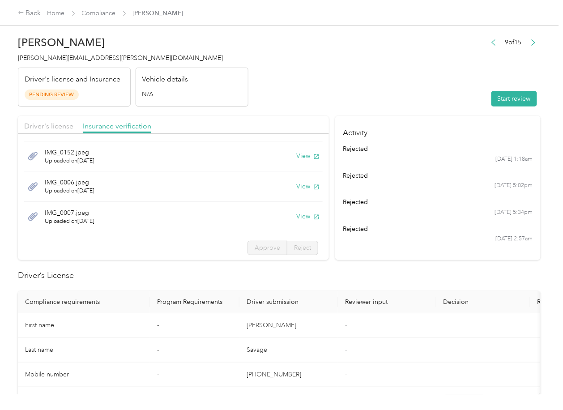
drag, startPoint x: 506, startPoint y: 101, endPoint x: 493, endPoint y: 105, distance: 13.5
click at [506, 101] on button "Start review" at bounding box center [515, 99] width 46 height 16
click at [40, 129] on span "Driver's license" at bounding box center [48, 126] width 49 height 9
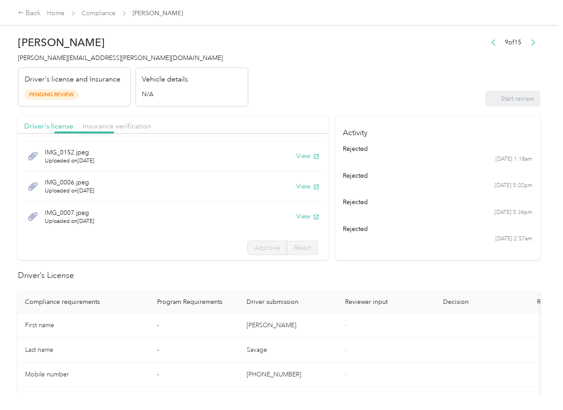
scroll to position [0, 0]
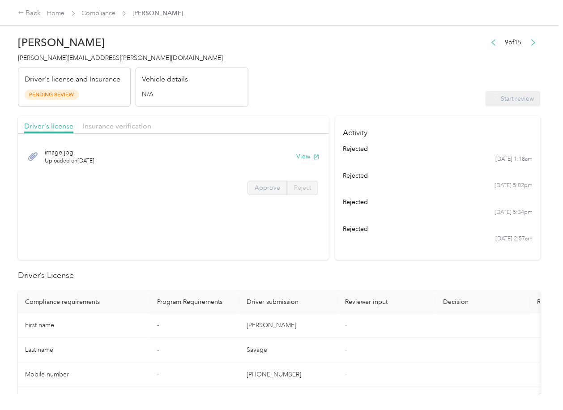
click at [271, 190] on span "Approve" at bounding box center [268, 188] width 26 height 8
click at [266, 189] on span "Approve" at bounding box center [268, 188] width 26 height 8
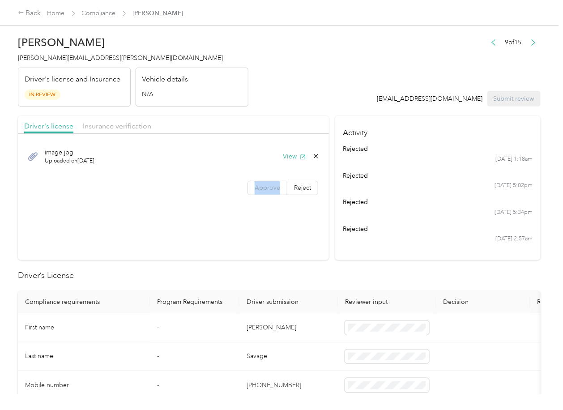
click at [266, 189] on span "Approve" at bounding box center [268, 188] width 26 height 8
click at [132, 125] on span "Insurance verification" at bounding box center [117, 126] width 69 height 9
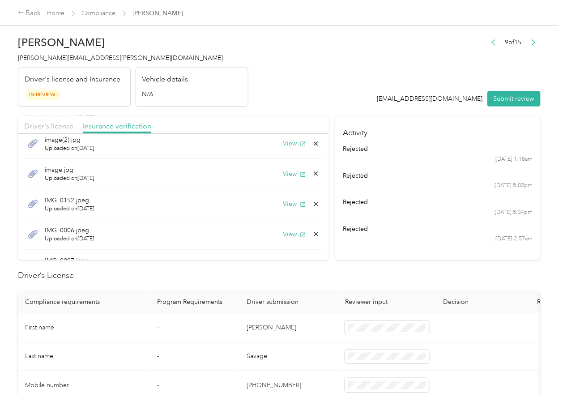
scroll to position [92, 0]
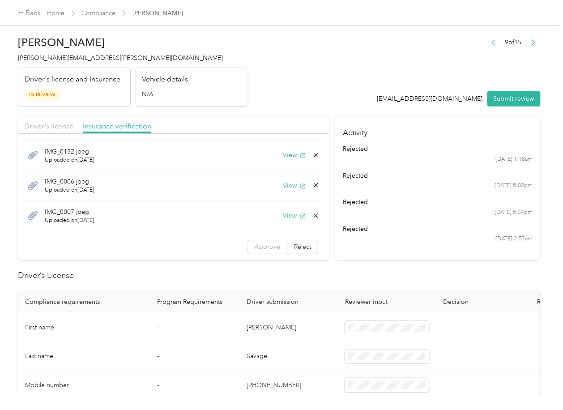
click at [255, 244] on span "Approve" at bounding box center [268, 247] width 26 height 8
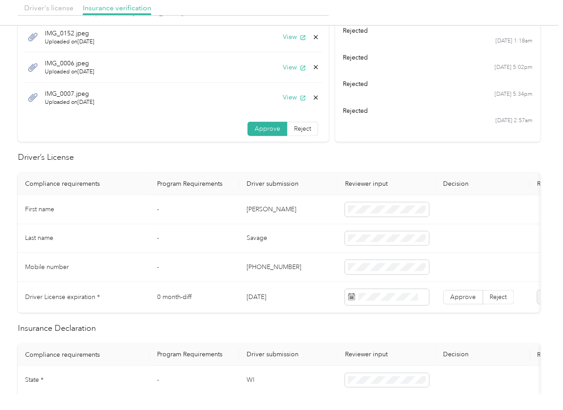
scroll to position [119, 0]
click at [252, 208] on td "[PERSON_NAME]" at bounding box center [289, 208] width 99 height 29
click at [271, 298] on td "[DATE]" at bounding box center [289, 296] width 99 height 31
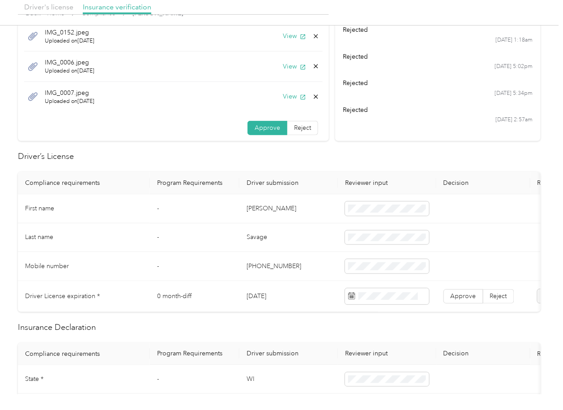
click at [271, 298] on td "[DATE]" at bounding box center [289, 296] width 99 height 31
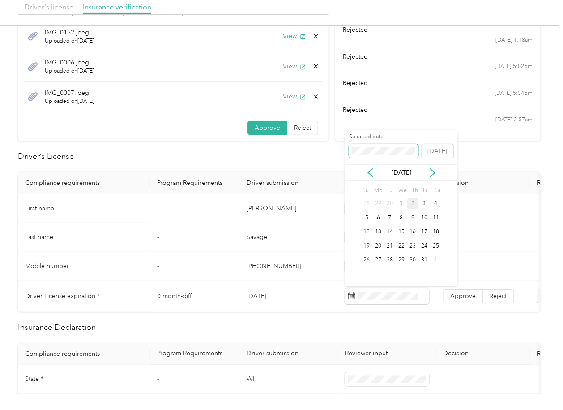
click at [373, 146] on span at bounding box center [383, 151] width 69 height 14
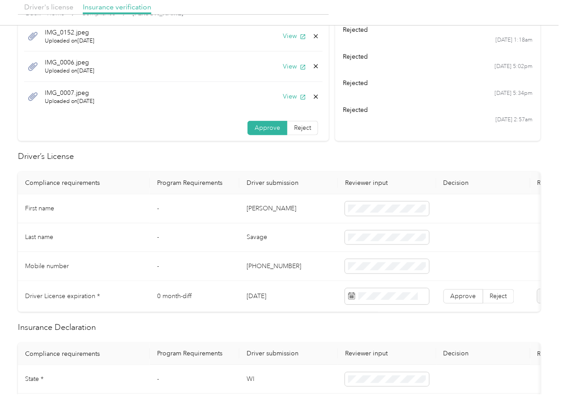
click at [314, 154] on h2 "Driver’s License" at bounding box center [279, 156] width 523 height 12
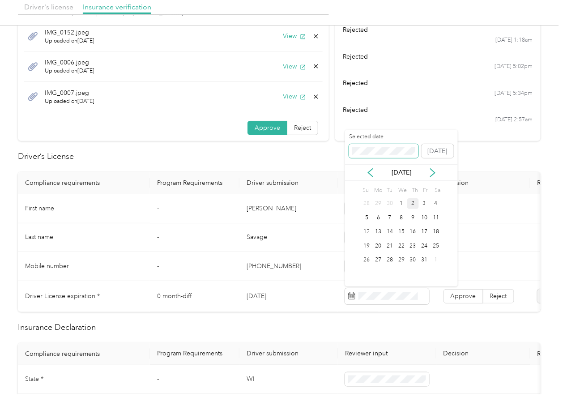
click at [373, 145] on span at bounding box center [383, 151] width 69 height 14
click at [367, 146] on span at bounding box center [383, 151] width 69 height 14
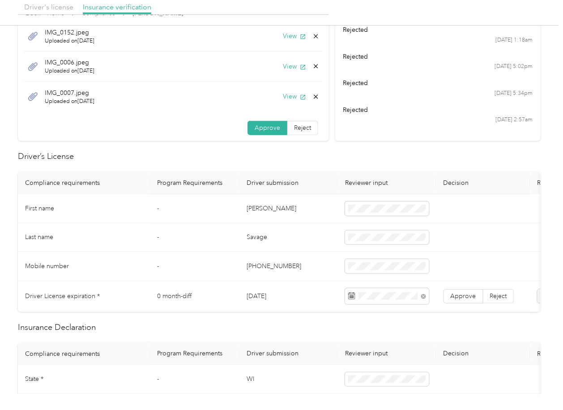
click at [281, 159] on h2 "Driver’s License" at bounding box center [279, 156] width 523 height 12
click at [461, 296] on span "Approve" at bounding box center [464, 296] width 26 height 8
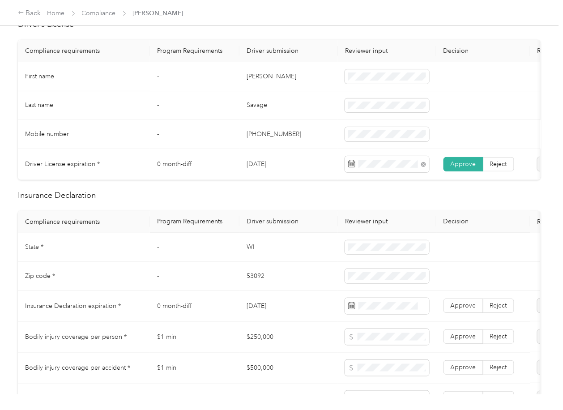
scroll to position [298, 0]
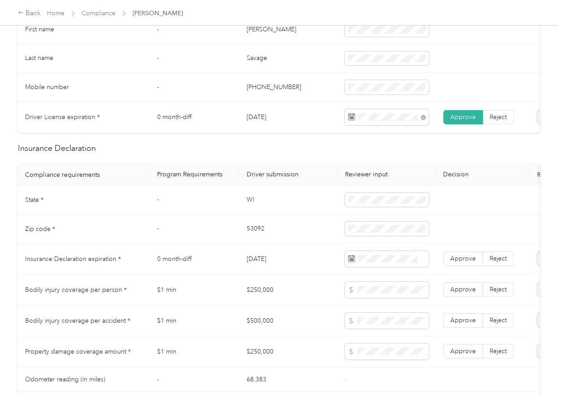
click at [246, 208] on td "WI" at bounding box center [289, 200] width 99 height 29
click at [249, 239] on td "53092" at bounding box center [289, 229] width 99 height 29
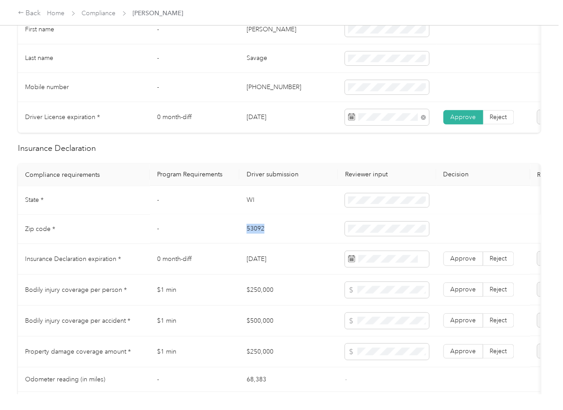
click at [249, 239] on td "53092" at bounding box center [289, 229] width 99 height 29
click at [262, 262] on td "[DATE]" at bounding box center [289, 259] width 99 height 31
click at [264, 269] on td "[DATE]" at bounding box center [289, 259] width 99 height 31
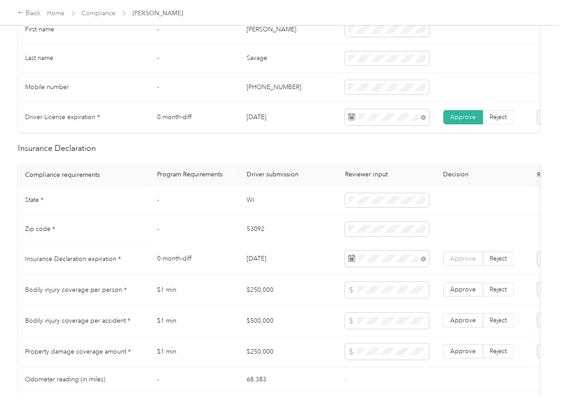
click at [452, 263] on span "Approve" at bounding box center [464, 259] width 26 height 8
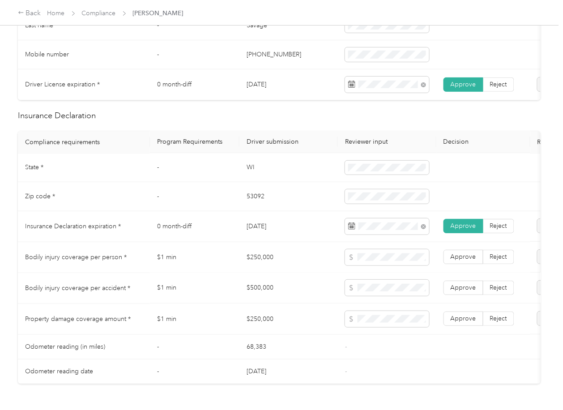
scroll to position [477, 0]
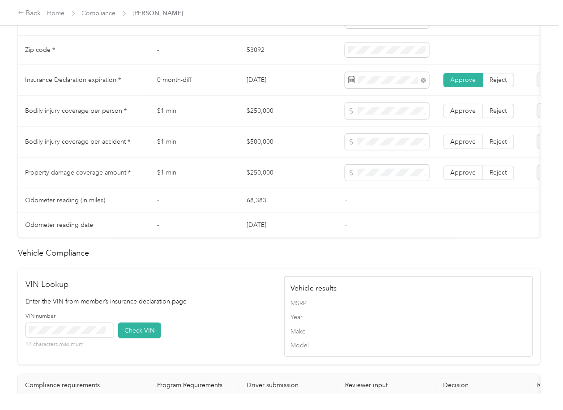
click at [262, 119] on td "$250,000" at bounding box center [289, 111] width 99 height 31
click at [260, 153] on td "$500,000" at bounding box center [289, 142] width 99 height 31
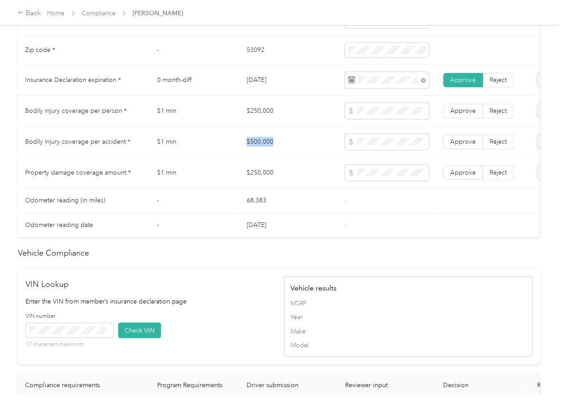
click at [260, 153] on td "$500,000" at bounding box center [289, 142] width 99 height 31
click at [257, 180] on td "$250,000" at bounding box center [289, 173] width 99 height 31
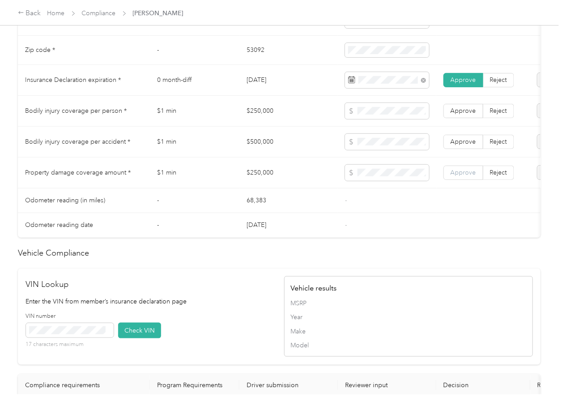
click at [470, 176] on span "Approve" at bounding box center [464, 173] width 26 height 8
click at [470, 149] on label "Approve" at bounding box center [464, 142] width 40 height 14
click at [470, 118] on label "Approve" at bounding box center [464, 111] width 40 height 14
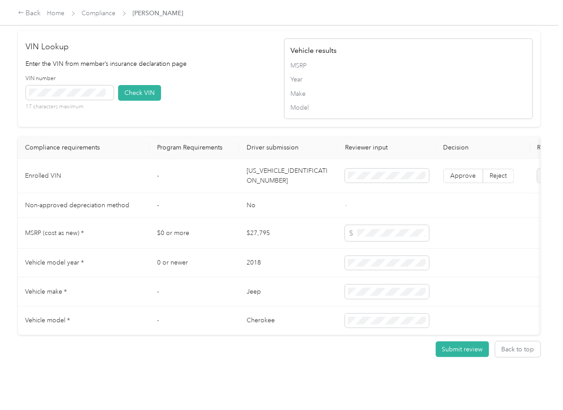
scroll to position [752, 0]
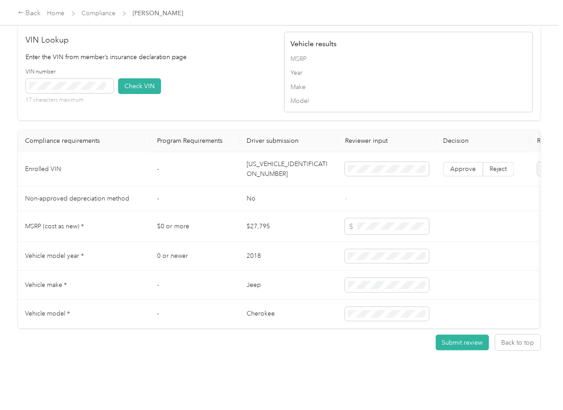
click at [282, 160] on td "[US_VEHICLE_IDENTIFICATION_NUMBER]" at bounding box center [289, 169] width 99 height 34
click at [201, 68] on div "VIN number 17 characters maximum Check VIN" at bounding box center [150, 89] width 249 height 43
drag, startPoint x: 131, startPoint y: 71, endPoint x: 142, endPoint y: 81, distance: 15.2
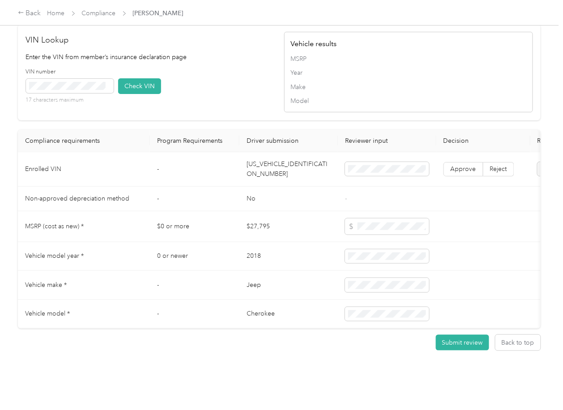
click at [132, 78] on button "Check VIN" at bounding box center [139, 86] width 43 height 16
click at [459, 165] on span "Approve" at bounding box center [464, 169] width 26 height 8
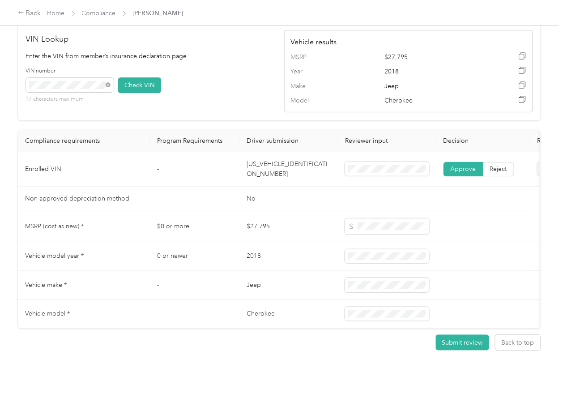
scroll to position [754, 0]
click at [288, 190] on td "No" at bounding box center [289, 199] width 99 height 25
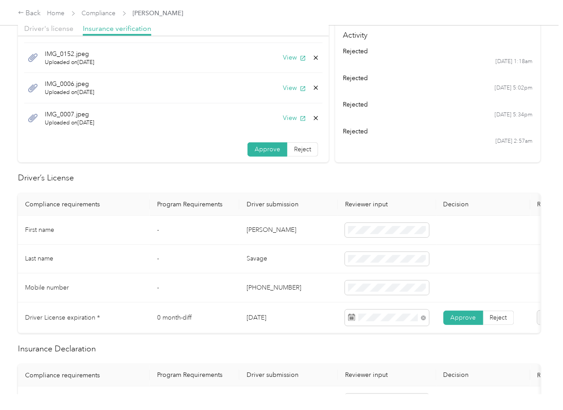
scroll to position [0, 0]
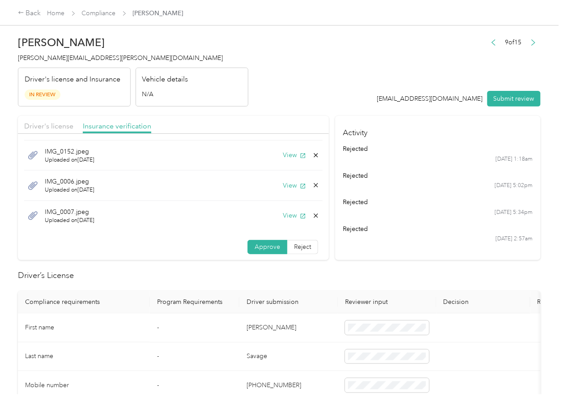
click at [68, 58] on span "[PERSON_NAME][EMAIL_ADDRESS][PERSON_NAME][DOMAIN_NAME]" at bounding box center [120, 58] width 205 height 8
drag, startPoint x: 332, startPoint y: 291, endPoint x: 304, endPoint y: 275, distance: 32.5
click at [332, 291] on th "Driver submission" at bounding box center [289, 302] width 99 height 22
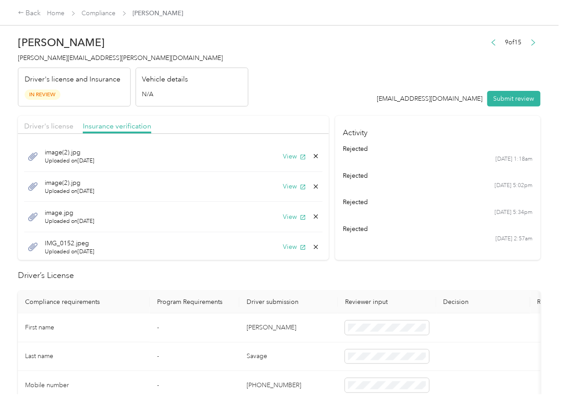
click at [313, 155] on icon at bounding box center [316, 156] width 7 height 7
click at [283, 161] on button "Yes" at bounding box center [281, 163] width 17 height 14
click at [283, 217] on button "View" at bounding box center [294, 216] width 23 height 9
click at [285, 184] on button "View" at bounding box center [294, 186] width 23 height 9
click at [314, 217] on icon at bounding box center [316, 217] width 4 height 4
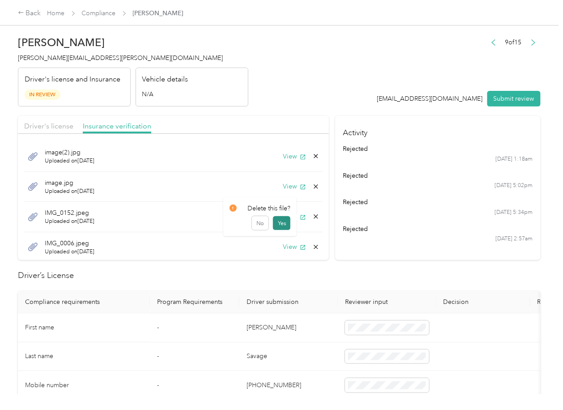
click at [284, 227] on button "Yes" at bounding box center [281, 223] width 17 height 14
click at [287, 219] on button "View" at bounding box center [294, 216] width 23 height 9
drag, startPoint x: 305, startPoint y: 217, endPoint x: 300, endPoint y: 217, distance: 4.9
click at [314, 217] on icon at bounding box center [316, 217] width 4 height 4
drag, startPoint x: 300, startPoint y: 217, endPoint x: 287, endPoint y: 221, distance: 13.7
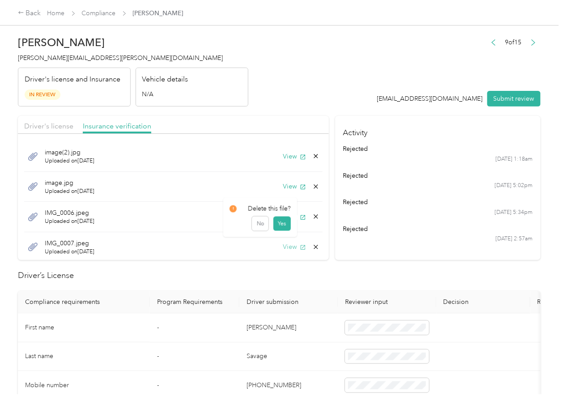
click at [287, 221] on button "Yes" at bounding box center [281, 224] width 17 height 14
click at [283, 220] on button "View" at bounding box center [294, 216] width 23 height 9
click at [284, 156] on button "View" at bounding box center [294, 156] width 23 height 9
click at [342, 103] on header "[PERSON_NAME] [PERSON_NAME][EMAIL_ADDRESS][PERSON_NAME][DOMAIN_NAME] Driver's l…" at bounding box center [279, 68] width 523 height 75
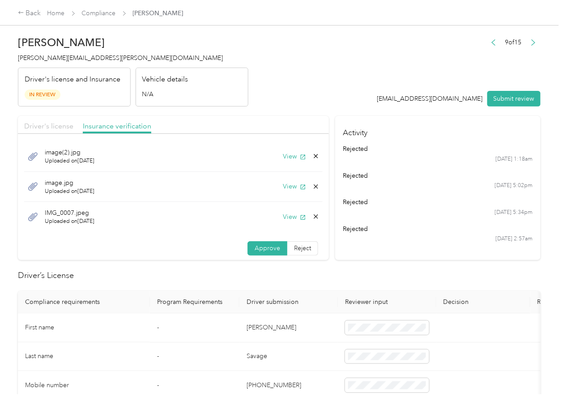
click at [54, 124] on span "Driver's license" at bounding box center [48, 126] width 49 height 9
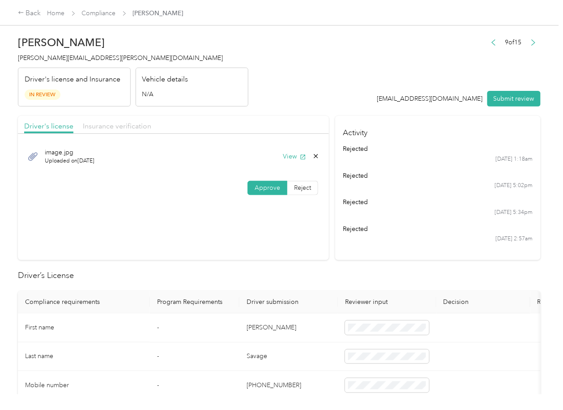
click at [111, 125] on span "Insurance verification" at bounding box center [117, 126] width 69 height 9
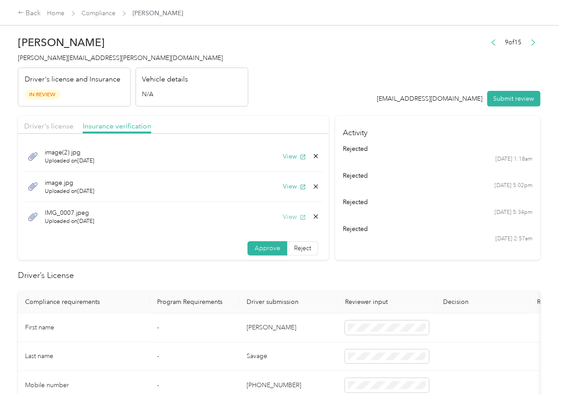
click at [283, 218] on button "View" at bounding box center [294, 216] width 23 height 9
click at [301, 186] on icon "button" at bounding box center [303, 186] width 5 height 5
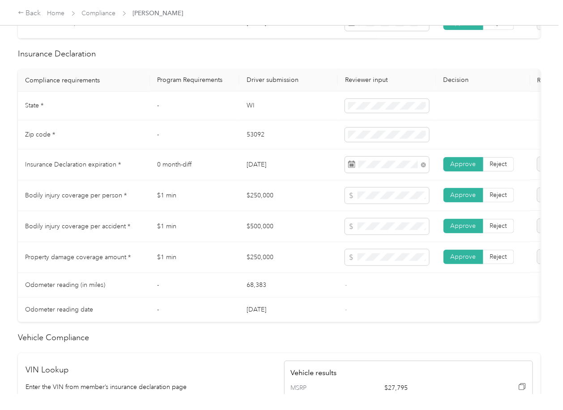
scroll to position [418, 0]
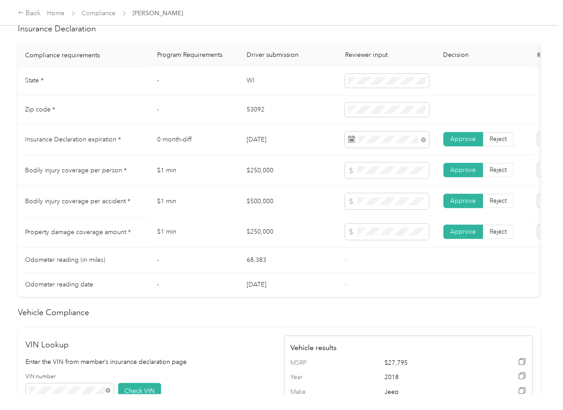
click at [326, 245] on td "$250,000" at bounding box center [289, 232] width 99 height 31
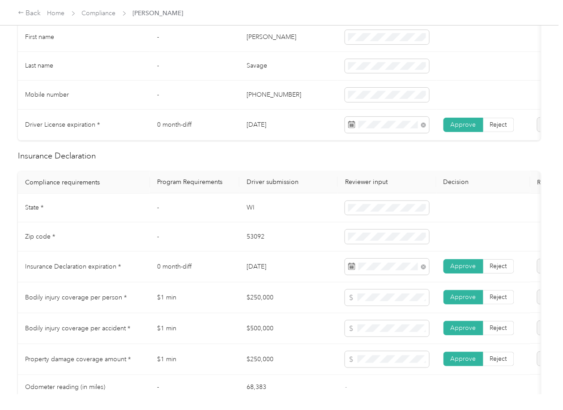
scroll to position [0, 0]
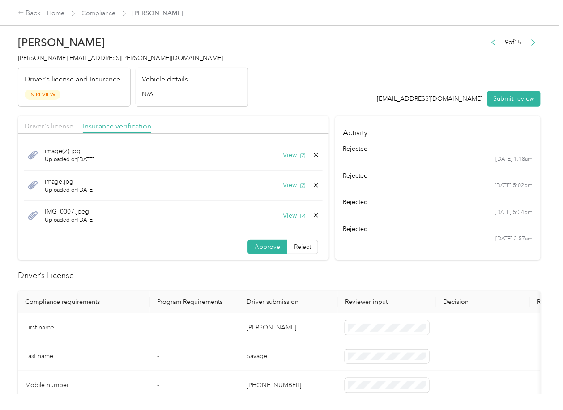
click at [506, 102] on button "Submit review" at bounding box center [514, 99] width 53 height 16
click at [73, 62] on h4 "[PERSON_NAME][EMAIL_ADDRESS][PERSON_NAME][DOMAIN_NAME]" at bounding box center [133, 57] width 231 height 9
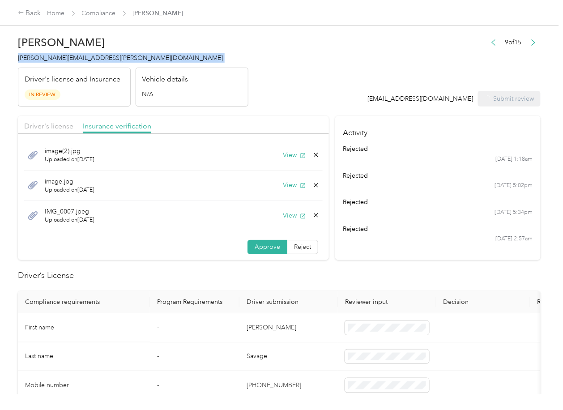
click at [73, 62] on h4 "[PERSON_NAME][EMAIL_ADDRESS][PERSON_NAME][DOMAIN_NAME]" at bounding box center [133, 57] width 231 height 9
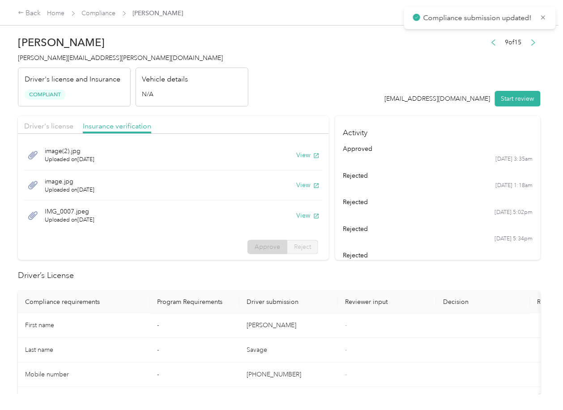
click at [214, 277] on h2 "Driver’s License" at bounding box center [279, 276] width 523 height 12
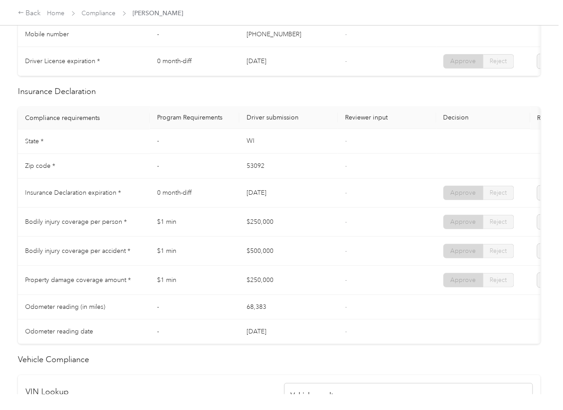
scroll to position [418, 0]
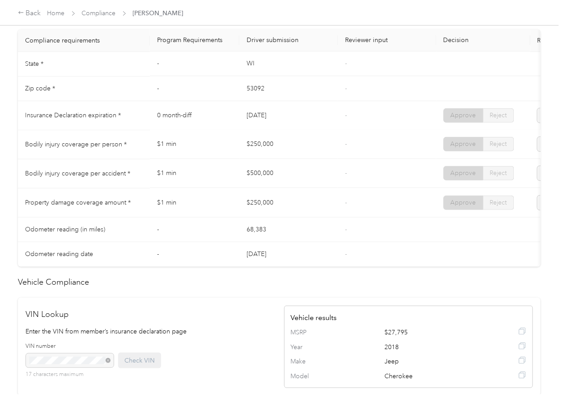
click at [334, 130] on td "[DATE]" at bounding box center [289, 115] width 99 height 29
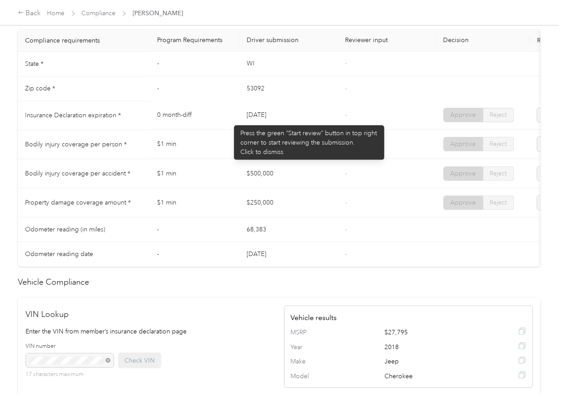
drag, startPoint x: 226, startPoint y: 120, endPoint x: 298, endPoint y: 126, distance: 72.3
click at [298, 126] on tr "Insurance Declaration expiration * 0 month-diff [DATE] - Approve Reject" at bounding box center [333, 115] width 631 height 29
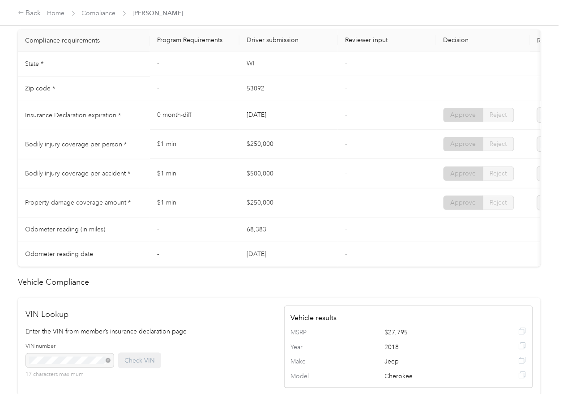
click at [262, 141] on td "$250,000" at bounding box center [289, 144] width 99 height 29
drag, startPoint x: 248, startPoint y: 149, endPoint x: 283, endPoint y: 152, distance: 35.1
click at [283, 152] on td "$250,000" at bounding box center [289, 144] width 99 height 29
drag, startPoint x: 251, startPoint y: 174, endPoint x: 247, endPoint y: 197, distance: 23.6
click at [280, 181] on td "$500,000" at bounding box center [289, 173] width 99 height 29
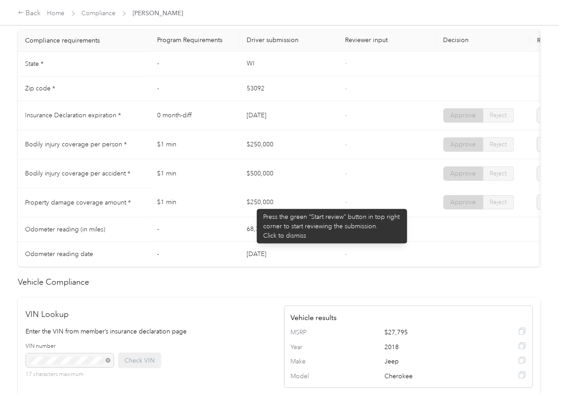
drag, startPoint x: 253, startPoint y: 205, endPoint x: 304, endPoint y: 206, distance: 51.1
click at [299, 205] on td "$250,000" at bounding box center [289, 203] width 99 height 29
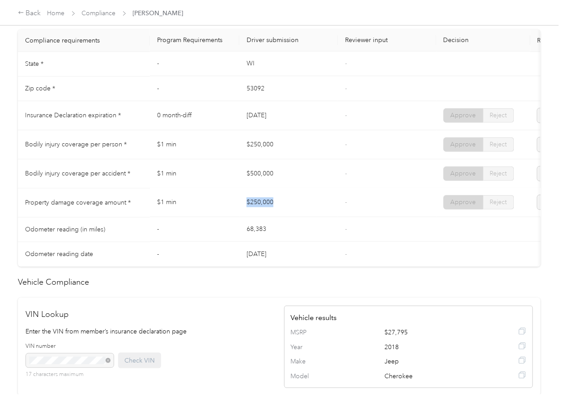
click at [318, 207] on td "$250,000" at bounding box center [289, 203] width 99 height 29
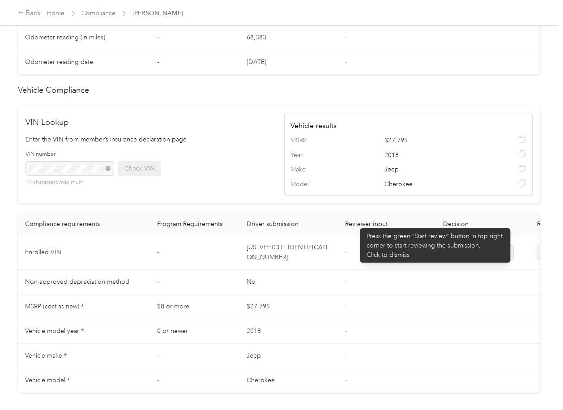
scroll to position [406, 0]
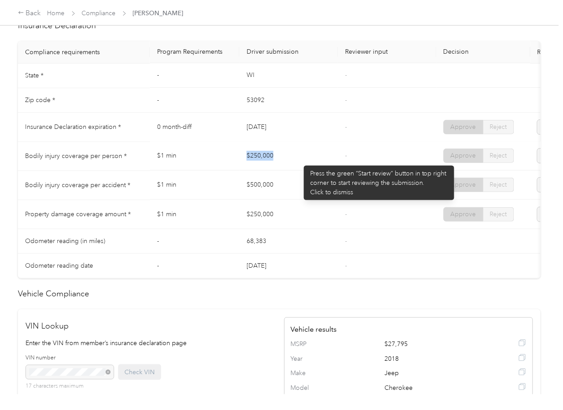
drag, startPoint x: 248, startPoint y: 163, endPoint x: 319, endPoint y: 161, distance: 71.2
click at [319, 161] on td "$250,000" at bounding box center [289, 156] width 99 height 29
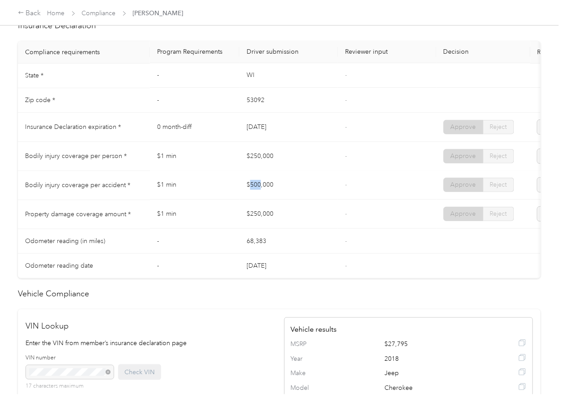
drag, startPoint x: 272, startPoint y: 187, endPoint x: 283, endPoint y: 189, distance: 10.5
click at [283, 189] on td "$500,000" at bounding box center [289, 185] width 99 height 29
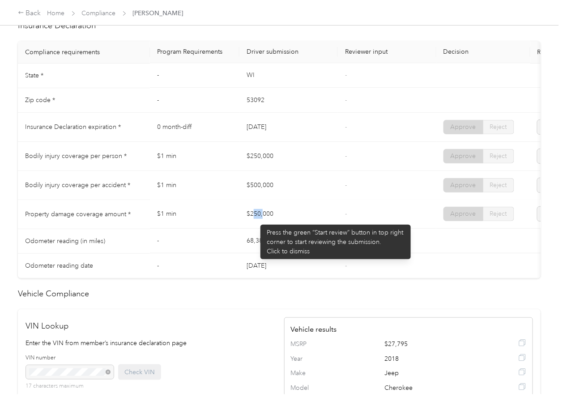
drag, startPoint x: 256, startPoint y: 220, endPoint x: 313, endPoint y: 224, distance: 56.5
click at [310, 224] on td "$250,000" at bounding box center [289, 214] width 99 height 29
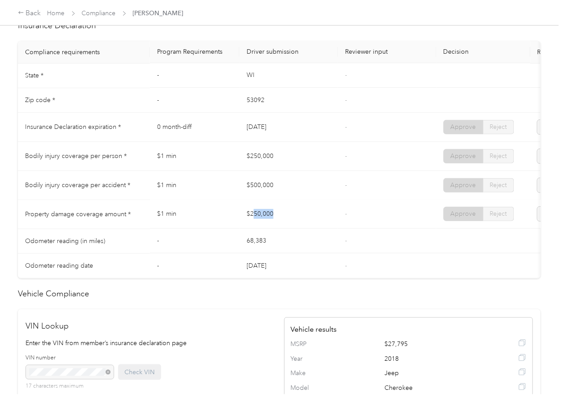
click at [325, 221] on td "$250,000" at bounding box center [289, 214] width 99 height 29
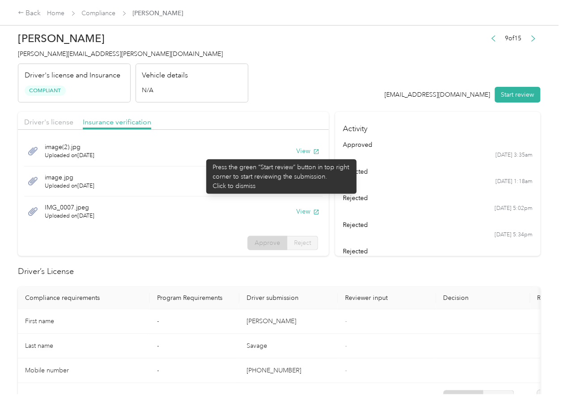
scroll to position [0, 0]
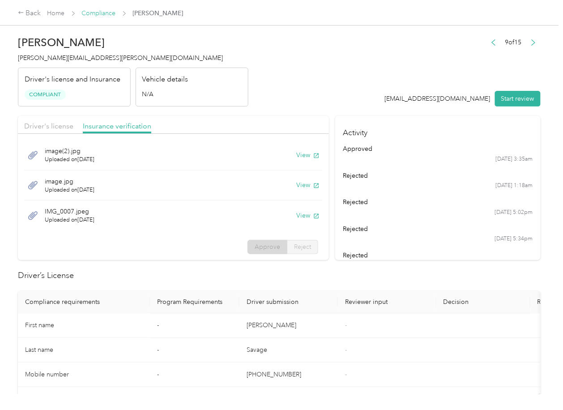
click at [102, 13] on link "Compliance" at bounding box center [99, 13] width 34 height 8
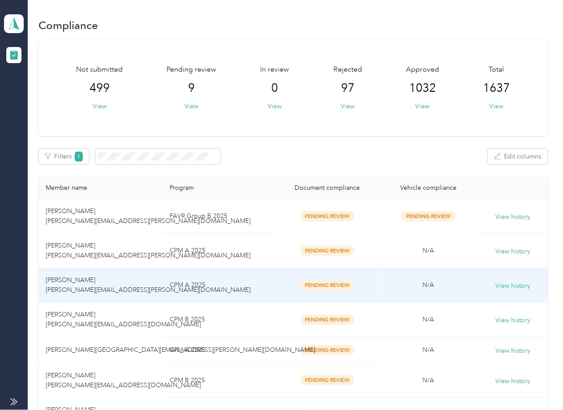
click at [95, 289] on span "[PERSON_NAME] [PERSON_NAME][EMAIL_ADDRESS][PERSON_NAME][DOMAIN_NAME]" at bounding box center [148, 284] width 205 height 17
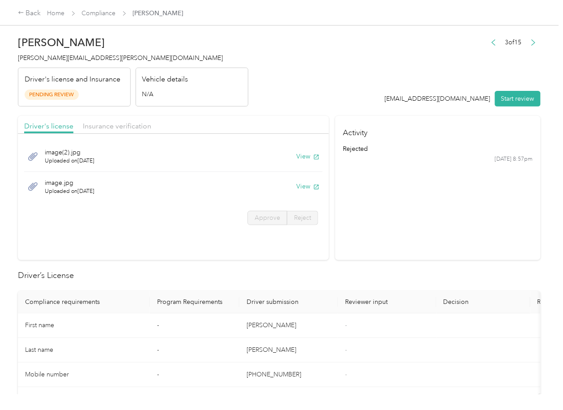
click at [296, 158] on button "View" at bounding box center [307, 156] width 23 height 9
click at [301, 185] on button "View" at bounding box center [307, 186] width 23 height 9
click at [238, 133] on div "Driver's license Insurance verification" at bounding box center [173, 125] width 311 height 18
click at [150, 124] on span "Insurance verification" at bounding box center [117, 126] width 69 height 9
click at [104, 124] on span "Insurance verification" at bounding box center [117, 126] width 69 height 9
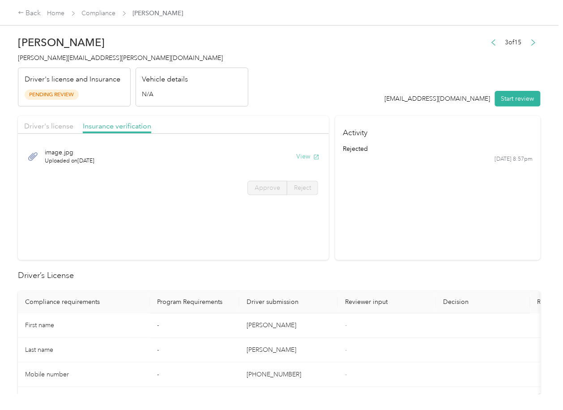
click at [302, 159] on button "View" at bounding box center [307, 156] width 23 height 9
click at [518, 99] on button "Start review" at bounding box center [518, 99] width 46 height 16
click at [57, 127] on span "Driver's license" at bounding box center [48, 126] width 49 height 9
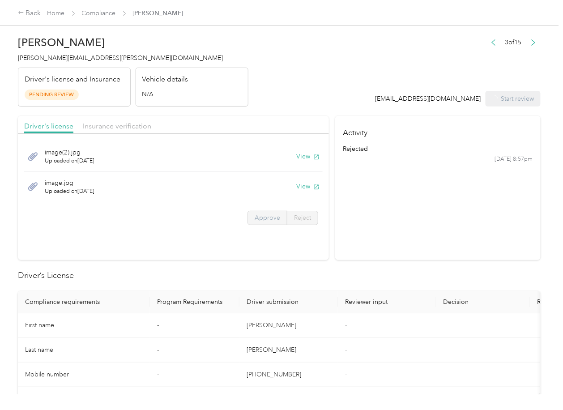
click at [268, 218] on span "Approve" at bounding box center [268, 218] width 26 height 8
click at [264, 218] on span "Approve" at bounding box center [268, 218] width 26 height 8
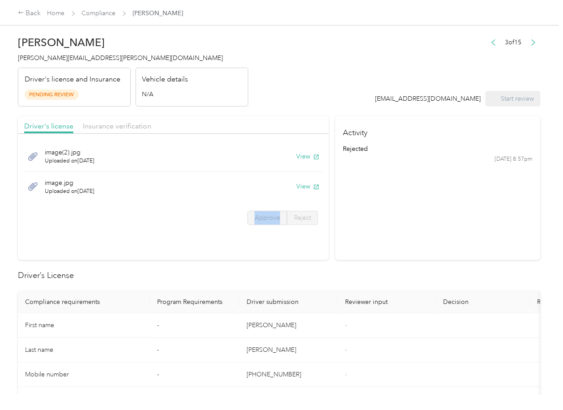
click at [264, 218] on span "Approve" at bounding box center [268, 218] width 26 height 8
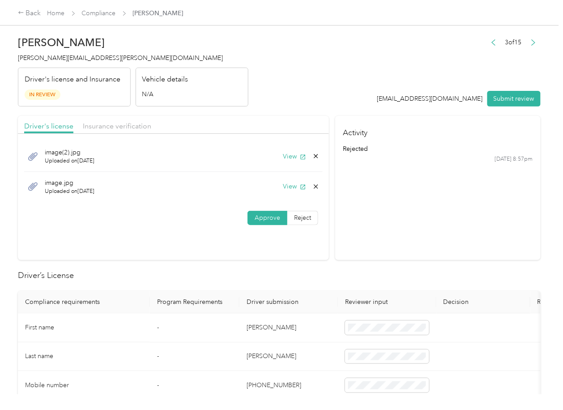
click at [213, 235] on section "Driver's license Insurance verification image(2).jpg Uploaded on [DATE] View im…" at bounding box center [173, 188] width 311 height 144
click at [115, 126] on span "Insurance verification" at bounding box center [117, 126] width 69 height 9
click at [103, 126] on span "Insurance verification" at bounding box center [117, 126] width 69 height 9
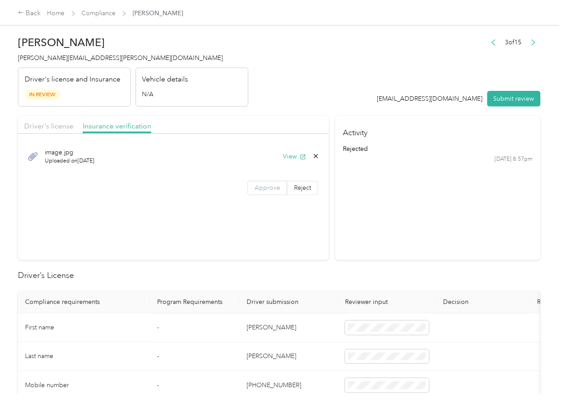
click at [261, 191] on span "Approve" at bounding box center [268, 188] width 26 height 8
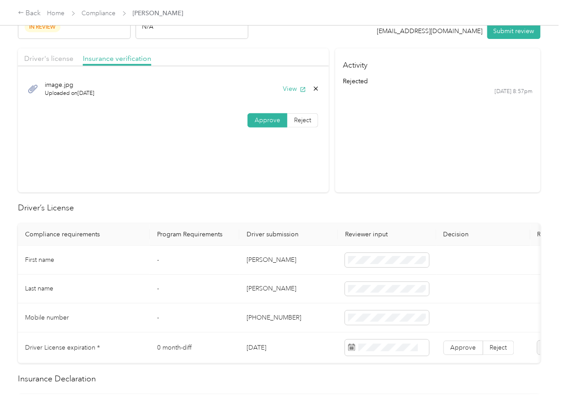
scroll to position [119, 0]
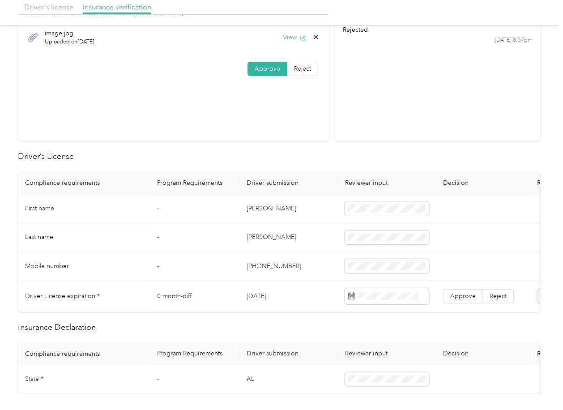
click at [291, 296] on td "[DATE]" at bounding box center [289, 296] width 99 height 31
click at [278, 298] on td "[DATE]" at bounding box center [289, 296] width 99 height 31
drag, startPoint x: 313, startPoint y: 168, endPoint x: 472, endPoint y: 269, distance: 188.2
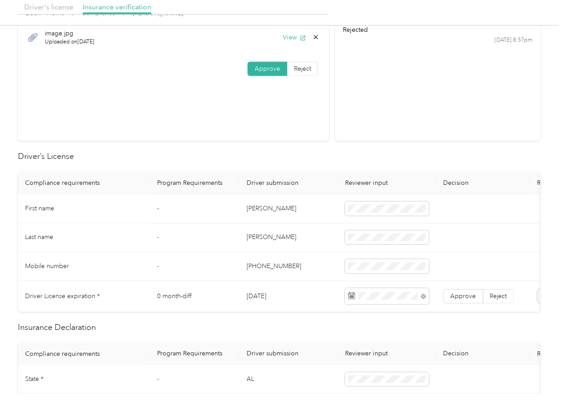
click at [463, 293] on span "Approve" at bounding box center [464, 296] width 26 height 8
click at [231, 225] on td "-" at bounding box center [195, 237] width 90 height 29
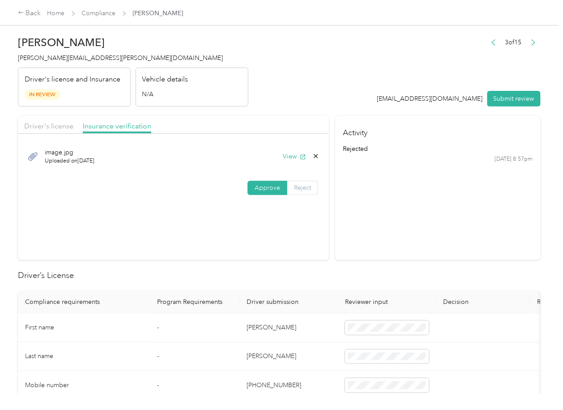
click at [295, 185] on span "Reject" at bounding box center [302, 188] width 17 height 8
click at [204, 210] on div "Uploaded insurance document is blurry or cut off image" at bounding box center [201, 213] width 64 height 28
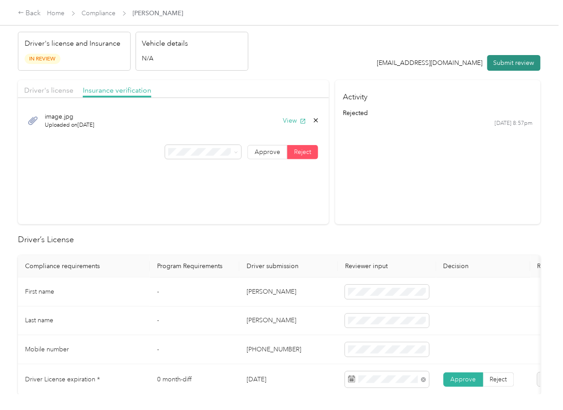
click at [506, 65] on button "Submit review" at bounding box center [514, 63] width 53 height 16
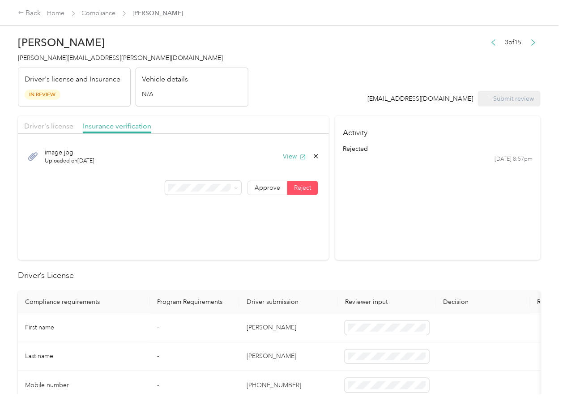
click at [59, 59] on span "[PERSON_NAME][EMAIL_ADDRESS][PERSON_NAME][DOMAIN_NAME]" at bounding box center [120, 58] width 205 height 8
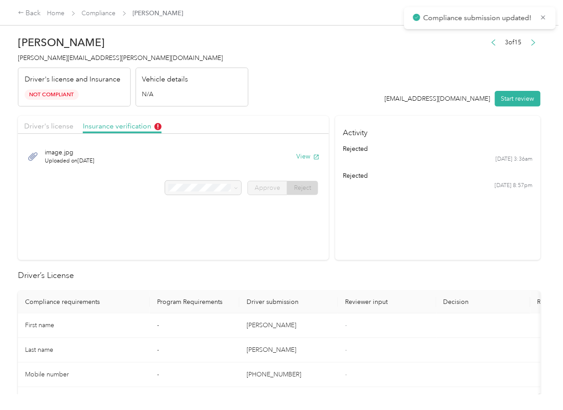
click at [321, 248] on section "Driver's license Insurance verification image.jpg Uploaded on [DATE] View Appro…" at bounding box center [173, 188] width 311 height 144
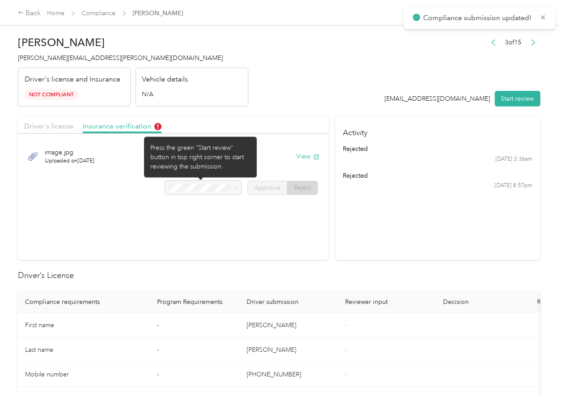
click at [212, 188] on div at bounding box center [203, 188] width 77 height 14
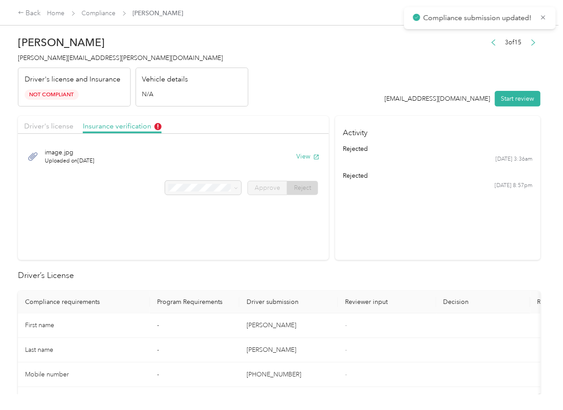
click at [212, 188] on div at bounding box center [203, 188] width 77 height 14
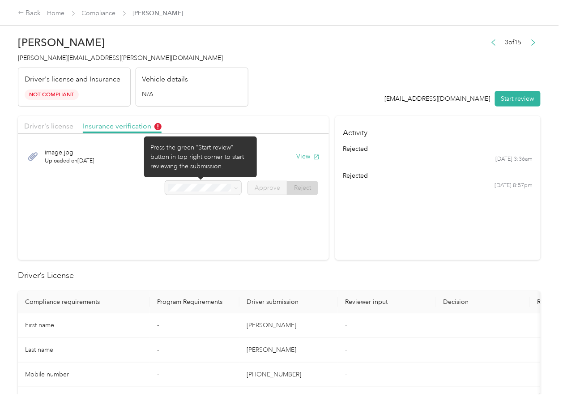
click at [212, 188] on div at bounding box center [203, 188] width 77 height 14
drag, startPoint x: 212, startPoint y: 188, endPoint x: 23, endPoint y: 189, distance: 189.0
click at [212, 187] on div at bounding box center [203, 188] width 77 height 14
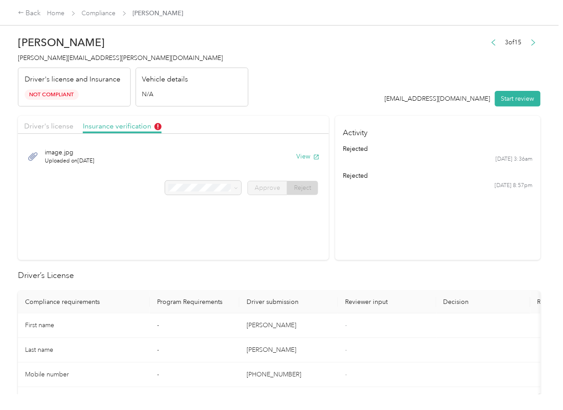
click at [305, 155] on button "View" at bounding box center [307, 156] width 23 height 9
click at [55, 127] on span "Driver's license" at bounding box center [48, 126] width 49 height 9
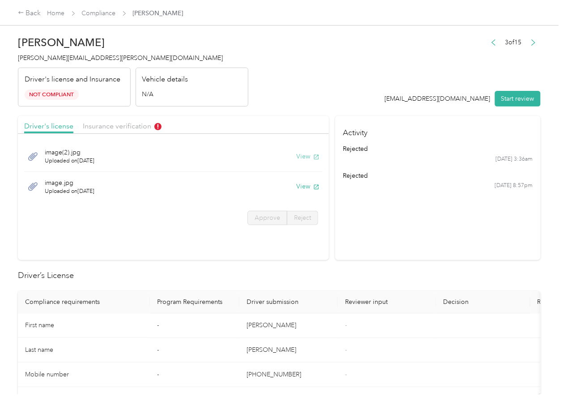
click at [309, 152] on button "View" at bounding box center [307, 156] width 23 height 9
click at [97, 12] on link "Compliance" at bounding box center [99, 13] width 34 height 8
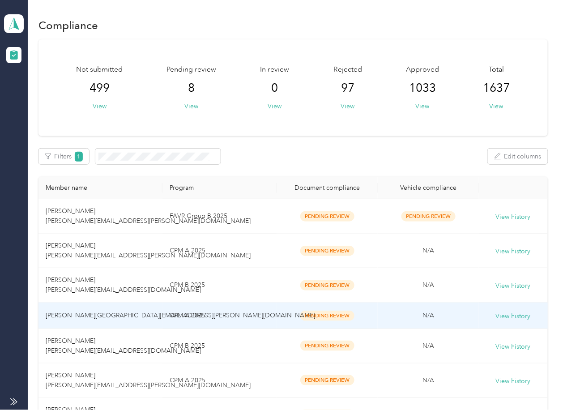
click at [124, 316] on td "[PERSON_NAME][GEOGRAPHIC_DATA][EMAIL_ADDRESS][PERSON_NAME][DOMAIN_NAME]" at bounding box center [101, 316] width 124 height 26
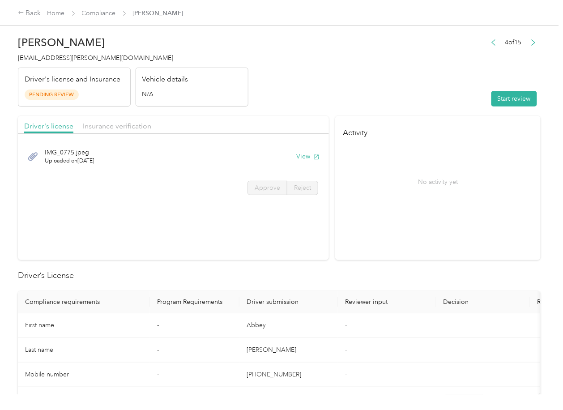
click at [386, 229] on section "Activity No activity yet" at bounding box center [438, 188] width 206 height 144
click at [296, 154] on button "View" at bounding box center [307, 156] width 23 height 9
click at [241, 122] on div "Driver's license Insurance verification" at bounding box center [173, 125] width 311 height 18
click at [133, 122] on span "Insurance verification" at bounding box center [117, 126] width 69 height 9
click at [121, 125] on span "Insurance verification" at bounding box center [117, 126] width 69 height 9
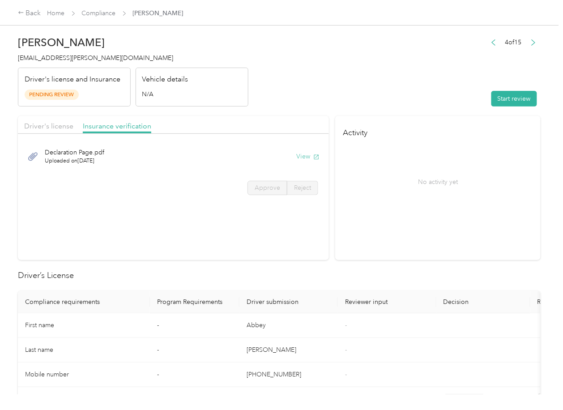
click at [297, 154] on button "View" at bounding box center [307, 156] width 23 height 9
click at [504, 90] on div "4 of 15 Start review" at bounding box center [514, 71] width 54 height 71
click at [501, 95] on button "Start review" at bounding box center [515, 99] width 46 height 16
click at [61, 125] on span "Driver's license" at bounding box center [48, 126] width 49 height 9
click at [48, 128] on span "Driver's license" at bounding box center [48, 126] width 49 height 9
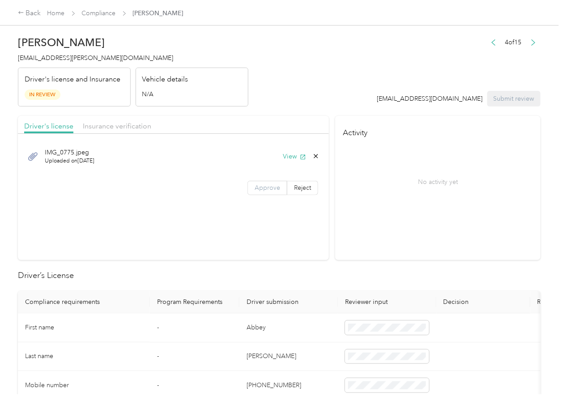
click at [261, 186] on span "Approve" at bounding box center [268, 188] width 26 height 8
click at [123, 126] on span "Insurance verification" at bounding box center [117, 126] width 69 height 9
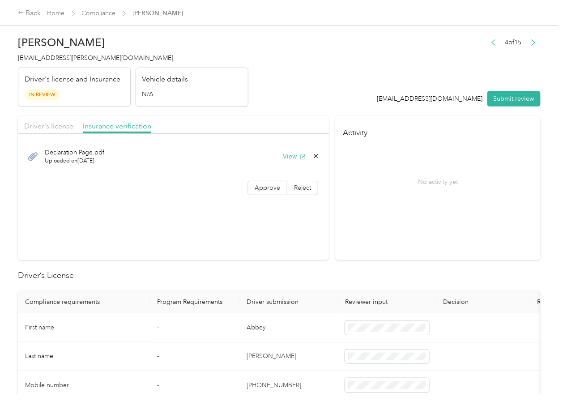
click at [255, 190] on span "Approve" at bounding box center [268, 188] width 26 height 8
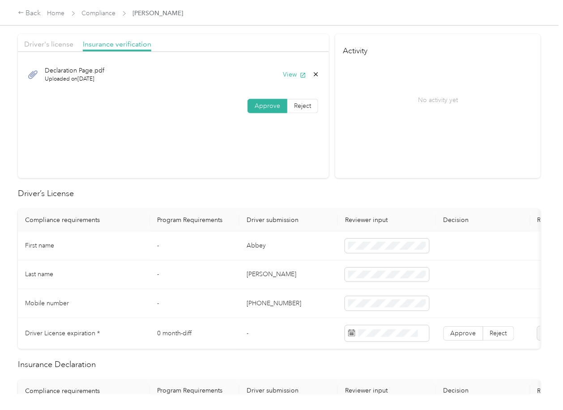
scroll to position [239, 0]
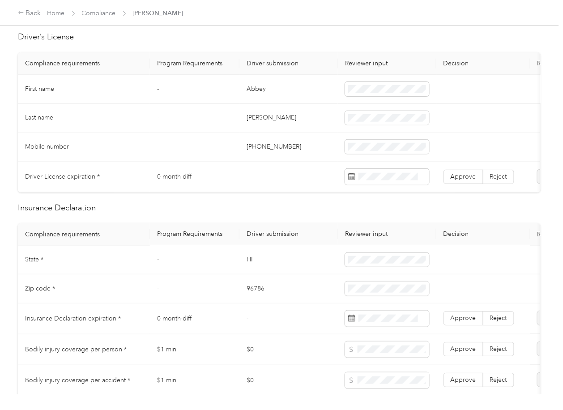
click at [255, 87] on td "Abbey" at bounding box center [289, 89] width 99 height 29
click at [467, 179] on span "Approve" at bounding box center [464, 177] width 26 height 8
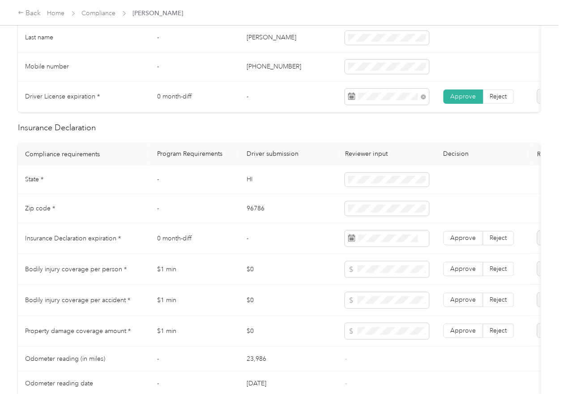
scroll to position [418, 0]
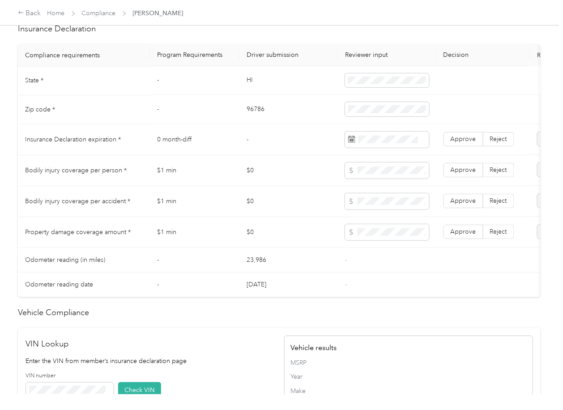
click at [244, 84] on td "HI" at bounding box center [289, 81] width 99 height 29
click at [252, 118] on td "96786" at bounding box center [289, 109] width 99 height 29
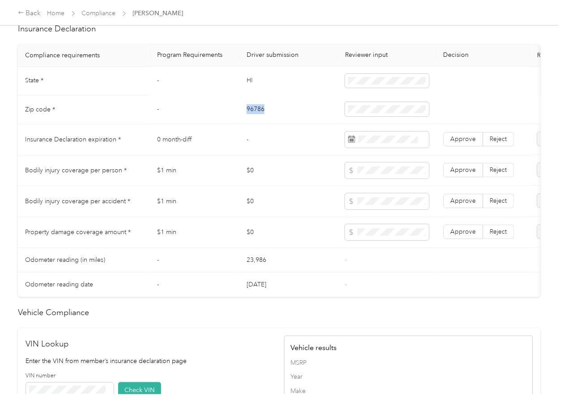
click at [252, 118] on td "96786" at bounding box center [289, 109] width 99 height 29
drag, startPoint x: 291, startPoint y: 160, endPoint x: 5, endPoint y: 128, distance: 287.5
click at [288, 155] on td "-" at bounding box center [289, 139] width 99 height 31
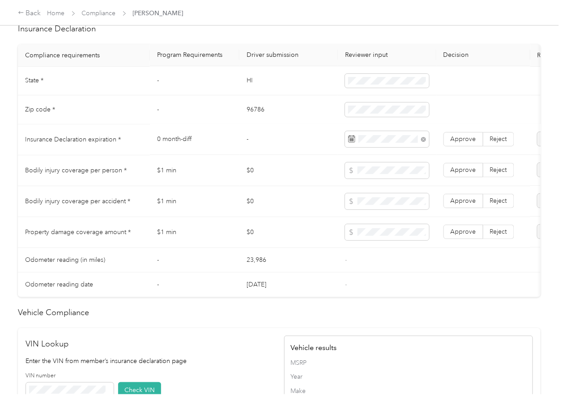
click at [303, 195] on td "$0" at bounding box center [289, 201] width 99 height 31
click at [457, 143] on span "Approve" at bounding box center [464, 140] width 26 height 8
click at [263, 186] on td "$0" at bounding box center [289, 170] width 99 height 31
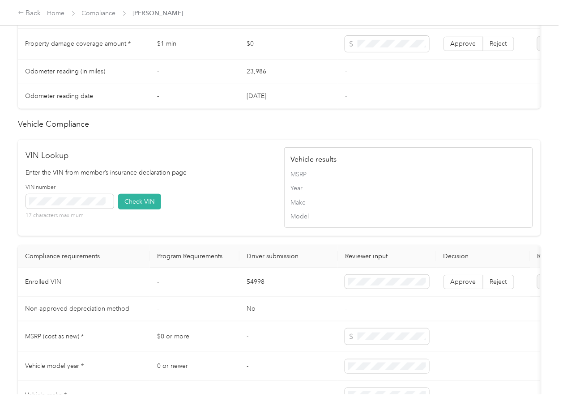
scroll to position [752, 0]
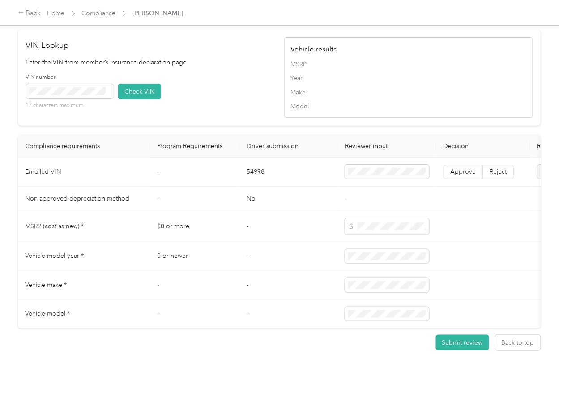
click at [259, 158] on td "54998" at bounding box center [289, 172] width 99 height 29
drag, startPoint x: 215, startPoint y: 155, endPoint x: 44, endPoint y: 82, distance: 185.7
click at [215, 158] on td "-" at bounding box center [195, 172] width 90 height 29
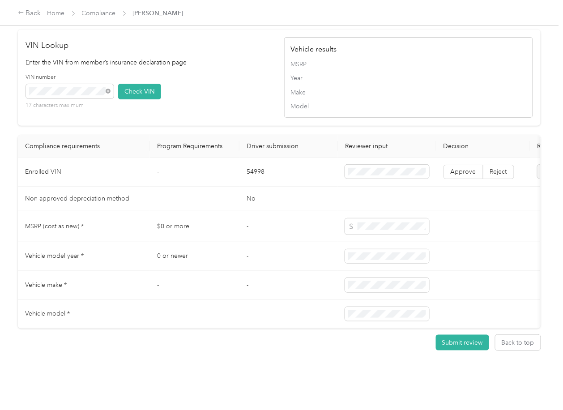
drag, startPoint x: 138, startPoint y: 72, endPoint x: 245, endPoint y: 116, distance: 115.8
click at [139, 84] on button "Check VIN" at bounding box center [139, 92] width 43 height 16
click at [451, 168] on span "Approve" at bounding box center [464, 172] width 26 height 8
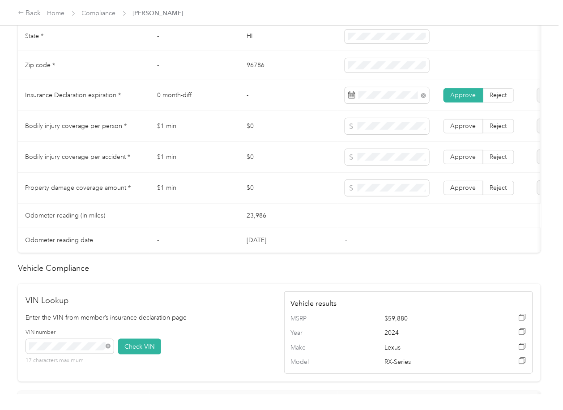
scroll to position [454, 0]
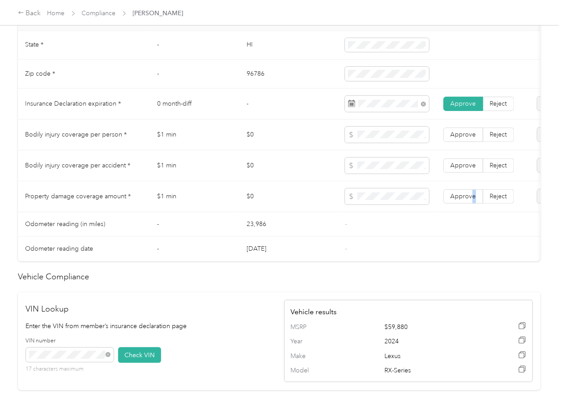
drag, startPoint x: 474, startPoint y: 199, endPoint x: 471, endPoint y: 193, distance: 6.4
click at [473, 200] on label "Approve" at bounding box center [464, 196] width 40 height 14
click at [468, 169] on span "Approve" at bounding box center [464, 166] width 26 height 8
click at [468, 138] on span "Approve" at bounding box center [464, 135] width 26 height 8
click at [463, 204] on label "Approve" at bounding box center [464, 196] width 40 height 14
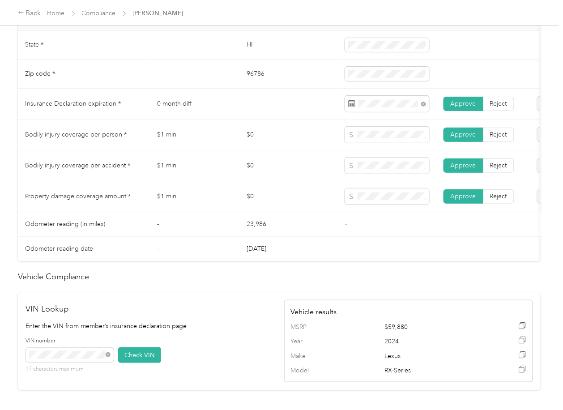
click at [391, 230] on td "-" at bounding box center [387, 224] width 99 height 25
click at [249, 179] on td "$0" at bounding box center [289, 165] width 99 height 31
click at [305, 191] on td "$0" at bounding box center [289, 196] width 99 height 31
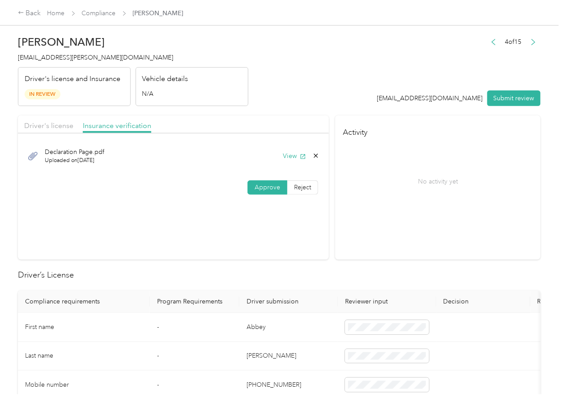
scroll to position [0, 0]
click at [55, 129] on span "Driver's license" at bounding box center [48, 126] width 49 height 9
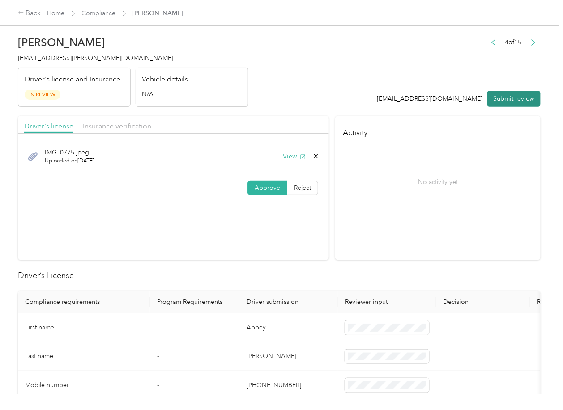
click at [498, 93] on button "Submit review" at bounding box center [514, 99] width 53 height 16
click at [80, 56] on span "[EMAIL_ADDRESS][PERSON_NAME][DOMAIN_NAME]" at bounding box center [95, 58] width 155 height 8
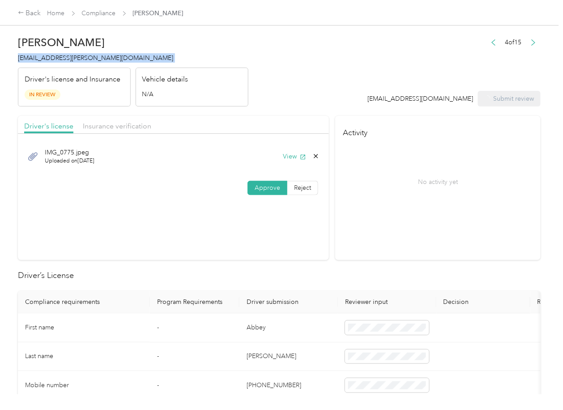
click at [80, 56] on span "[EMAIL_ADDRESS][PERSON_NAME][DOMAIN_NAME]" at bounding box center [95, 58] width 155 height 8
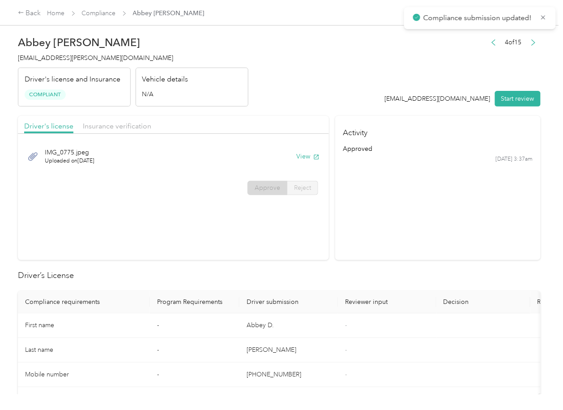
click at [412, 227] on section "Activity approved [DATE] 3:37am" at bounding box center [438, 188] width 206 height 144
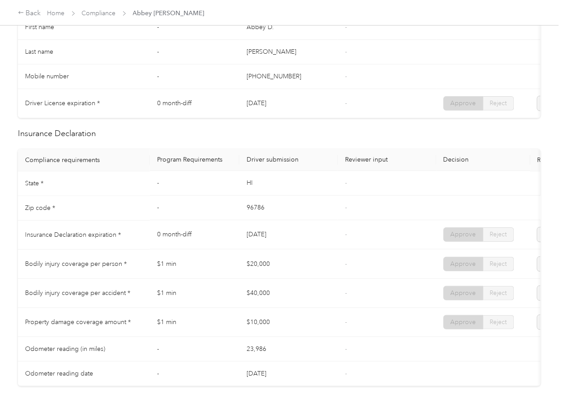
scroll to position [358, 0]
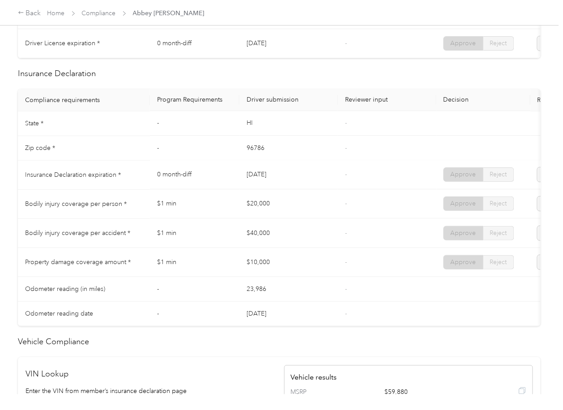
click at [281, 177] on tr "Insurance Declaration expiration * 0 month-diff [DATE] - Approve Reject" at bounding box center [333, 175] width 631 height 29
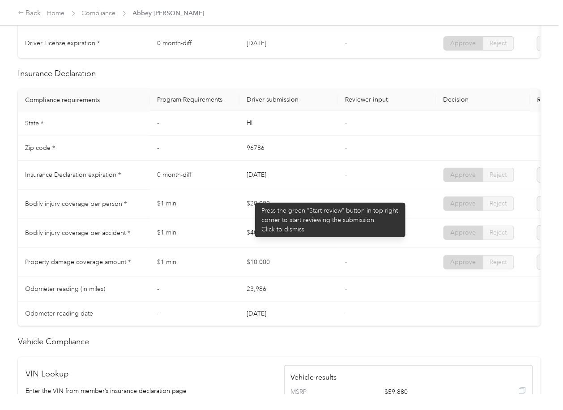
drag, startPoint x: 242, startPoint y: 204, endPoint x: 261, endPoint y: 226, distance: 29.5
click at [267, 210] on td "$20,000" at bounding box center [289, 204] width 99 height 29
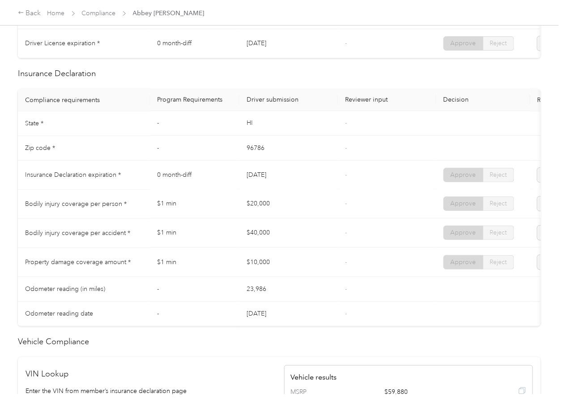
drag, startPoint x: 266, startPoint y: 245, endPoint x: 287, endPoint y: 253, distance: 22.1
click at [280, 248] on td "$40,000" at bounding box center [289, 233] width 99 height 29
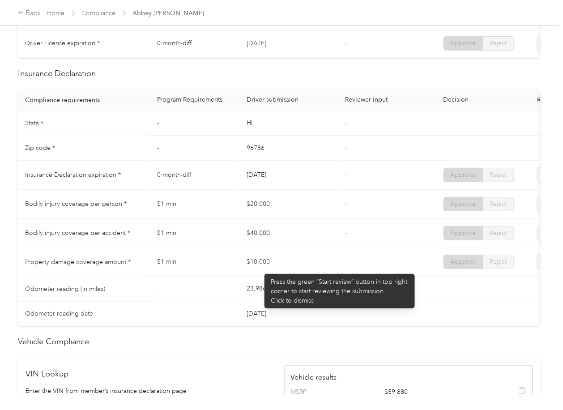
drag, startPoint x: 260, startPoint y: 270, endPoint x: 329, endPoint y: 275, distance: 68.7
click at [277, 272] on td "$10,000" at bounding box center [289, 262] width 99 height 29
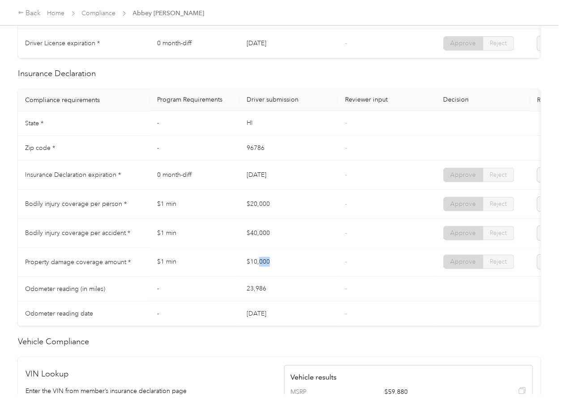
click at [329, 275] on td "$10,000" at bounding box center [289, 262] width 99 height 29
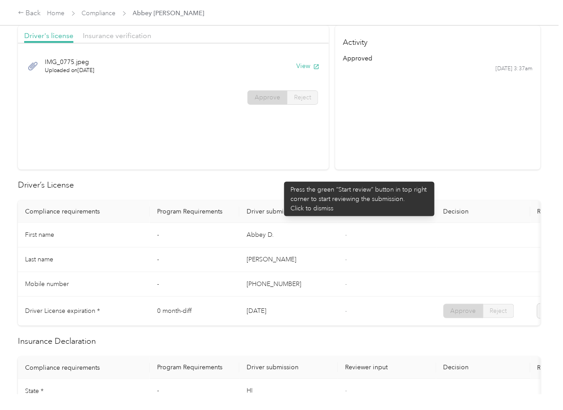
scroll to position [0, 0]
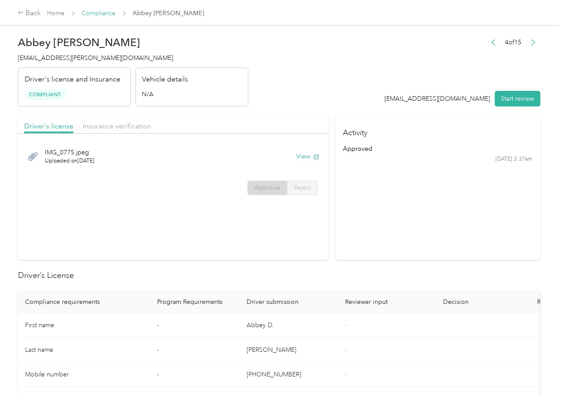
click at [98, 13] on link "Compliance" at bounding box center [99, 13] width 34 height 8
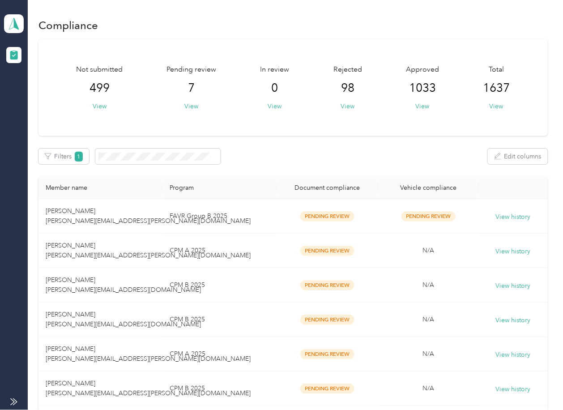
click at [384, 149] on div "Filters 1 Edit columns" at bounding box center [293, 157] width 509 height 16
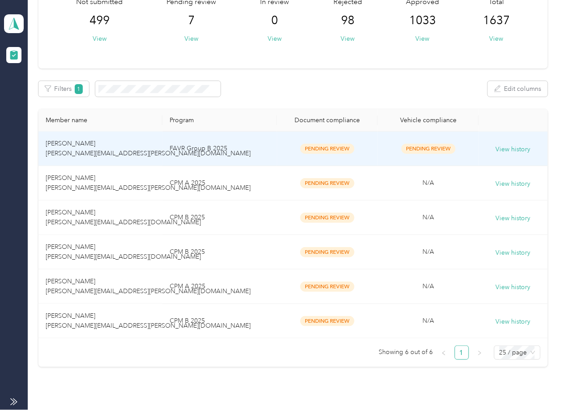
scroll to position [126, 0]
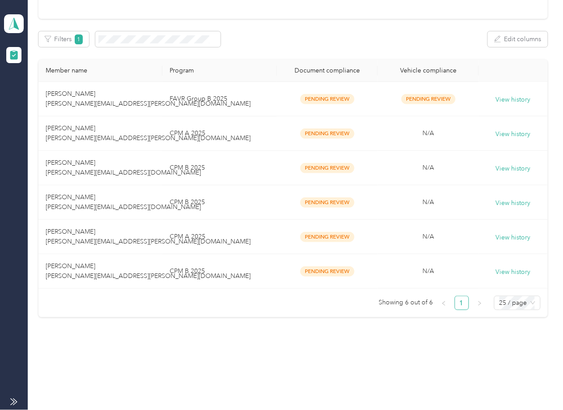
drag, startPoint x: 263, startPoint y: 352, endPoint x: 256, endPoint y: 399, distance: 47.2
click at [263, 352] on div "Compliance Not submitted 499 View Pending review 6 View In review 0 View Reject…" at bounding box center [293, 125] width 531 height 484
click at [331, 330] on div "Compliance Not submitted 499 View Pending review 6 View In review 0 View Reject…" at bounding box center [293, 125] width 531 height 484
click at [135, 276] on td "[PERSON_NAME] [PERSON_NAME][EMAIL_ADDRESS][PERSON_NAME][DOMAIN_NAME]" at bounding box center [101, 271] width 124 height 34
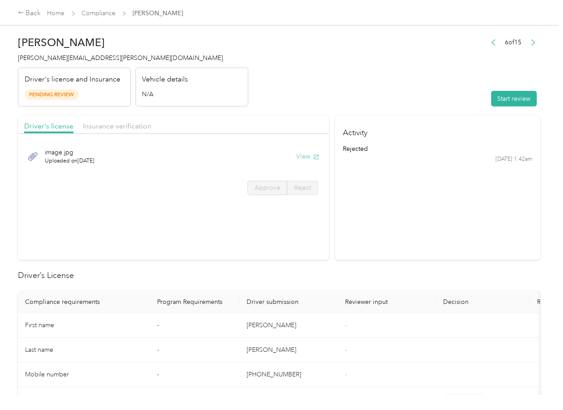
click at [303, 158] on button "View" at bounding box center [307, 156] width 23 height 9
drag, startPoint x: 282, startPoint y: 113, endPoint x: 161, endPoint y: 119, distance: 121.0
click at [137, 124] on span "Insurance verification" at bounding box center [117, 126] width 69 height 9
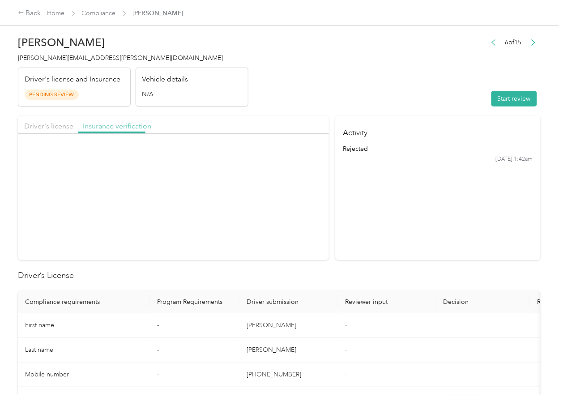
click at [137, 124] on span "Insurance verification" at bounding box center [117, 126] width 69 height 9
click at [299, 154] on button "View" at bounding box center [307, 156] width 23 height 9
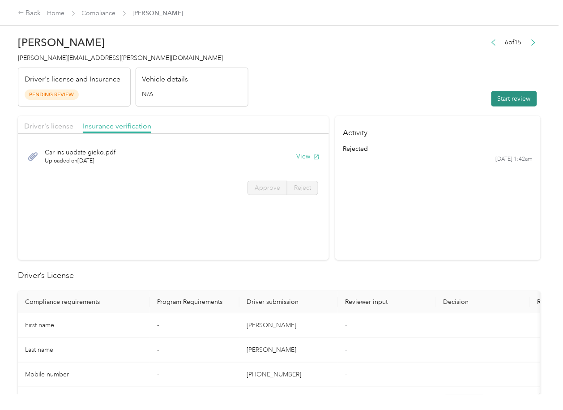
click at [497, 96] on button "Start review" at bounding box center [515, 99] width 46 height 16
click at [38, 126] on span "Driver's license" at bounding box center [48, 126] width 49 height 9
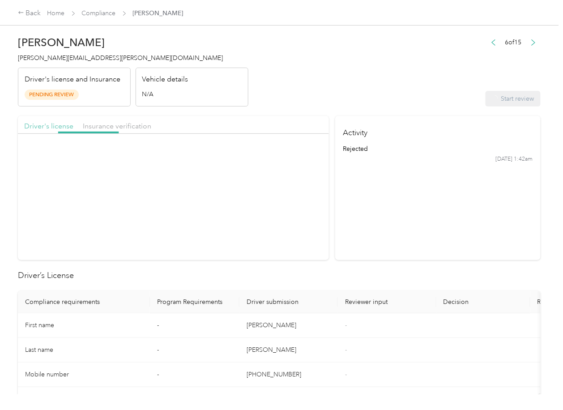
click at [53, 127] on span "Driver's license" at bounding box center [48, 126] width 49 height 9
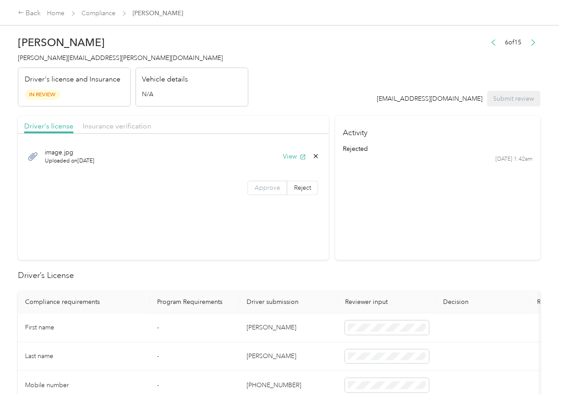
click at [259, 190] on span "Approve" at bounding box center [268, 188] width 26 height 8
click at [120, 121] on div "Insurance verification" at bounding box center [117, 126] width 69 height 11
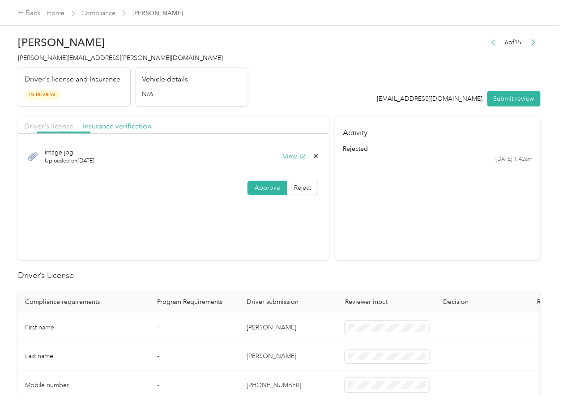
drag, startPoint x: 111, startPoint y: 126, endPoint x: 122, endPoint y: 131, distance: 11.8
click at [111, 126] on span "Insurance verification" at bounding box center [117, 126] width 69 height 9
click at [273, 191] on span "Approve" at bounding box center [268, 188] width 26 height 8
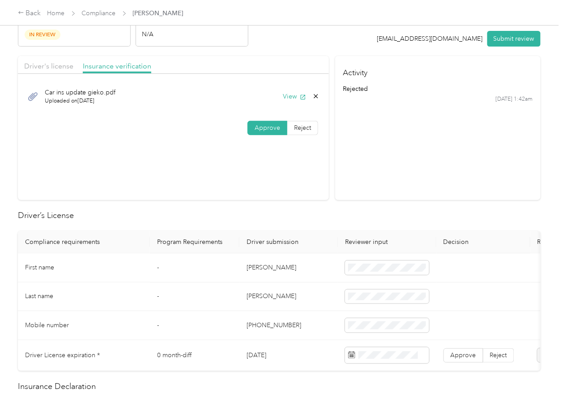
scroll to position [119, 0]
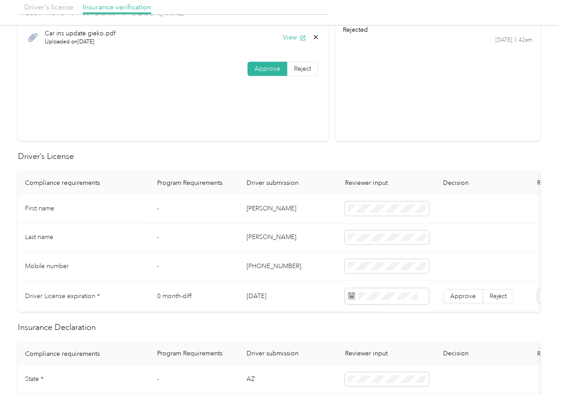
click at [256, 294] on td "[DATE]" at bounding box center [289, 296] width 99 height 31
click at [310, 159] on h2 "Driver’s License" at bounding box center [279, 156] width 523 height 12
click at [455, 295] on span "Approve" at bounding box center [464, 296] width 26 height 8
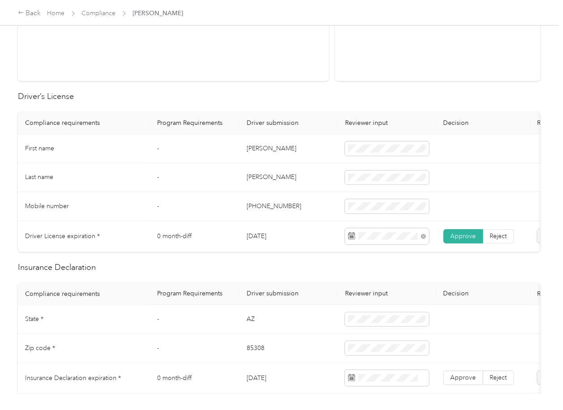
scroll to position [298, 0]
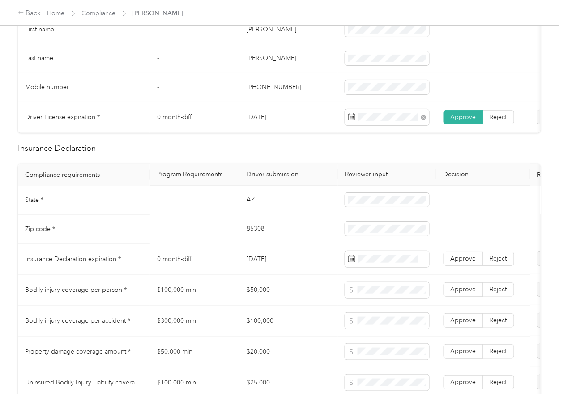
click at [253, 213] on td "AZ" at bounding box center [289, 200] width 99 height 29
click at [252, 235] on td "85308" at bounding box center [289, 229] width 99 height 29
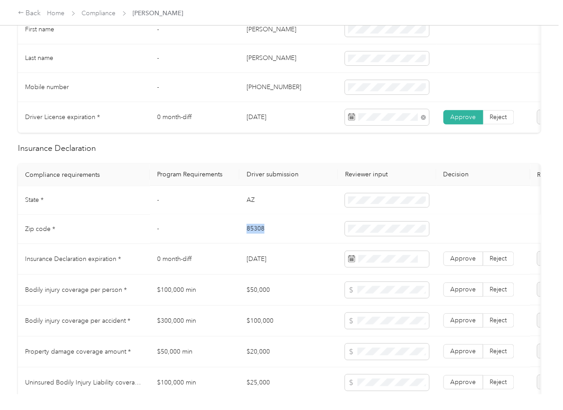
click at [252, 235] on td "85308" at bounding box center [289, 229] width 99 height 29
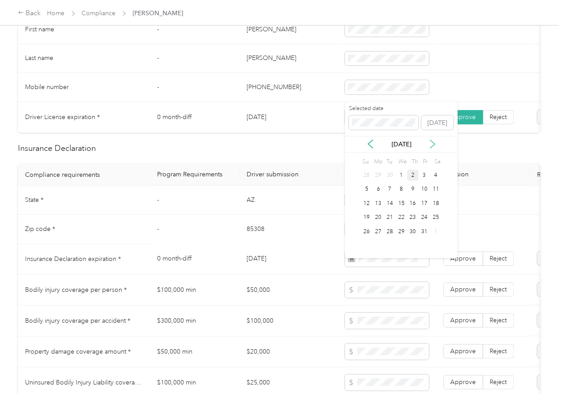
click at [431, 142] on icon at bounding box center [433, 144] width 9 height 9
drag, startPoint x: 436, startPoint y: 205, endPoint x: 459, endPoint y: 252, distance: 52.7
click at [437, 205] on div "15" at bounding box center [436, 203] width 12 height 11
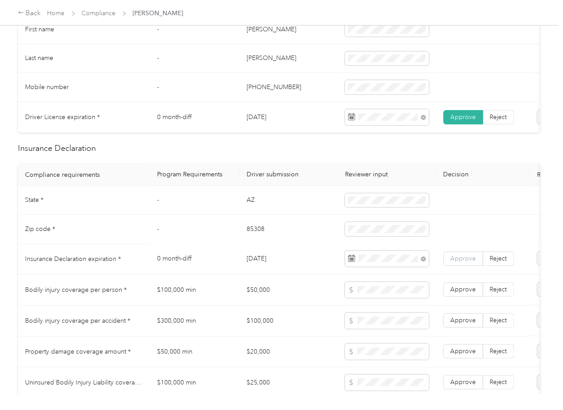
click at [462, 262] on label "Approve" at bounding box center [464, 259] width 40 height 14
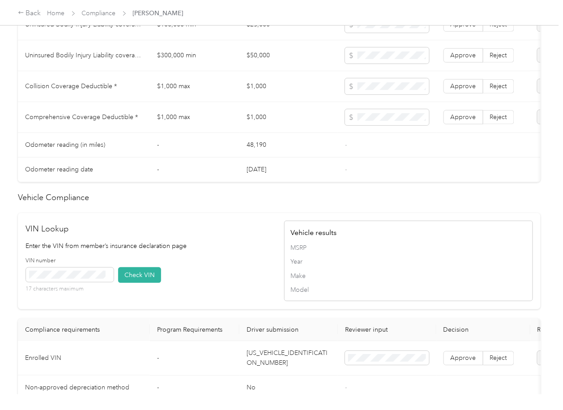
click at [273, 371] on td "[US_VEHICLE_IDENTIFICATION_NUMBER]" at bounding box center [289, 358] width 99 height 34
drag, startPoint x: 199, startPoint y: 272, endPoint x: 146, endPoint y: 284, distance: 54.2
click at [199, 272] on div "VIN Lookup Enter the VIN from member’s insurance declaration page VIN number 17…" at bounding box center [150, 261] width 249 height 77
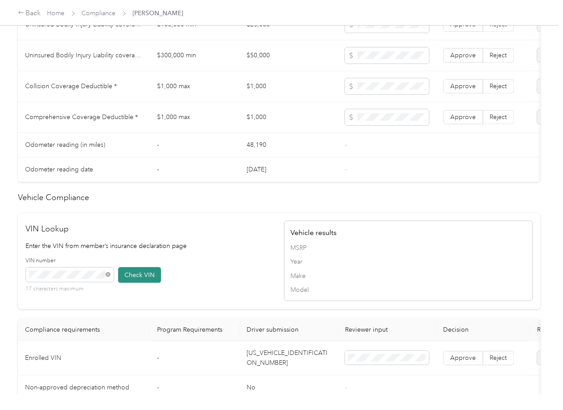
click at [137, 283] on button "Check VIN" at bounding box center [139, 275] width 43 height 16
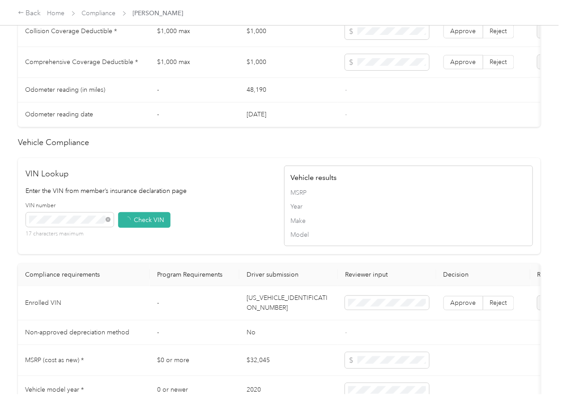
scroll to position [836, 0]
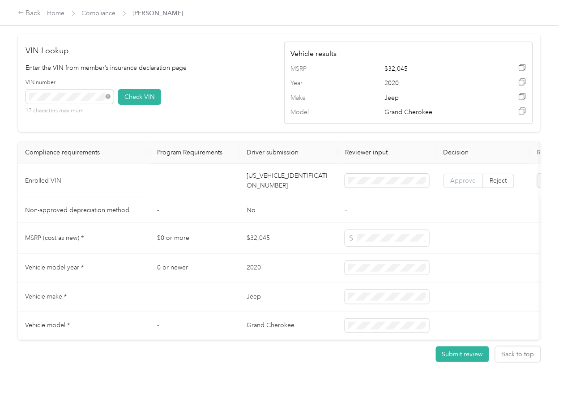
click at [459, 188] on label "Approve" at bounding box center [464, 181] width 40 height 14
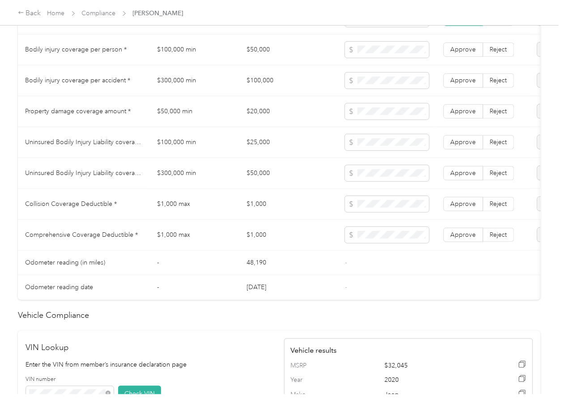
scroll to position [537, 0]
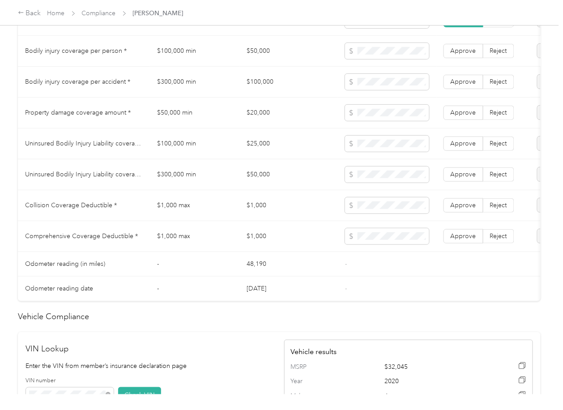
click at [163, 60] on td "$100,000 min" at bounding box center [195, 51] width 90 height 31
click at [190, 82] on td "$300,000 min" at bounding box center [195, 82] width 90 height 31
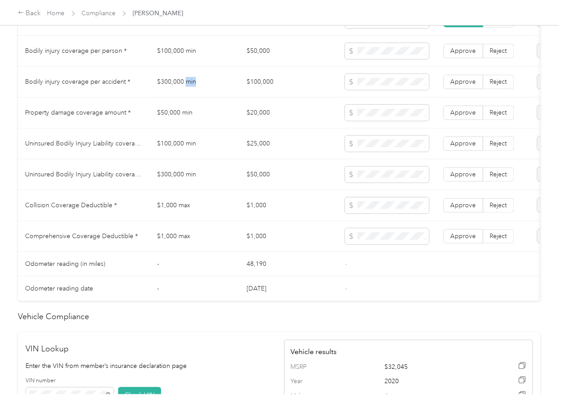
click at [190, 82] on td "$300,000 min" at bounding box center [195, 82] width 90 height 31
click at [170, 121] on td "$50,000 min" at bounding box center [195, 113] width 90 height 31
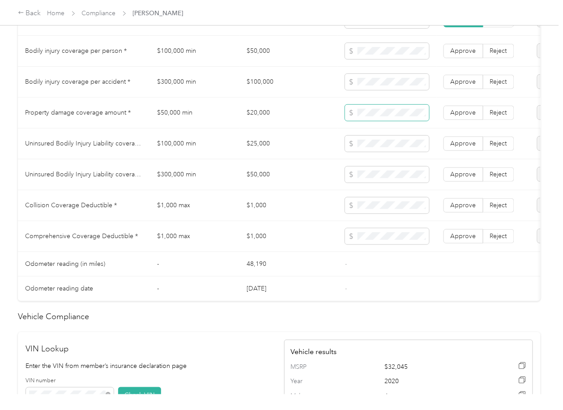
click at [357, 119] on span at bounding box center [387, 113] width 84 height 16
click at [253, 211] on td "$1,000" at bounding box center [289, 205] width 99 height 31
click at [245, 159] on td "$25,000" at bounding box center [289, 144] width 99 height 31
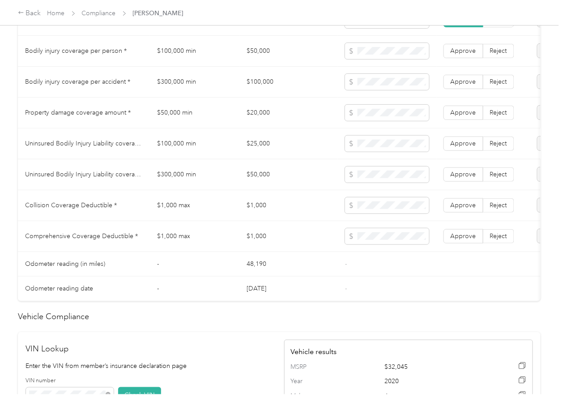
click at [284, 150] on td "$25,000" at bounding box center [289, 144] width 99 height 31
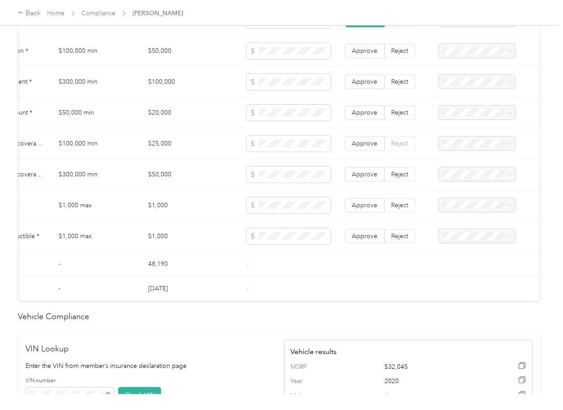
click at [412, 151] on label "Reject" at bounding box center [400, 144] width 31 height 14
click at [402, 178] on span "Reject" at bounding box center [400, 175] width 17 height 8
click at [457, 216] on div "Uninsured motorist bodily injury coverage per person below the minimum value re…" at bounding box center [477, 229] width 64 height 47
click at [463, 261] on span "Uninsured motorist bodily injury coverage per accident below the minimum value …" at bounding box center [477, 271] width 64 height 45
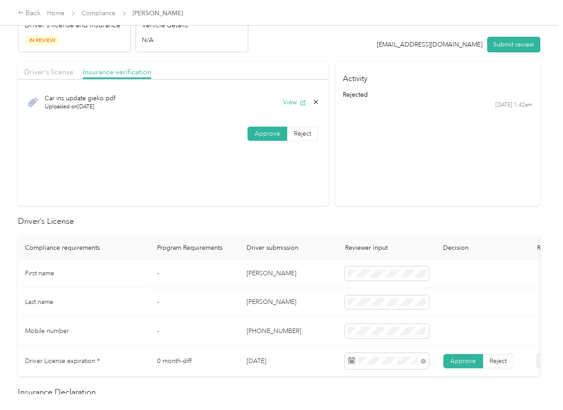
scroll to position [0, 0]
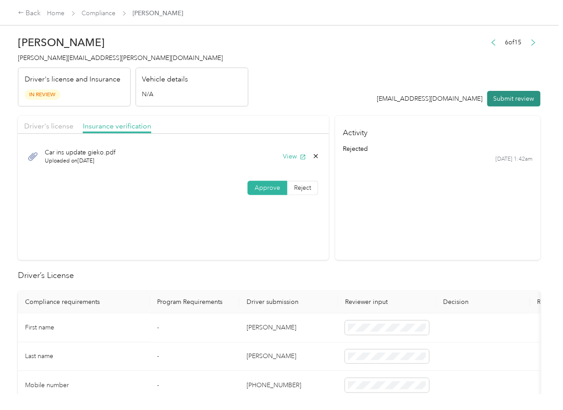
click at [494, 96] on button "Submit review" at bounding box center [514, 99] width 53 height 16
click at [72, 60] on span "[PERSON_NAME][EMAIL_ADDRESS][PERSON_NAME][DOMAIN_NAME]" at bounding box center [120, 58] width 205 height 8
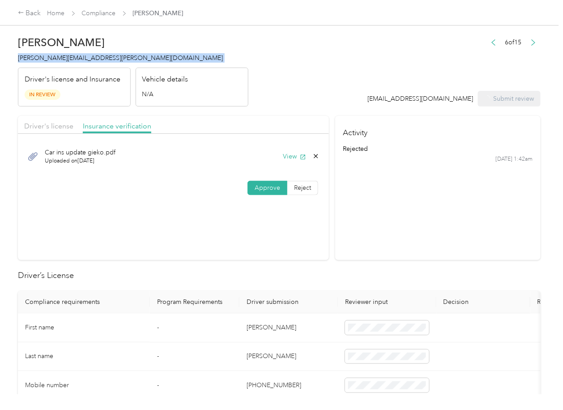
click at [72, 59] on span "[PERSON_NAME][EMAIL_ADDRESS][PERSON_NAME][DOMAIN_NAME]" at bounding box center [120, 58] width 205 height 8
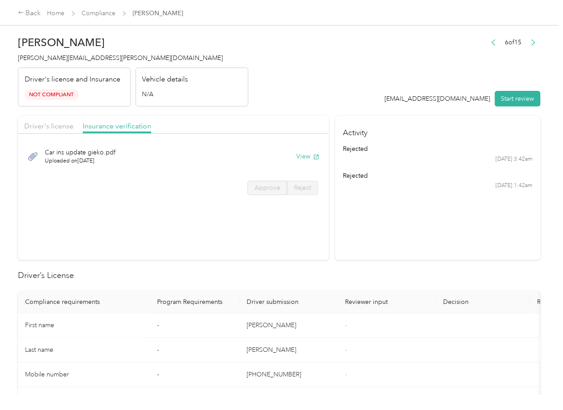
click at [321, 236] on section "Driver's license Insurance verification Car ins update gieko.pdf Uploaded on [D…" at bounding box center [173, 188] width 311 height 144
click at [371, 231] on section "Activity rejected [DATE] 3:42am rejected [DATE] 1:42am" at bounding box center [438, 188] width 206 height 144
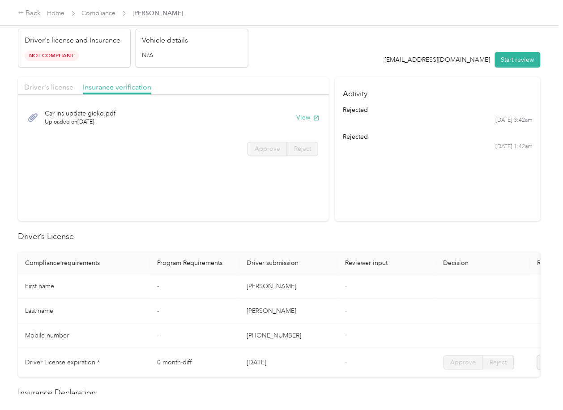
scroll to position [60, 0]
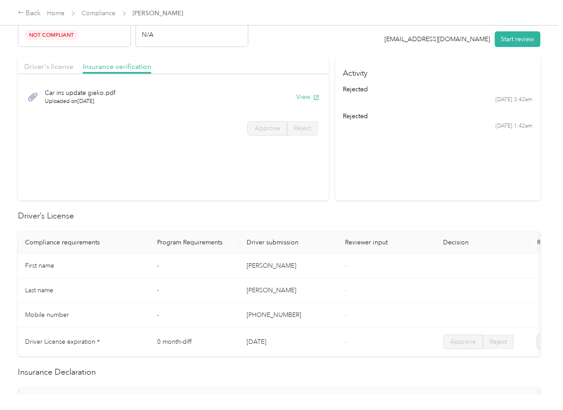
click at [332, 306] on td "[PHONE_NUMBER]" at bounding box center [289, 315] width 99 height 25
click at [313, 300] on td "[PERSON_NAME]" at bounding box center [289, 291] width 99 height 25
click at [378, 231] on th "Reviewer input" at bounding box center [387, 242] width 99 height 22
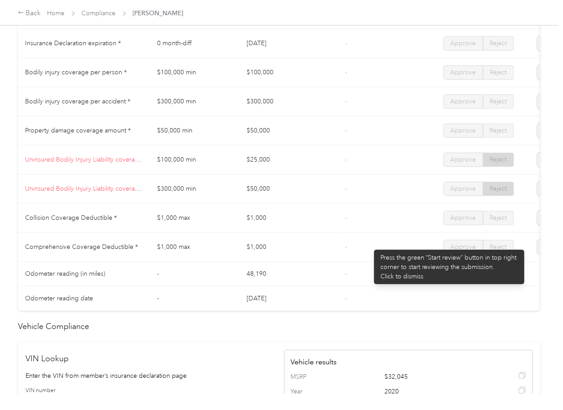
scroll to position [477, 0]
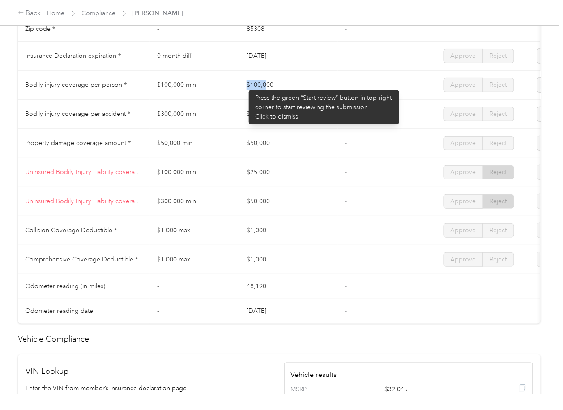
drag, startPoint x: 244, startPoint y: 86, endPoint x: 261, endPoint y: 109, distance: 29.2
click at [268, 98] on td "$100,000" at bounding box center [289, 85] width 99 height 29
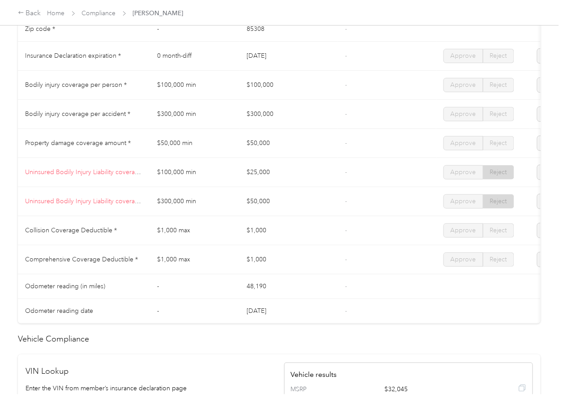
drag, startPoint x: 264, startPoint y: 124, endPoint x: 278, endPoint y: 134, distance: 17.3
click at [274, 128] on td "$300,000" at bounding box center [289, 114] width 99 height 29
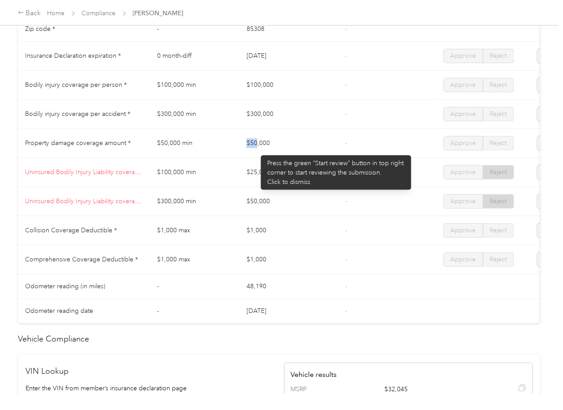
drag, startPoint x: 244, startPoint y: 150, endPoint x: 257, endPoint y: 151, distance: 12.6
click at [257, 151] on tr "Property damage coverage amount * $50,000 min $50,000 - Approve Reject" at bounding box center [333, 143] width 631 height 29
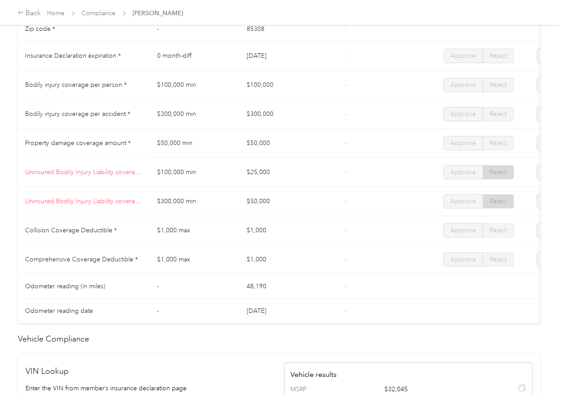
click at [260, 178] on td "$25,000" at bounding box center [289, 172] width 99 height 29
click at [102, 14] on link "Compliance" at bounding box center [99, 13] width 34 height 8
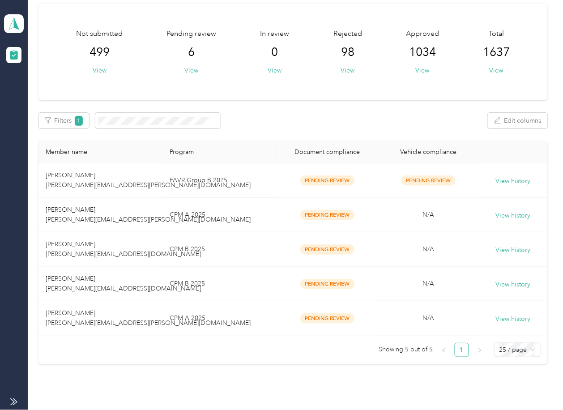
scroll to position [91, 0]
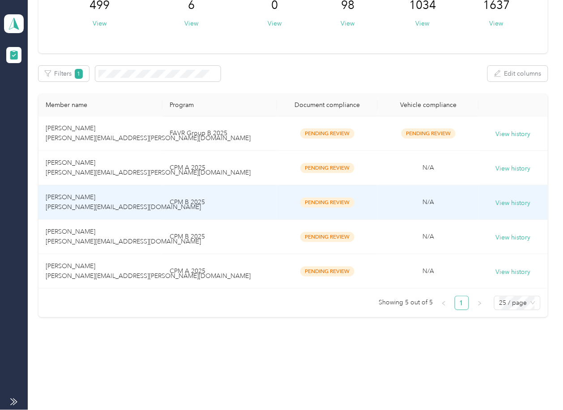
click at [113, 208] on td "[PERSON_NAME] [PERSON_NAME][EMAIL_ADDRESS][DOMAIN_NAME]" at bounding box center [101, 202] width 124 height 34
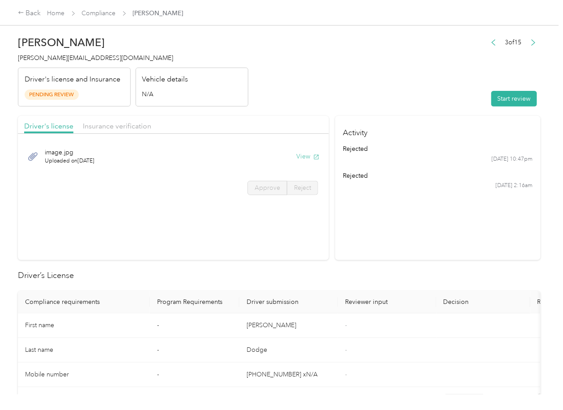
click at [296, 156] on button "View" at bounding box center [307, 156] width 23 height 9
click at [227, 124] on div "Driver's license Insurance verification" at bounding box center [173, 125] width 311 height 18
click at [111, 133] on div "Driver's license Insurance verification" at bounding box center [173, 125] width 311 height 18
click at [118, 131] on div "Insurance verification" at bounding box center [117, 126] width 69 height 11
click at [124, 127] on span "Insurance verification" at bounding box center [117, 126] width 69 height 9
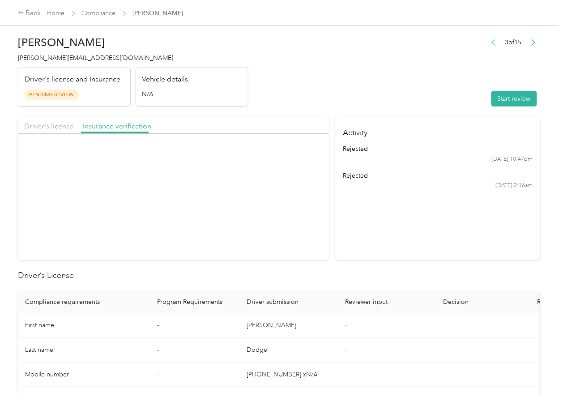
drag, startPoint x: 131, startPoint y: 124, endPoint x: 148, endPoint y: 139, distance: 22.2
click at [131, 124] on span "Insurance verification" at bounding box center [117, 126] width 69 height 9
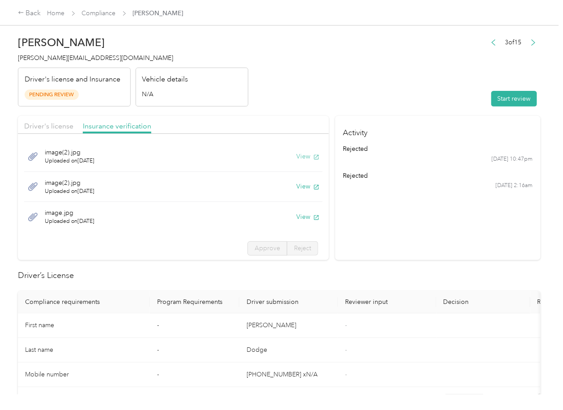
click at [296, 158] on button "View" at bounding box center [307, 156] width 23 height 9
click at [299, 187] on button "View" at bounding box center [307, 186] width 23 height 9
click at [296, 217] on button "View" at bounding box center [307, 216] width 23 height 9
click at [396, 216] on section "Activity rejected [DATE] 10:47pm rejected [DATE] 2:16am" at bounding box center [438, 188] width 206 height 144
click at [506, 103] on button "Start review" at bounding box center [515, 99] width 46 height 16
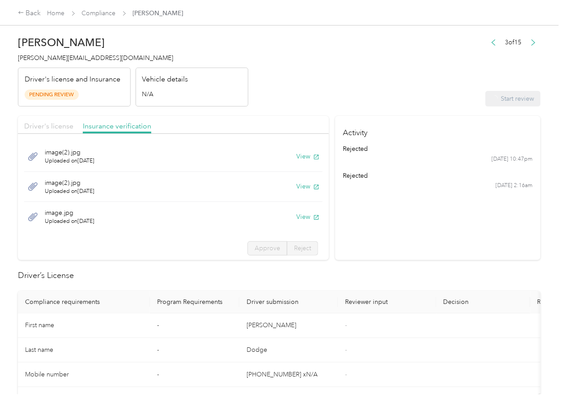
click at [55, 124] on span "Driver's license" at bounding box center [48, 126] width 49 height 9
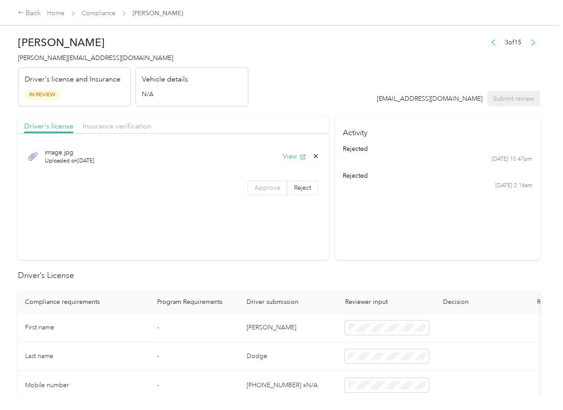
click at [251, 192] on label "Approve" at bounding box center [268, 188] width 40 height 14
click at [256, 187] on span "Approve" at bounding box center [268, 188] width 26 height 8
click at [96, 124] on span "Insurance verification" at bounding box center [117, 126] width 69 height 9
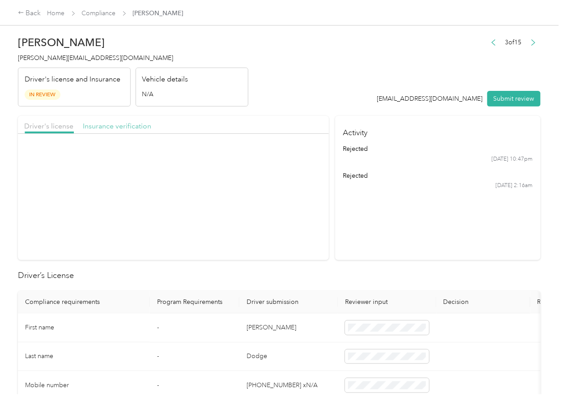
click at [107, 124] on span "Insurance verification" at bounding box center [117, 126] width 69 height 9
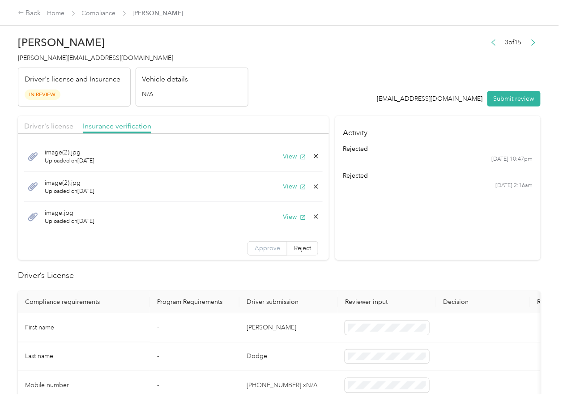
click at [255, 244] on span "Approve" at bounding box center [268, 248] width 26 height 8
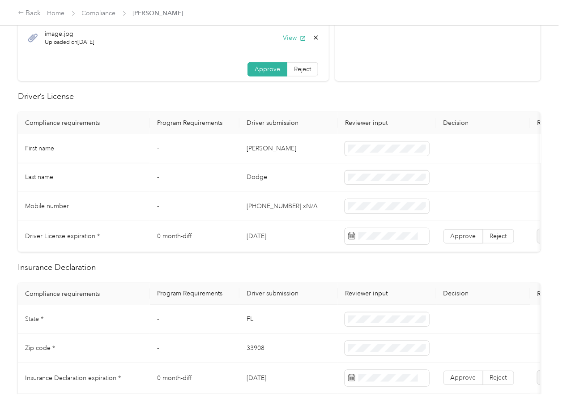
click at [258, 148] on td "[PERSON_NAME]" at bounding box center [289, 148] width 99 height 29
click at [261, 234] on td "[DATE]" at bounding box center [289, 236] width 99 height 31
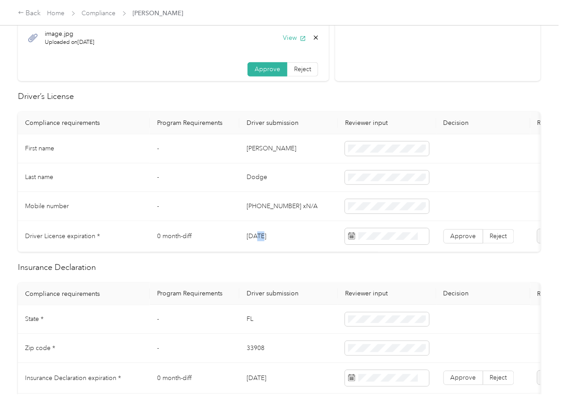
click at [261, 234] on td "[DATE]" at bounding box center [289, 236] width 99 height 31
click at [476, 242] on label "Approve" at bounding box center [464, 236] width 40 height 14
click at [475, 238] on span "Approve" at bounding box center [464, 236] width 26 height 8
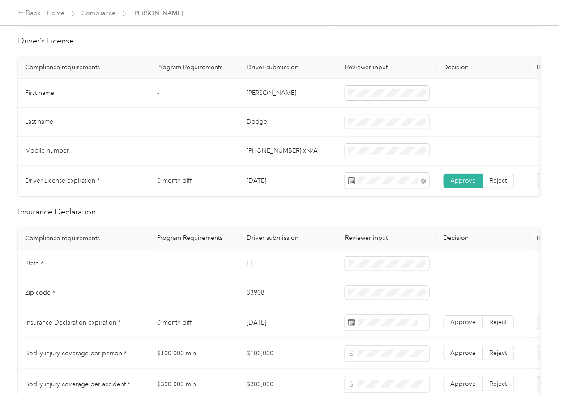
scroll to position [298, 0]
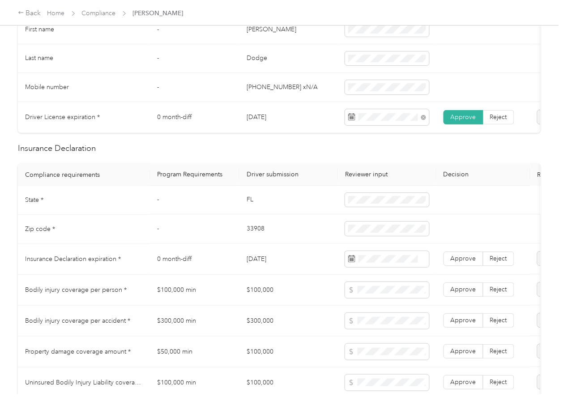
click at [246, 208] on td "FL" at bounding box center [289, 200] width 99 height 29
click at [342, 207] on td at bounding box center [387, 200] width 99 height 29
click at [249, 238] on td "33908" at bounding box center [289, 229] width 99 height 29
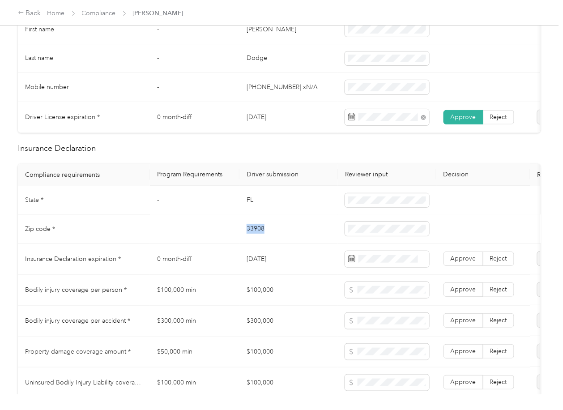
click at [249, 238] on td "33908" at bounding box center [289, 229] width 99 height 29
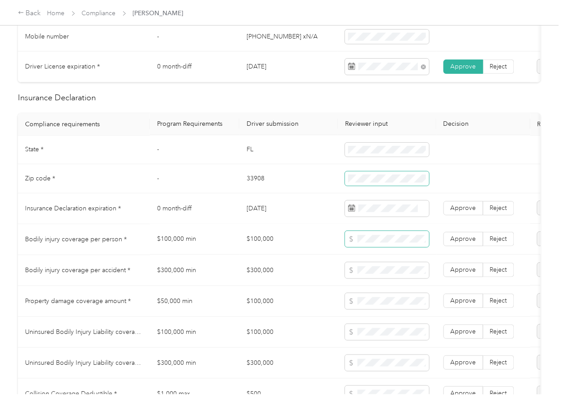
scroll to position [418, 0]
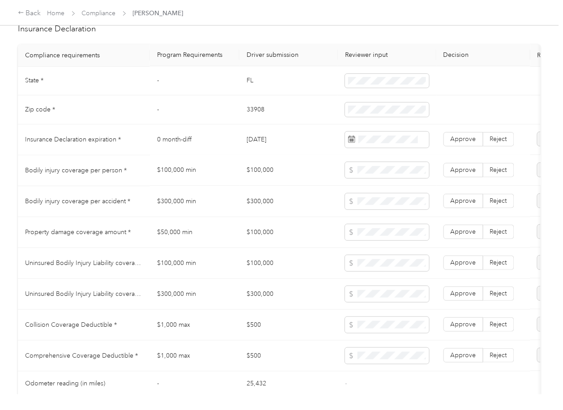
click at [268, 184] on td "$100,000" at bounding box center [289, 170] width 99 height 31
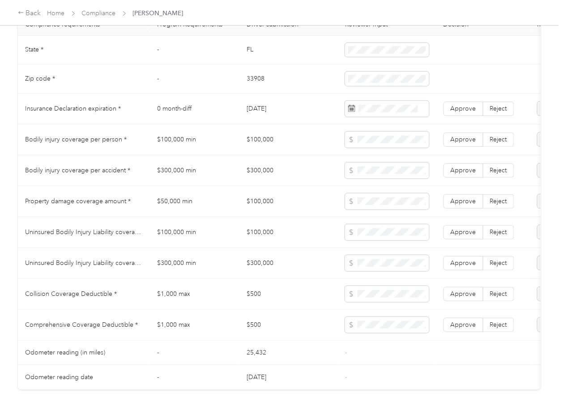
scroll to position [477, 0]
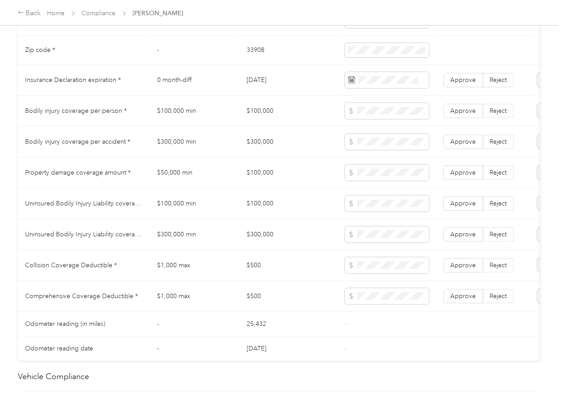
drag, startPoint x: 272, startPoint y: 207, endPoint x: 336, endPoint y: 219, distance: 64.8
click at [272, 207] on td "$100,000" at bounding box center [289, 204] width 99 height 31
click at [479, 208] on label "Approve" at bounding box center [464, 204] width 40 height 14
click at [499, 207] on span "Reject" at bounding box center [498, 204] width 17 height 8
click
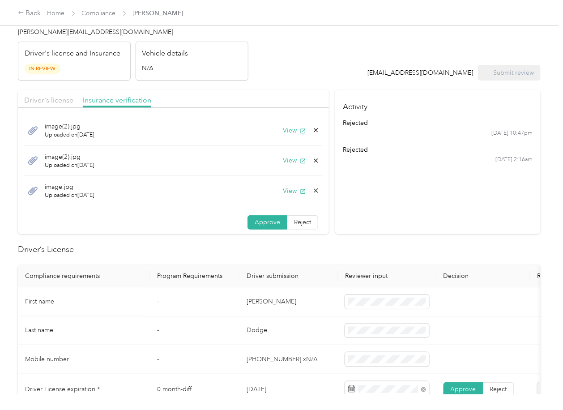
scroll to position [0, 0]
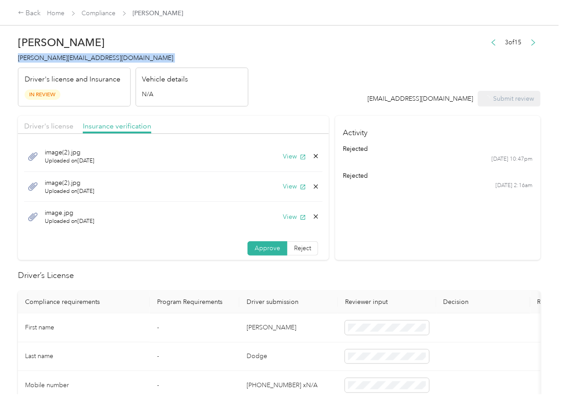
drag, startPoint x: 65, startPoint y: 60, endPoint x: 47, endPoint y: 70, distance: 21.3
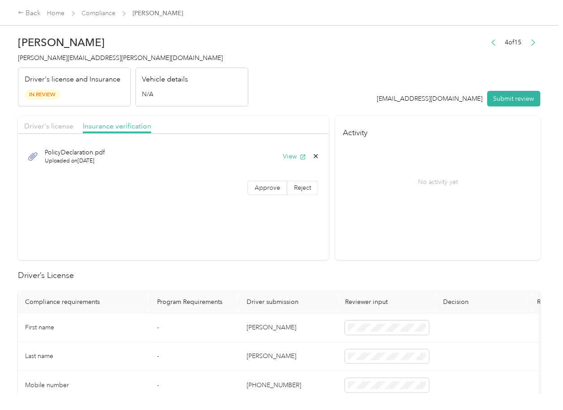
drag, startPoint x: 256, startPoint y: 189, endPoint x: 236, endPoint y: 405, distance: 217.1
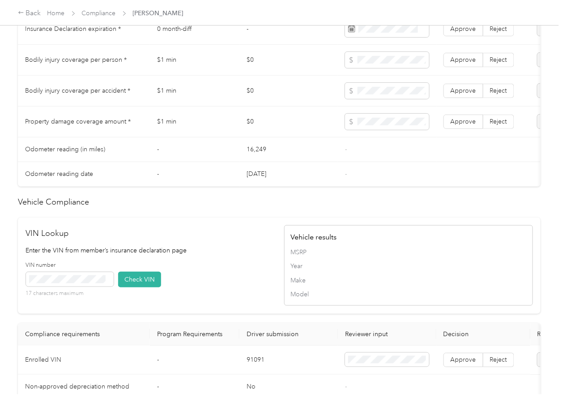
scroll to position [716, 0]
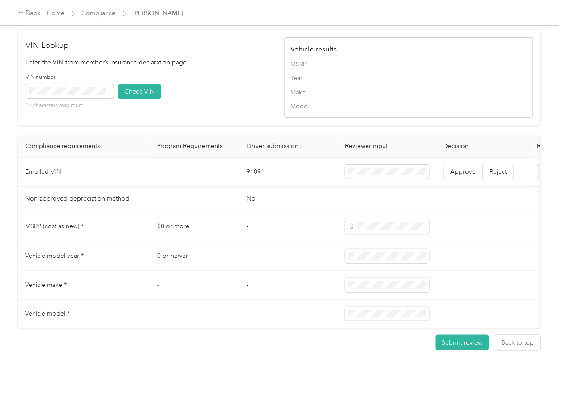
drag, startPoint x: 220, startPoint y: 139, endPoint x: 163, endPoint y: 140, distance: 57.8
drag, startPoint x: 143, startPoint y: 109, endPoint x: 150, endPoint y: 121, distance: 14.1
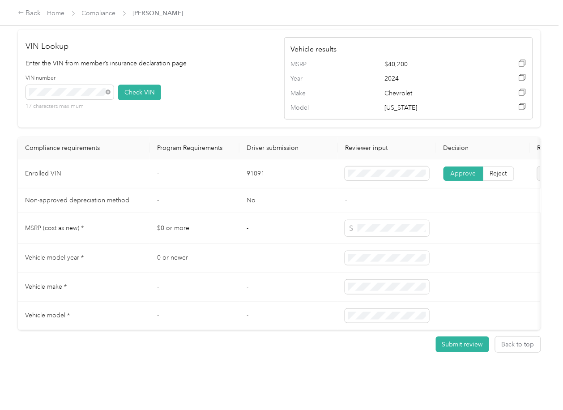
scroll to position [418, 0]
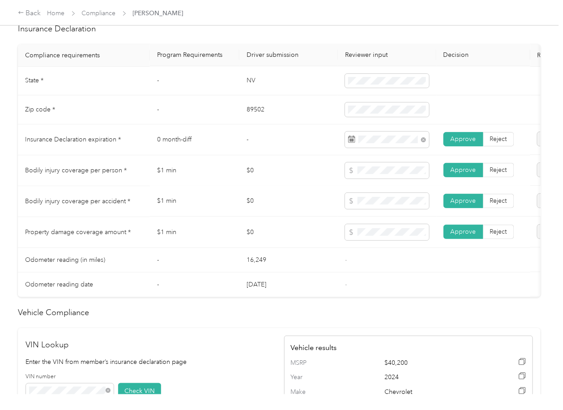
drag, startPoint x: 340, startPoint y: 213, endPoint x: 344, endPoint y: 205, distance: 8.8
drag, startPoint x: 324, startPoint y: 240, endPoint x: 17, endPoint y: 235, distance: 307.2
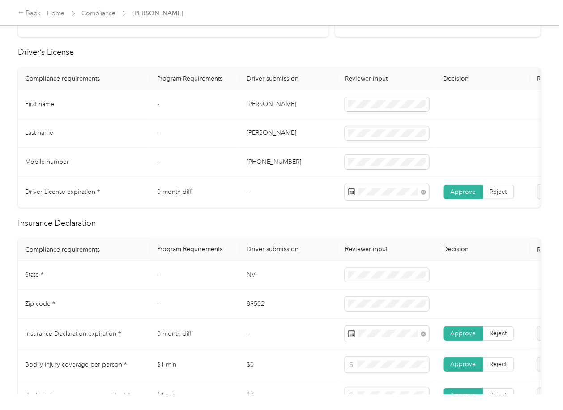
scroll to position [0, 0]
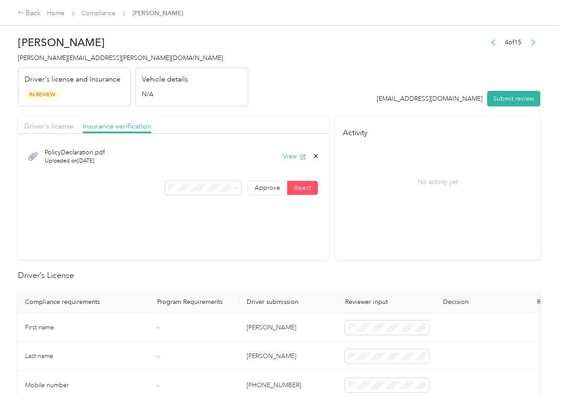
drag, startPoint x: 508, startPoint y: 95, endPoint x: 36, endPoint y: 94, distance: 471.5
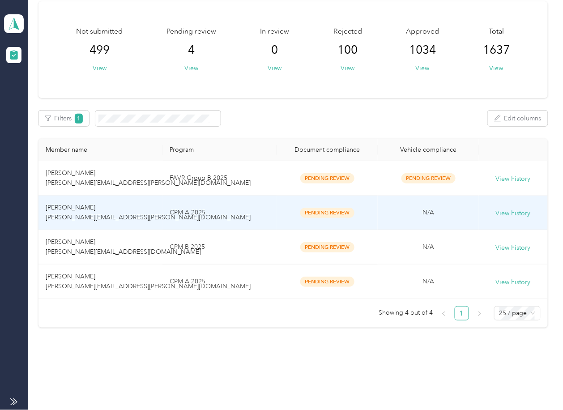
scroll to position [56, 0]
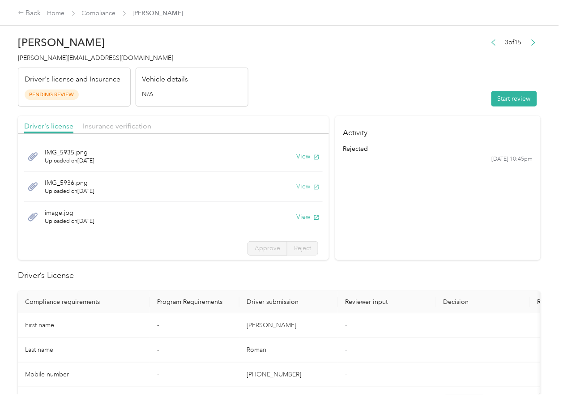
drag, startPoint x: 292, startPoint y: 159, endPoint x: 300, endPoint y: 187, distance: 29.2
drag, startPoint x: 295, startPoint y: 189, endPoint x: 303, endPoint y: 212, distance: 24.6
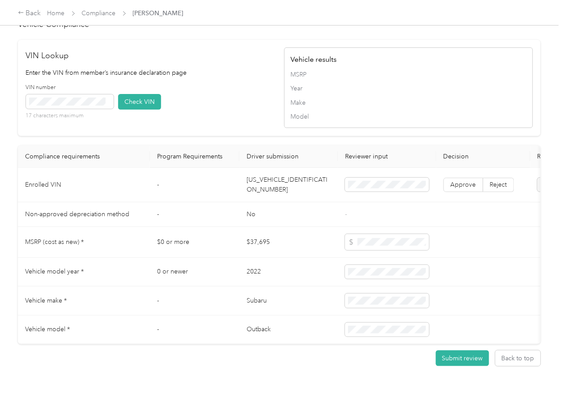
scroll to position [836, 0]
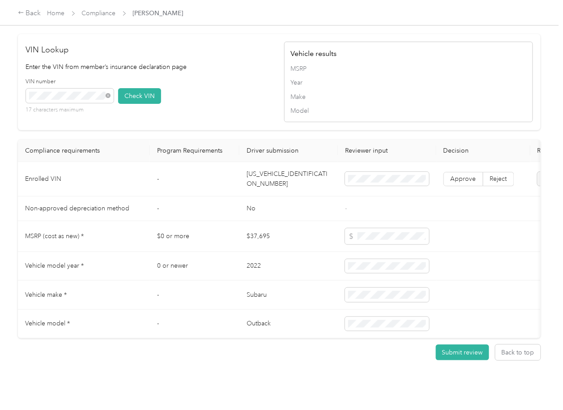
drag, startPoint x: 137, startPoint y: 114, endPoint x: 219, endPoint y: 142, distance: 86.9
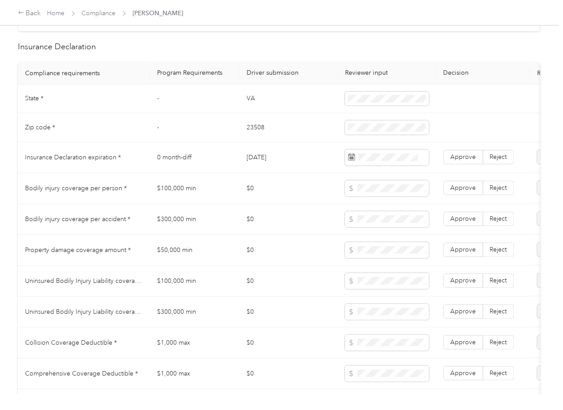
scroll to position [0, 0]
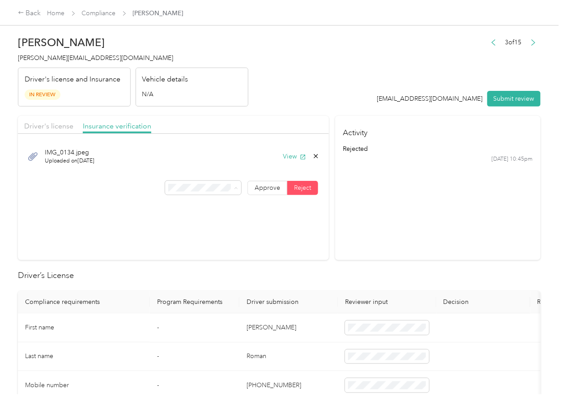
drag, startPoint x: 193, startPoint y: 249, endPoint x: 176, endPoint y: 253, distance: 18.2
drag, startPoint x: 66, startPoint y: 124, endPoint x: 93, endPoint y: 139, distance: 31.5
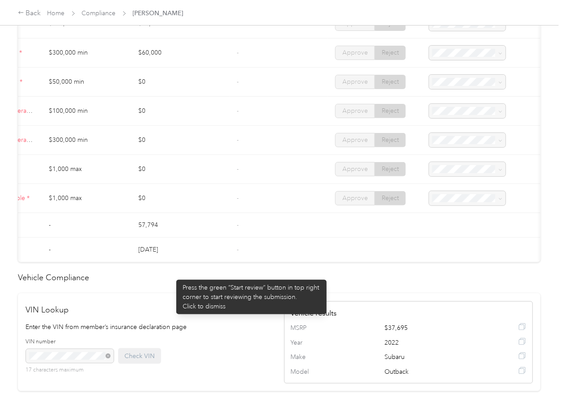
scroll to position [597, 0]
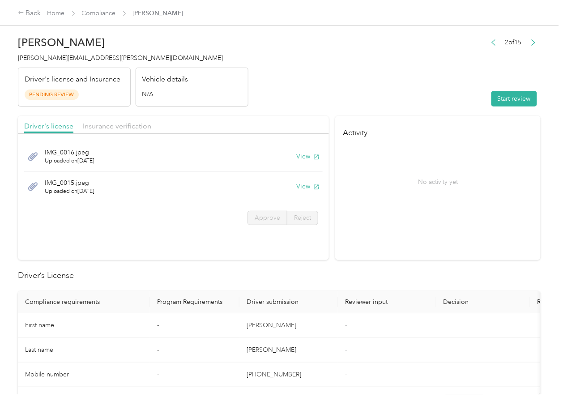
drag, startPoint x: 255, startPoint y: 127, endPoint x: 226, endPoint y: 128, distance: 29.1
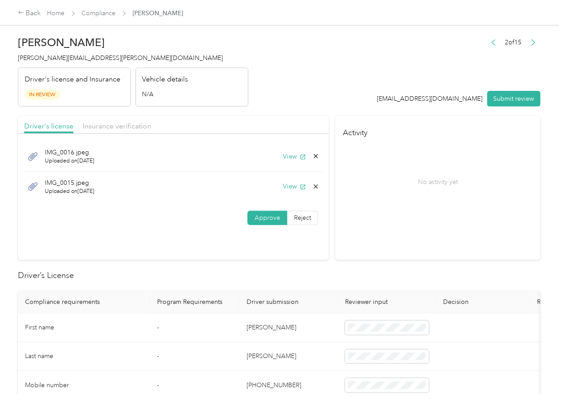
drag, startPoint x: 294, startPoint y: 162, endPoint x: 288, endPoint y: 163, distance: 6.4
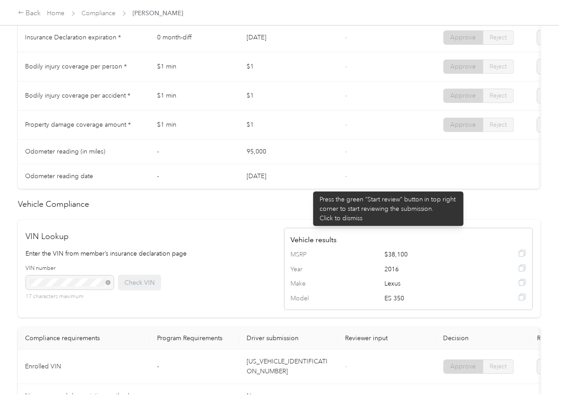
scroll to position [645, 0]
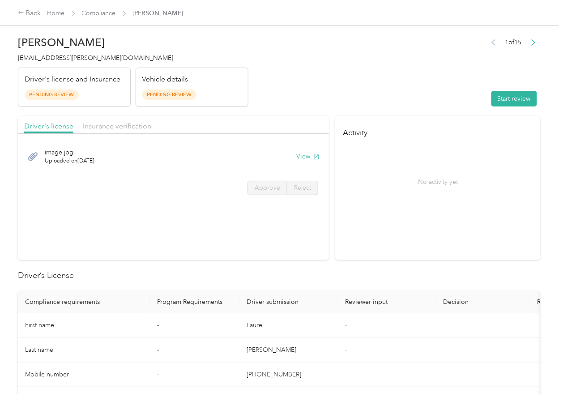
drag, startPoint x: 261, startPoint y: 120, endPoint x: 193, endPoint y: 123, distance: 67.7
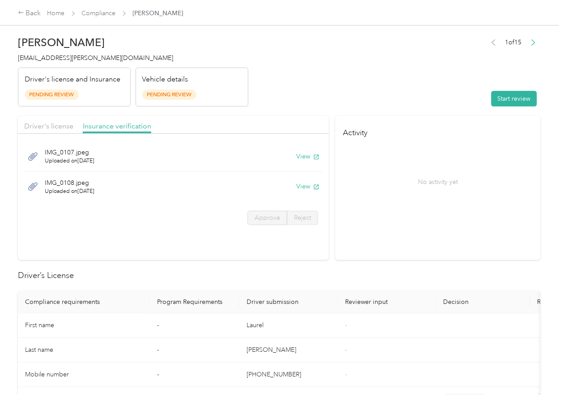
drag, startPoint x: 301, startPoint y: 189, endPoint x: 320, endPoint y: 162, distance: 32.8
drag, startPoint x: 424, startPoint y: 97, endPoint x: 463, endPoint y: 97, distance: 39.4
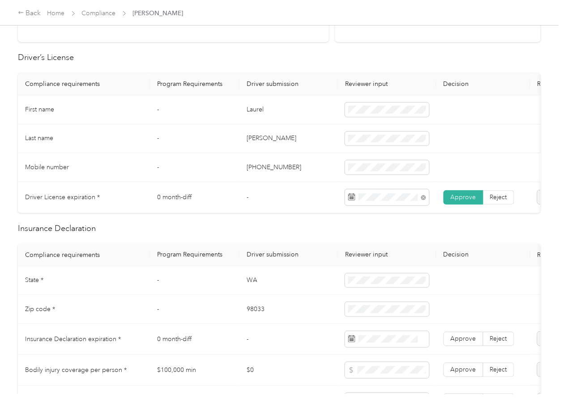
scroll to position [298, 0]
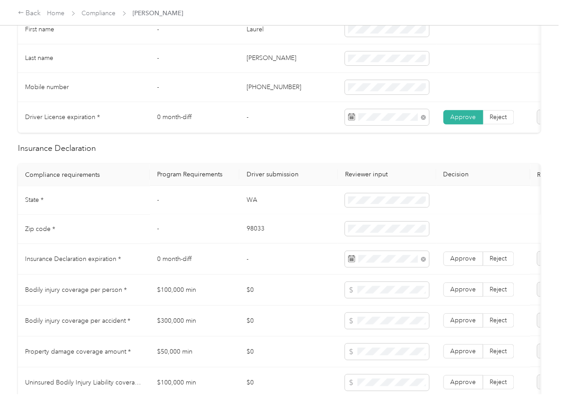
drag, startPoint x: 283, startPoint y: 248, endPoint x: 450, endPoint y: 272, distance: 169.2
drag, startPoint x: 155, startPoint y: 269, endPoint x: 257, endPoint y: 231, distance: 108.0
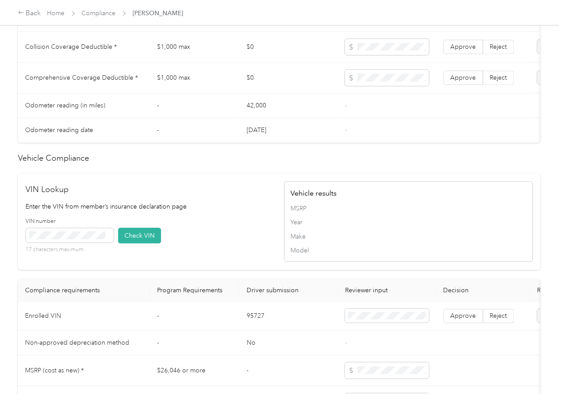
scroll to position [776, 0]
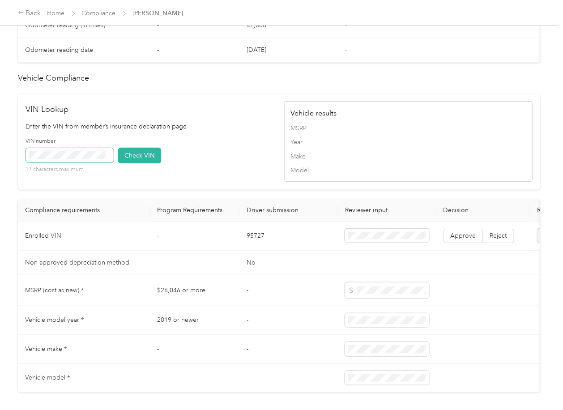
drag, startPoint x: 268, startPoint y: 171, endPoint x: 66, endPoint y: 177, distance: 202.1
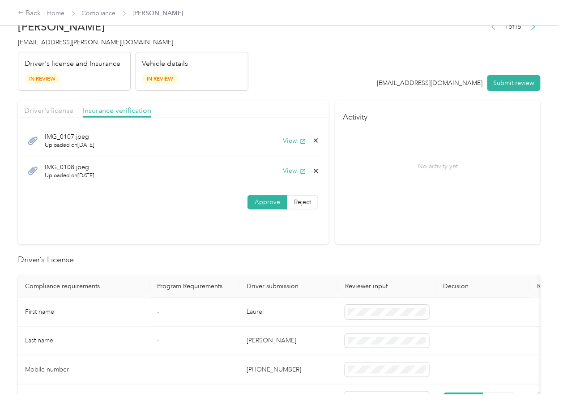
scroll to position [0, 0]
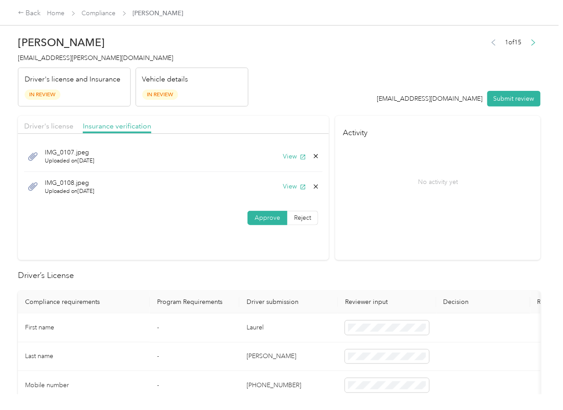
drag, startPoint x: 505, startPoint y: 103, endPoint x: 505, endPoint y: 98, distance: 5.8
